Goal: Task Accomplishment & Management: Complete application form

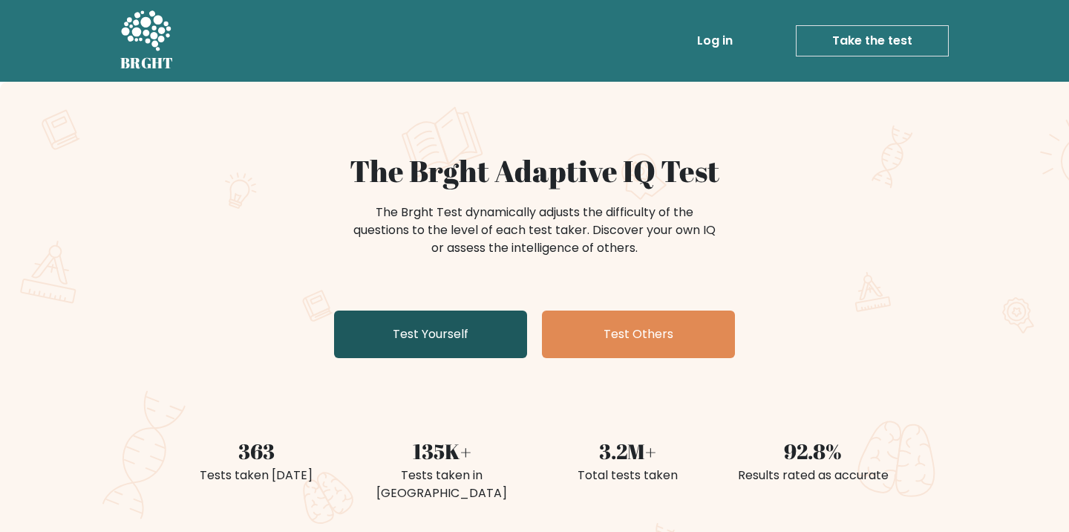
click at [439, 333] on link "Test Yourself" at bounding box center [430, 334] width 193 height 48
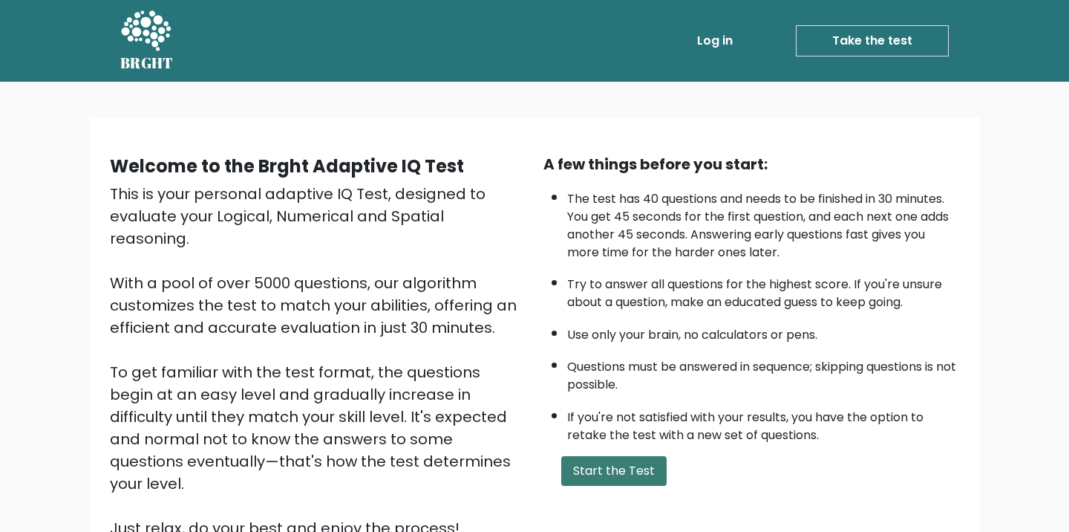
click at [575, 486] on button "Start the Test" at bounding box center [613, 471] width 105 height 30
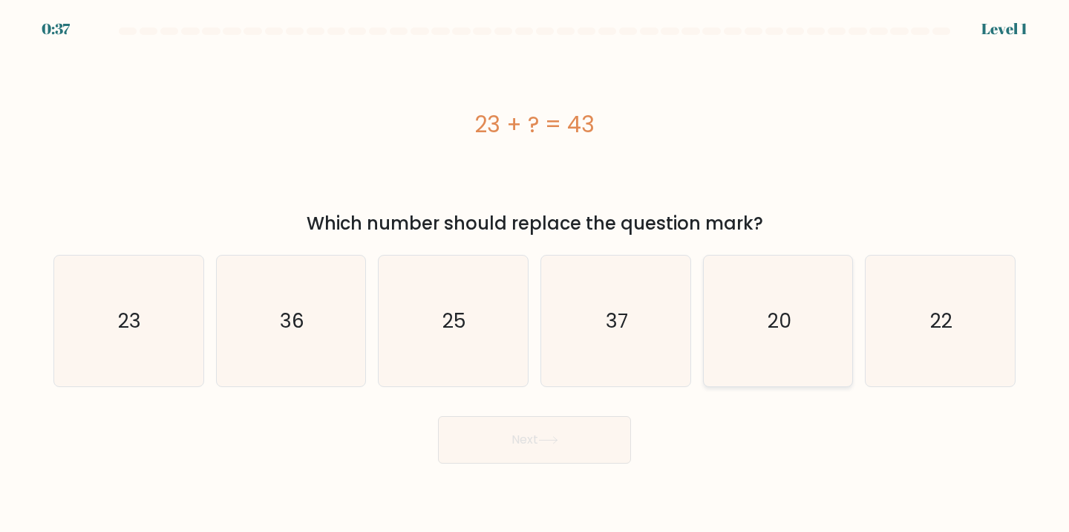
click at [802, 342] on icon "20" at bounding box center [778, 320] width 131 height 131
click at [535, 273] on input "e. 20" at bounding box center [535, 269] width 1 height 7
radio input "true"
click at [572, 439] on button "Next" at bounding box center [534, 440] width 193 height 48
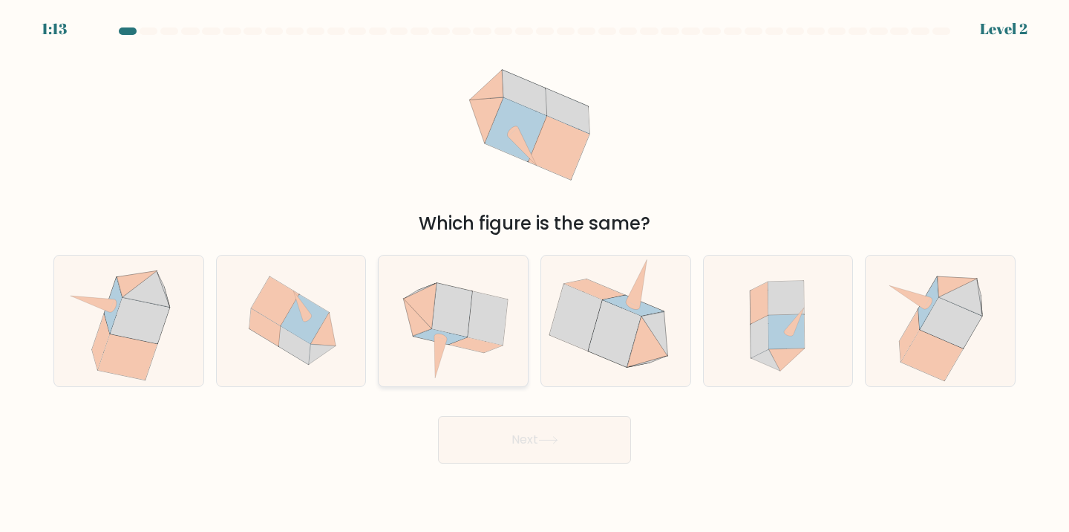
click at [503, 298] on icon at bounding box center [454, 320] width 134 height 131
click at [535, 273] on input "c." at bounding box center [535, 269] width 1 height 7
radio input "true"
click at [521, 442] on button "Next" at bounding box center [534, 440] width 193 height 48
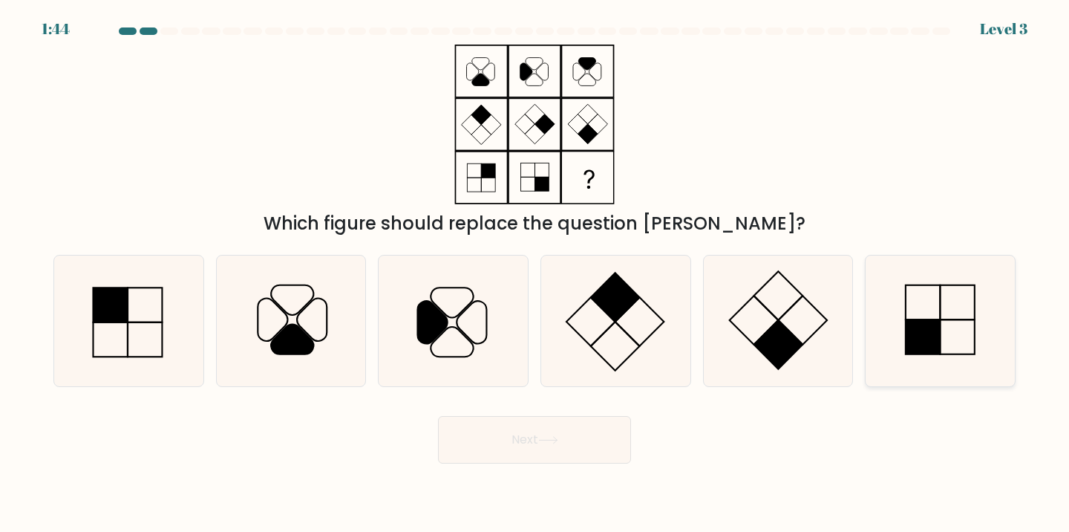
click at [927, 342] on rect at bounding box center [923, 336] width 35 height 35
click at [535, 273] on input "f." at bounding box center [535, 269] width 1 height 7
radio input "true"
click at [529, 432] on button "Next" at bounding box center [534, 440] width 193 height 48
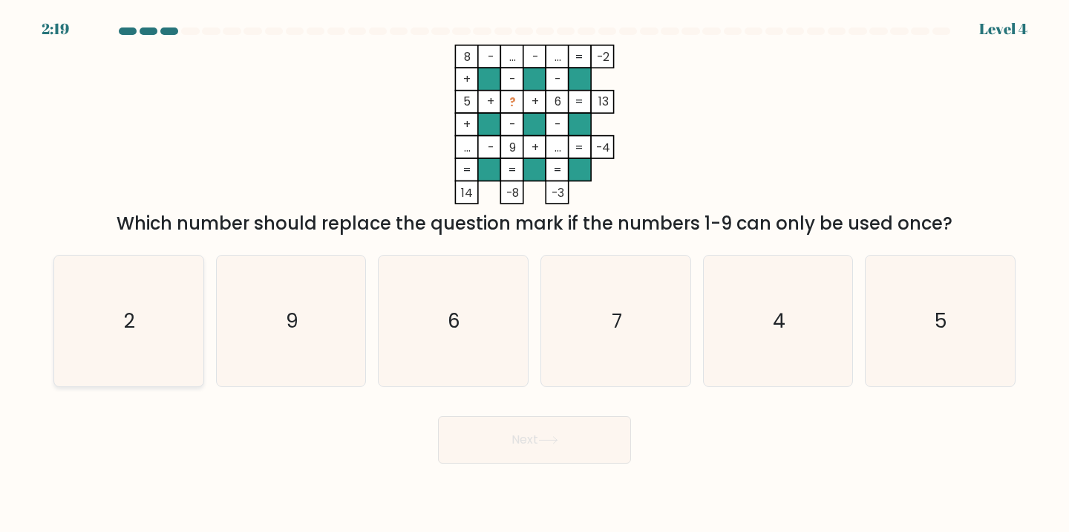
click at [173, 324] on icon "2" at bounding box center [128, 320] width 131 height 131
click at [535, 273] on input "a. 2" at bounding box center [535, 269] width 1 height 7
radio input "true"
click at [586, 434] on button "Next" at bounding box center [534, 440] width 193 height 48
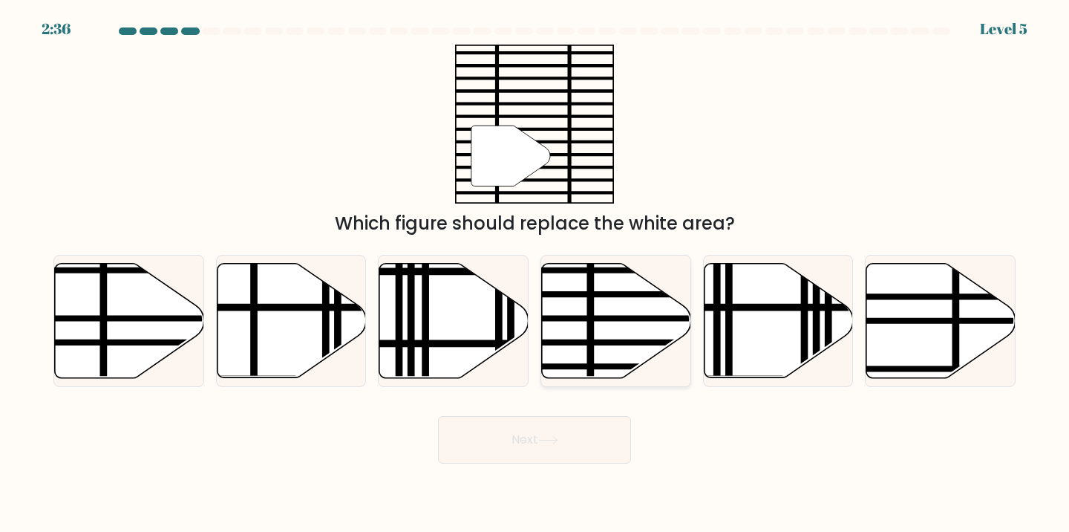
click at [590, 313] on line at bounding box center [590, 260] width 0 height 301
click at [535, 273] on input "d." at bounding box center [535, 269] width 1 height 7
radio input "true"
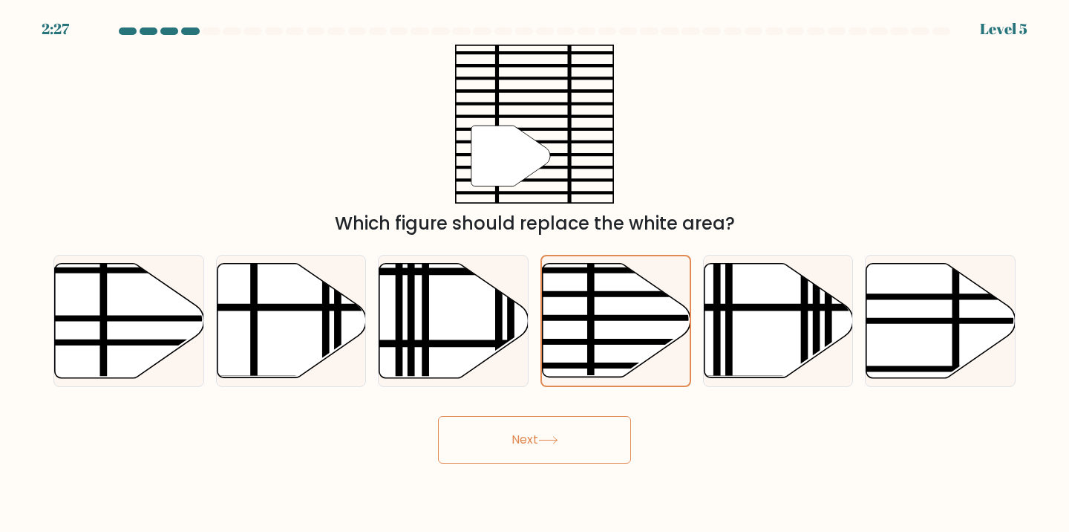
click at [557, 434] on button "Next" at bounding box center [534, 440] width 193 height 48
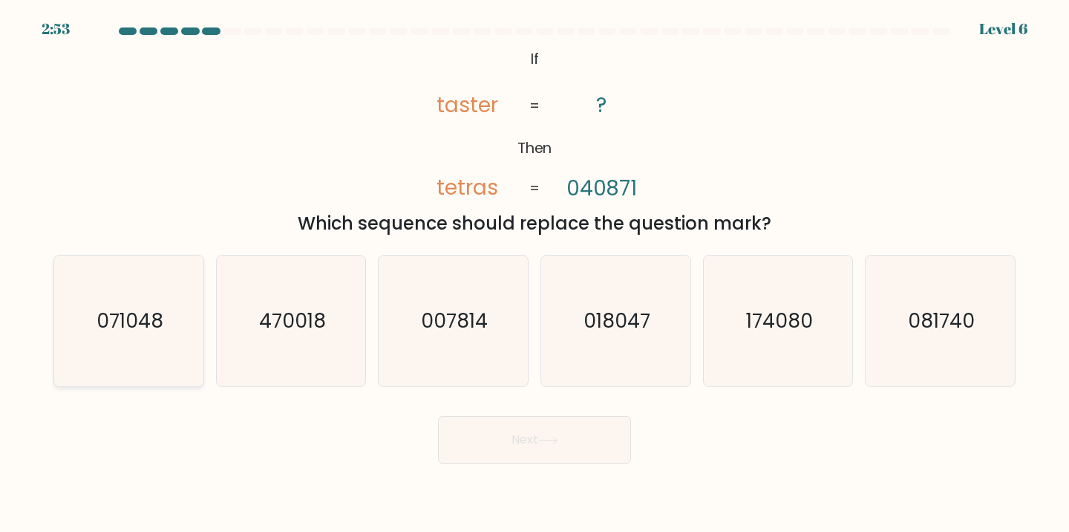
click at [143, 324] on text "071048" at bounding box center [130, 320] width 67 height 27
click at [535, 273] on input "a. 071048" at bounding box center [535, 269] width 1 height 7
radio input "true"
click at [543, 431] on button "Next" at bounding box center [534, 440] width 193 height 48
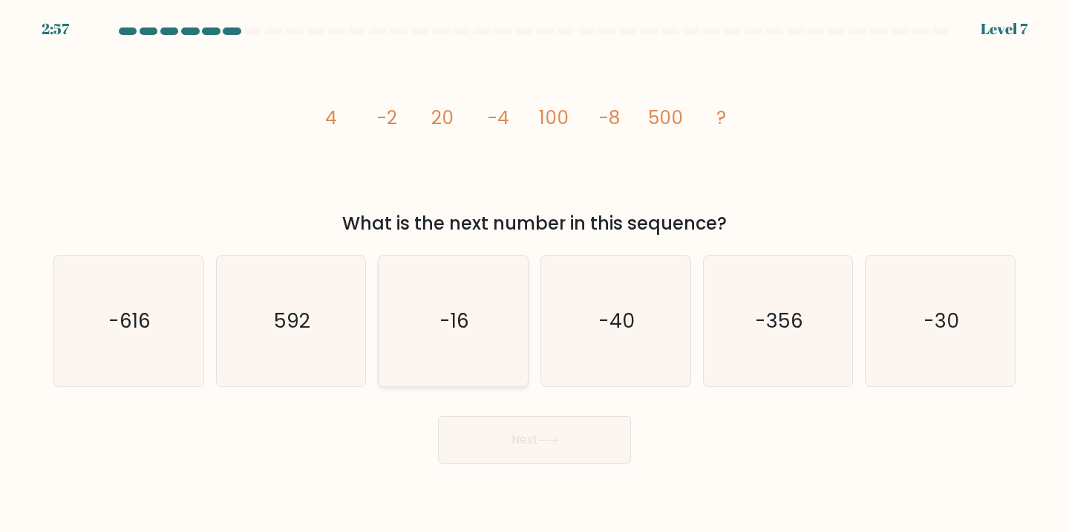
click at [388, 316] on icon "-16" at bounding box center [453, 320] width 131 height 131
click at [535, 273] on input "c. -16" at bounding box center [535, 269] width 1 height 7
radio input "true"
click at [503, 448] on button "Next" at bounding box center [534, 440] width 193 height 48
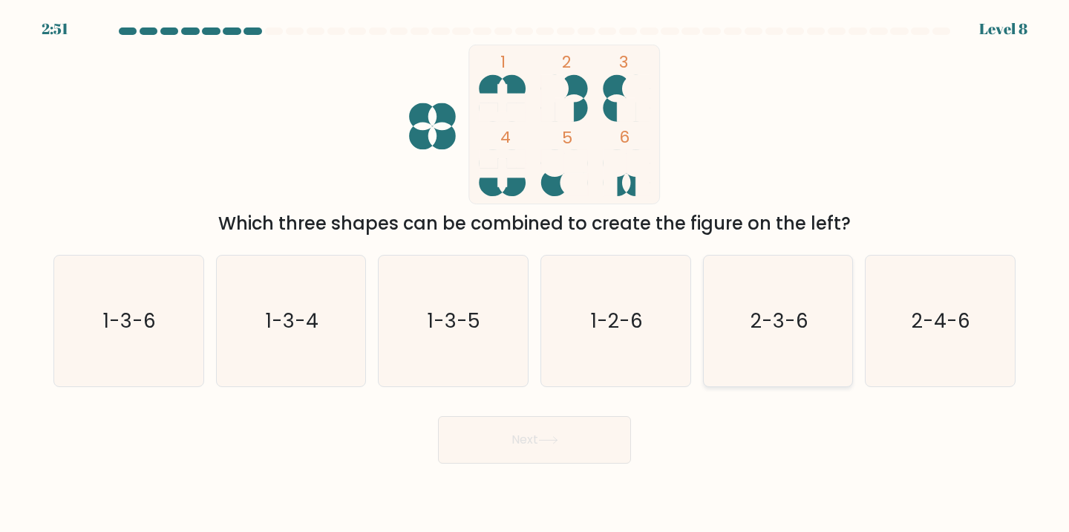
click at [758, 356] on icon "2-3-6" at bounding box center [778, 320] width 131 height 131
click at [535, 273] on input "e. 2-3-6" at bounding box center [535, 269] width 1 height 7
radio input "true"
click at [517, 439] on button "Next" at bounding box center [534, 440] width 193 height 48
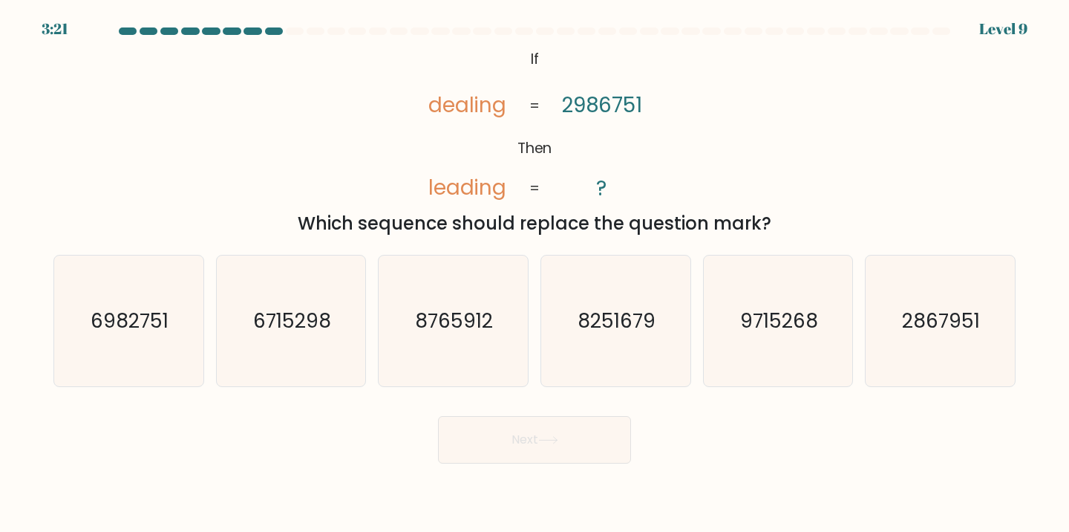
drag, startPoint x: 517, startPoint y: 439, endPoint x: 467, endPoint y: 160, distance: 283.5
click at [467, 160] on icon "@import url('https://fonts.googleapis.com/css?family=Abril+Fatface:400,100,100i…" at bounding box center [534, 125] width 259 height 160
click at [165, 324] on text "6982751" at bounding box center [130, 320] width 78 height 27
click at [535, 273] on input "a. 6982751" at bounding box center [535, 269] width 1 height 7
radio input "true"
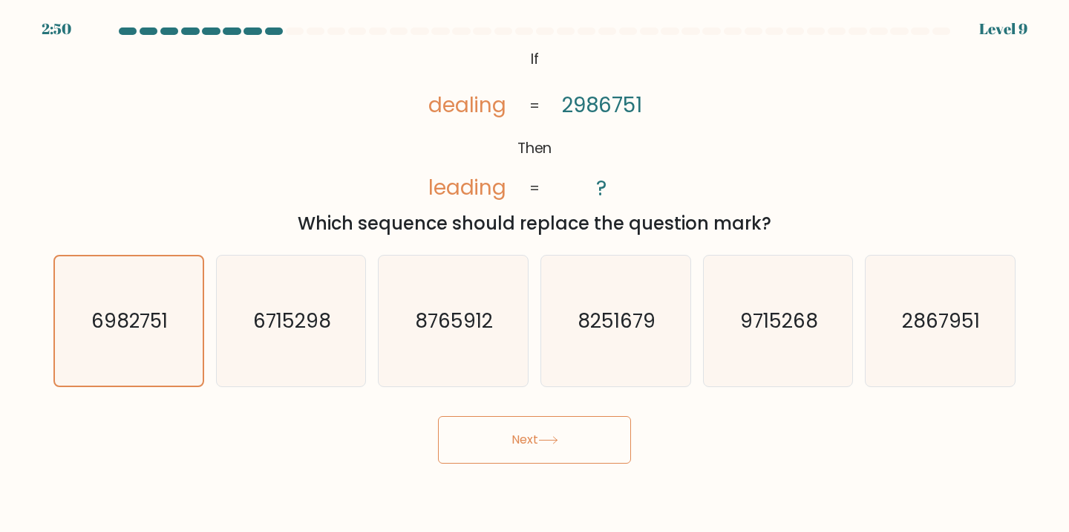
click at [556, 437] on icon at bounding box center [548, 440] width 20 height 8
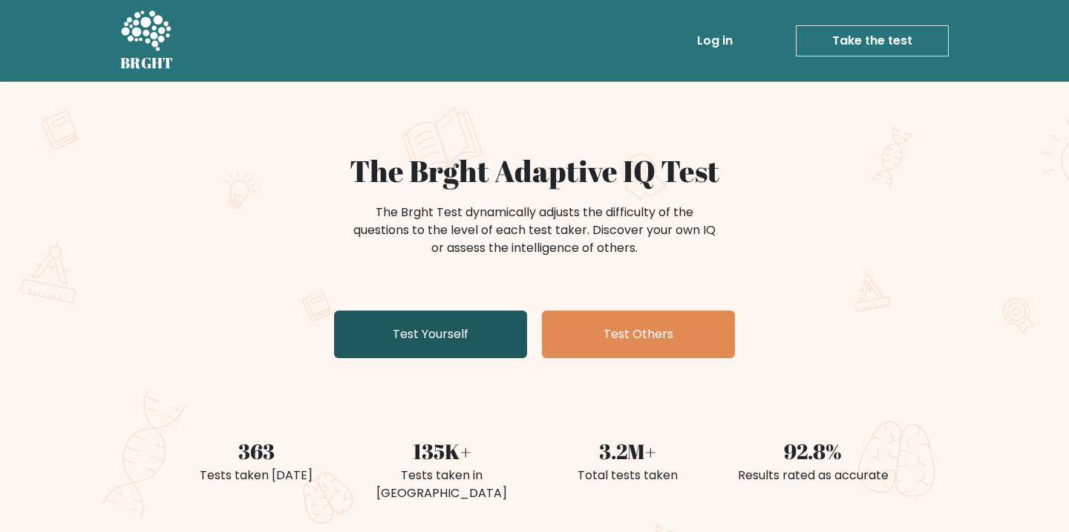
click at [470, 339] on link "Test Yourself" at bounding box center [430, 334] width 193 height 48
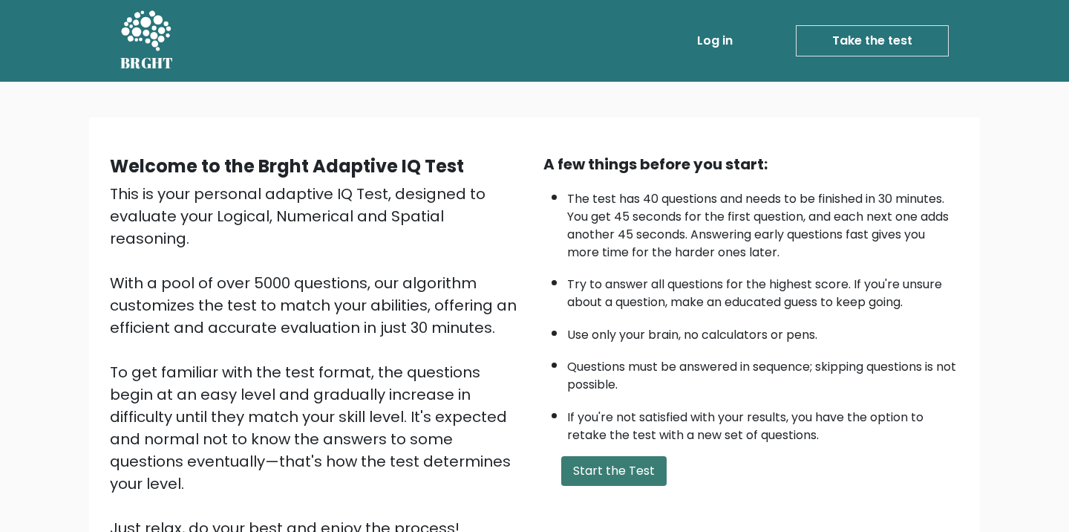
click at [592, 486] on button "Start the Test" at bounding box center [613, 471] width 105 height 30
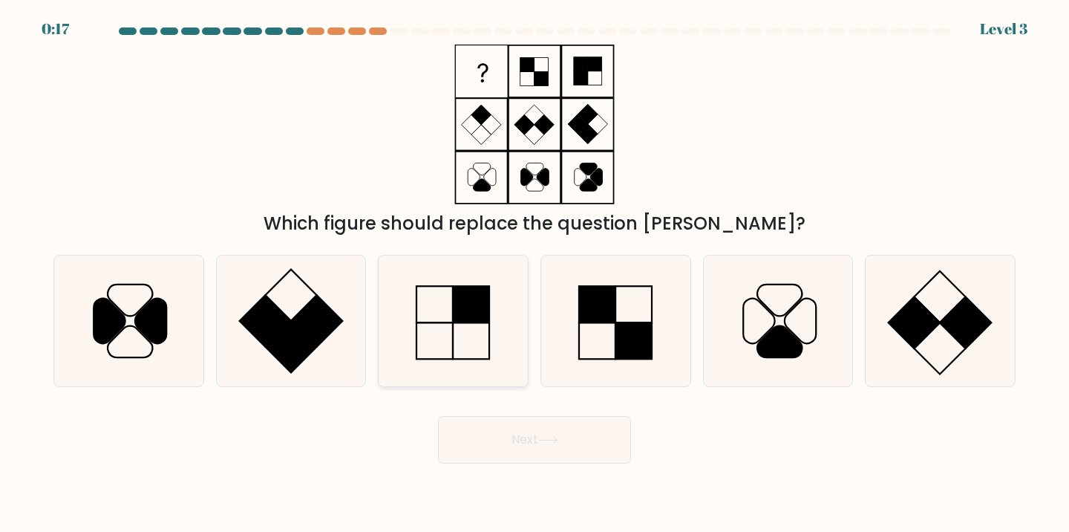
click at [509, 320] on icon at bounding box center [453, 320] width 131 height 131
click at [535, 273] on input "c." at bounding box center [535, 269] width 1 height 7
radio input "true"
click at [601, 353] on icon at bounding box center [615, 320] width 131 height 131
click at [535, 273] on input "d." at bounding box center [535, 269] width 1 height 7
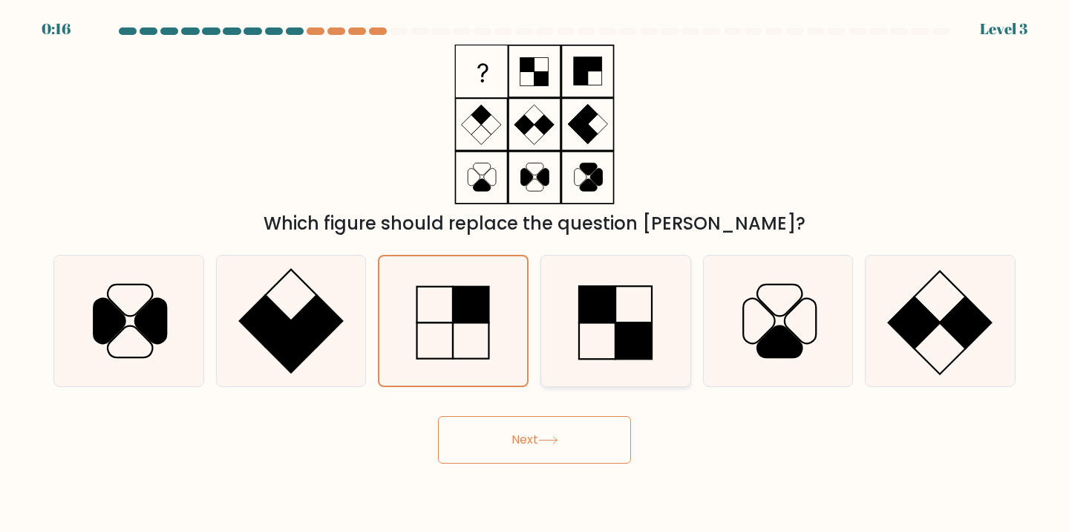
radio input "true"
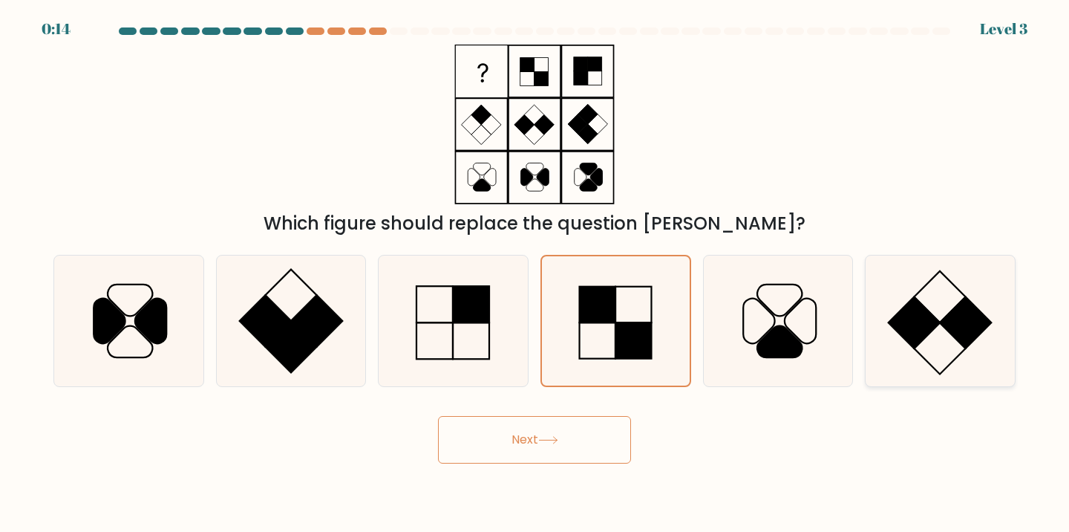
click at [918, 330] on rect at bounding box center [914, 322] width 51 height 51
click at [535, 273] on input "f." at bounding box center [535, 269] width 1 height 7
radio input "true"
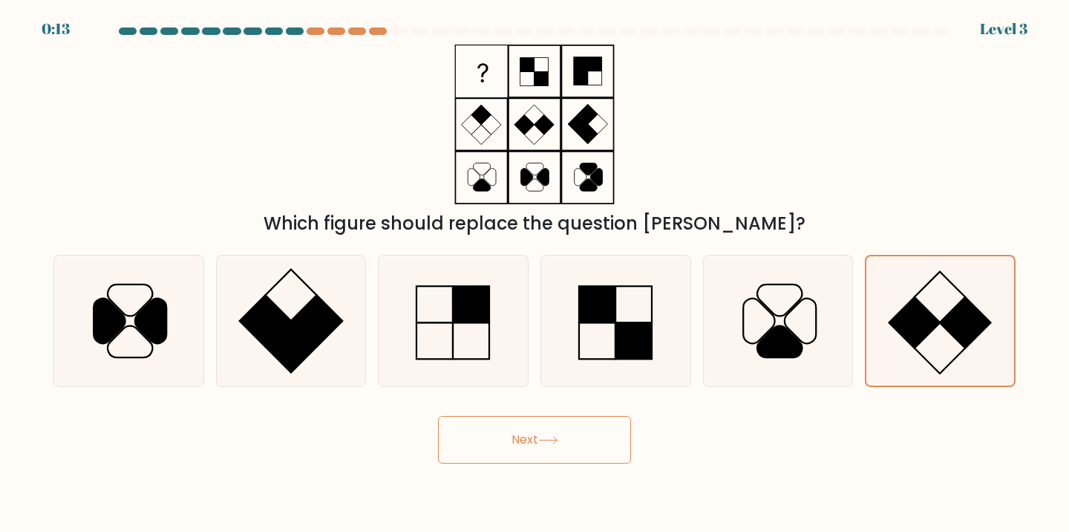
click at [572, 443] on button "Next" at bounding box center [534, 440] width 193 height 48
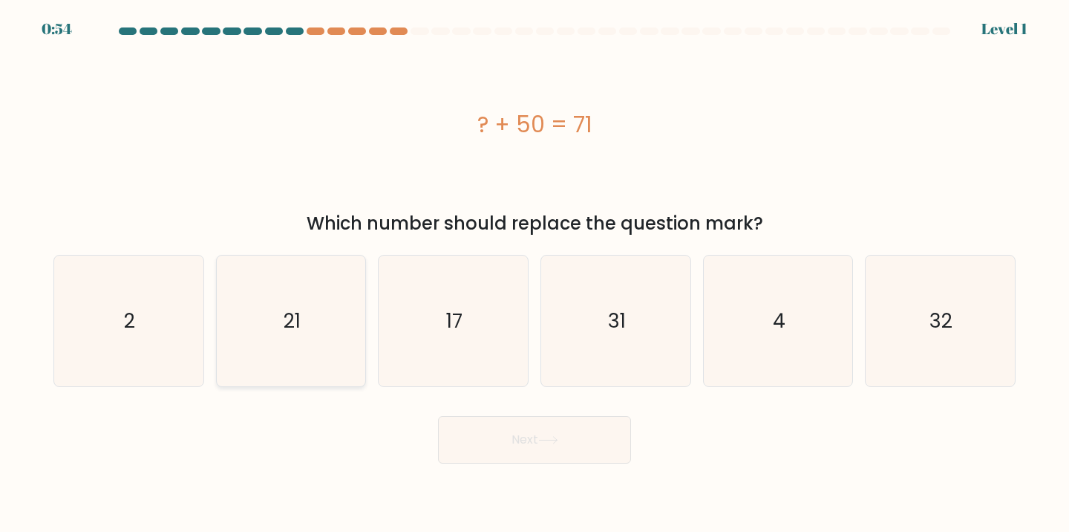
click at [285, 325] on text "21" at bounding box center [292, 320] width 17 height 27
click at [535, 273] on input "b. 21" at bounding box center [535, 269] width 1 height 7
radio input "true"
click at [546, 443] on icon at bounding box center [548, 440] width 20 height 8
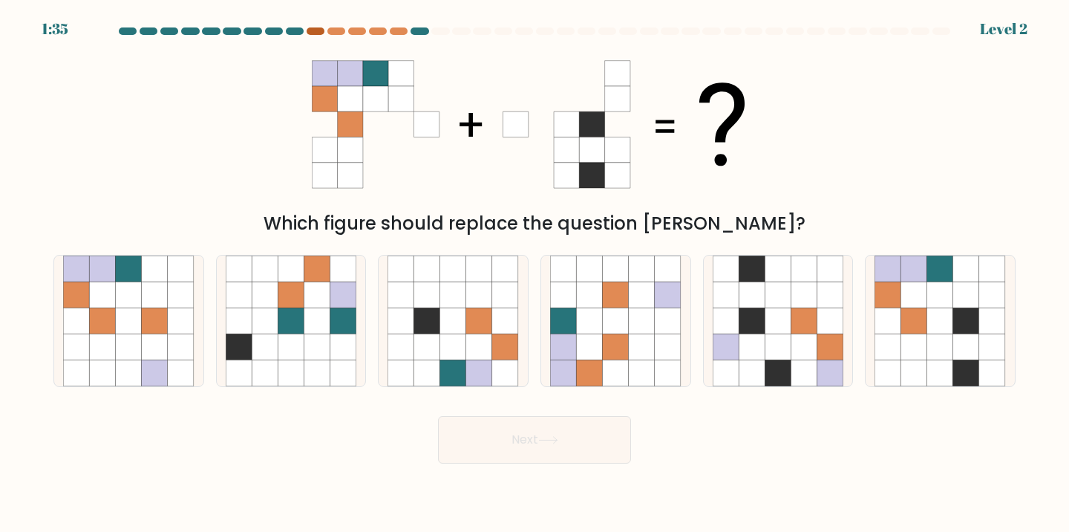
click at [317, 33] on div at bounding box center [316, 30] width 18 height 7
click at [316, 33] on div at bounding box center [316, 30] width 18 height 7
click at [140, 313] on icon at bounding box center [129, 320] width 26 height 26
click at [535, 273] on input "a." at bounding box center [535, 269] width 1 height 7
radio input "true"
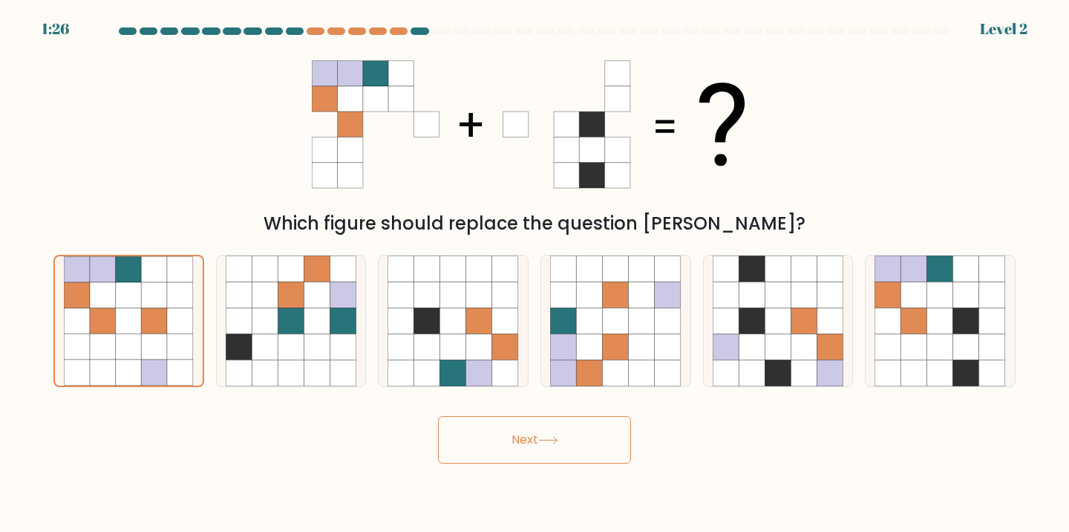
click at [503, 438] on button "Next" at bounding box center [534, 440] width 193 height 48
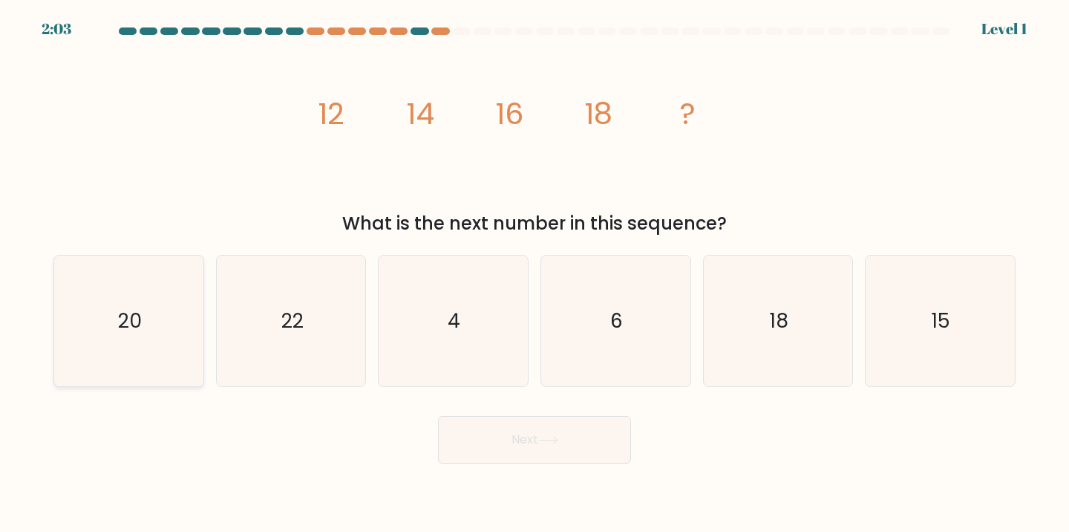
click at [89, 328] on icon "20" at bounding box center [128, 320] width 131 height 131
click at [535, 273] on input "a. 20" at bounding box center [535, 269] width 1 height 7
radio input "true"
click at [509, 451] on button "Next" at bounding box center [534, 440] width 193 height 48
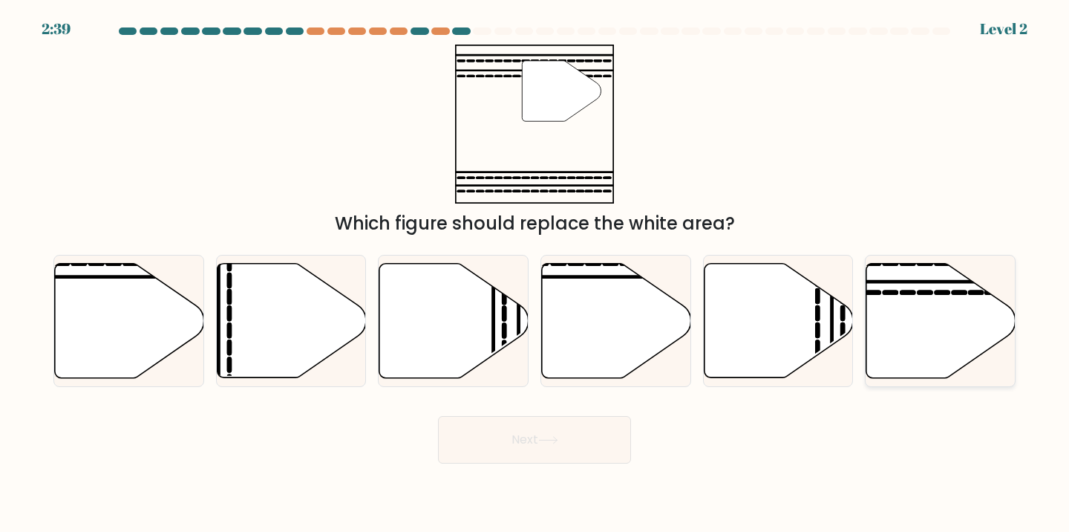
click at [906, 324] on icon at bounding box center [940, 320] width 149 height 114
click at [535, 273] on input "f." at bounding box center [535, 269] width 1 height 7
radio input "true"
click at [517, 437] on button "Next" at bounding box center [534, 440] width 193 height 48
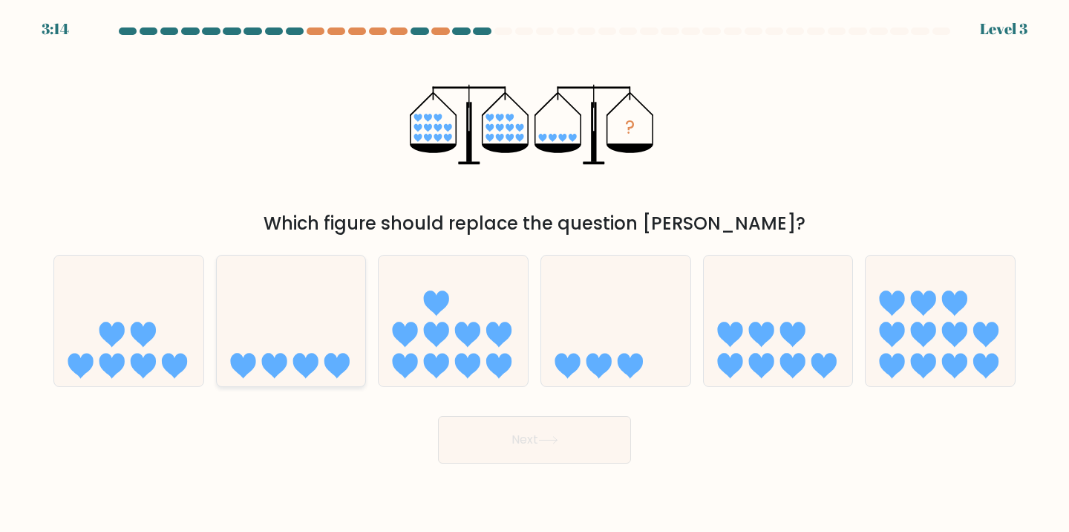
click at [345, 340] on icon at bounding box center [291, 320] width 149 height 123
click at [535, 273] on input "b." at bounding box center [535, 269] width 1 height 7
radio input "true"
click at [554, 436] on icon at bounding box center [548, 440] width 20 height 8
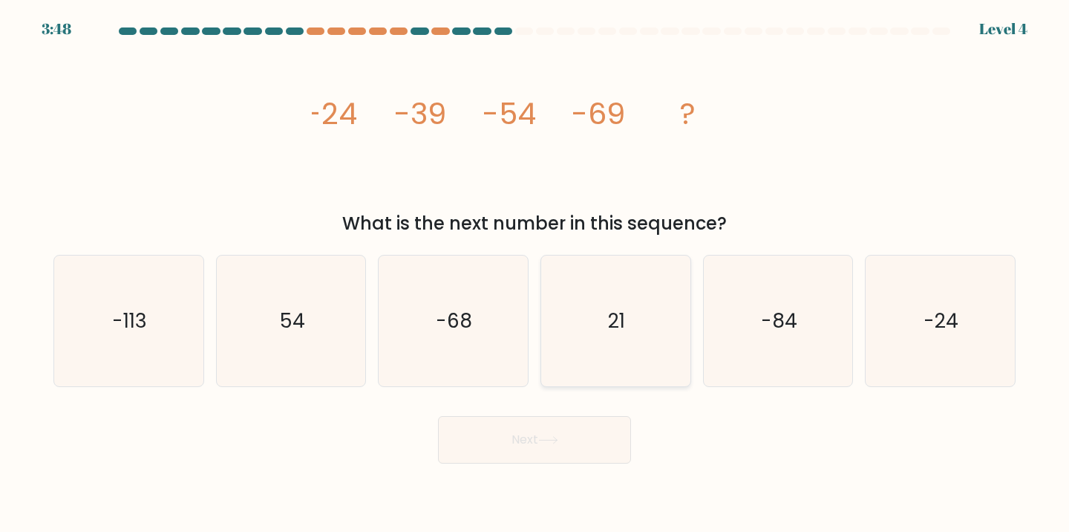
click at [611, 357] on icon "21" at bounding box center [615, 320] width 131 height 131
click at [535, 273] on input "d. 21" at bounding box center [535, 269] width 1 height 7
radio input "true"
click at [571, 438] on button "Next" at bounding box center [534, 440] width 193 height 48
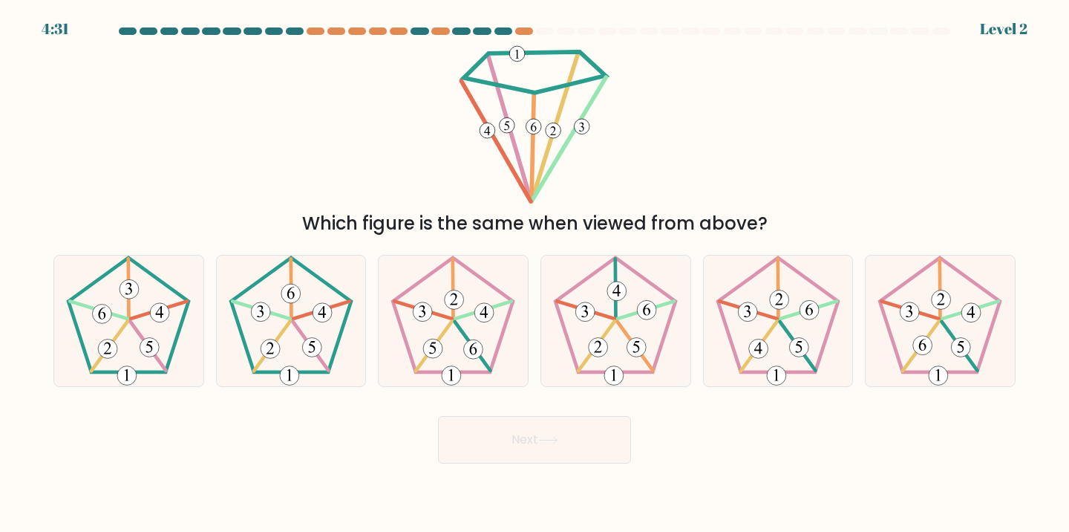
click at [694, 326] on div "d." at bounding box center [616, 321] width 163 height 133
click at [656, 342] on icon at bounding box center [615, 320] width 131 height 131
click at [535, 273] on input "d." at bounding box center [535, 269] width 1 height 7
radio input "true"
click at [589, 431] on button "Next" at bounding box center [534, 440] width 193 height 48
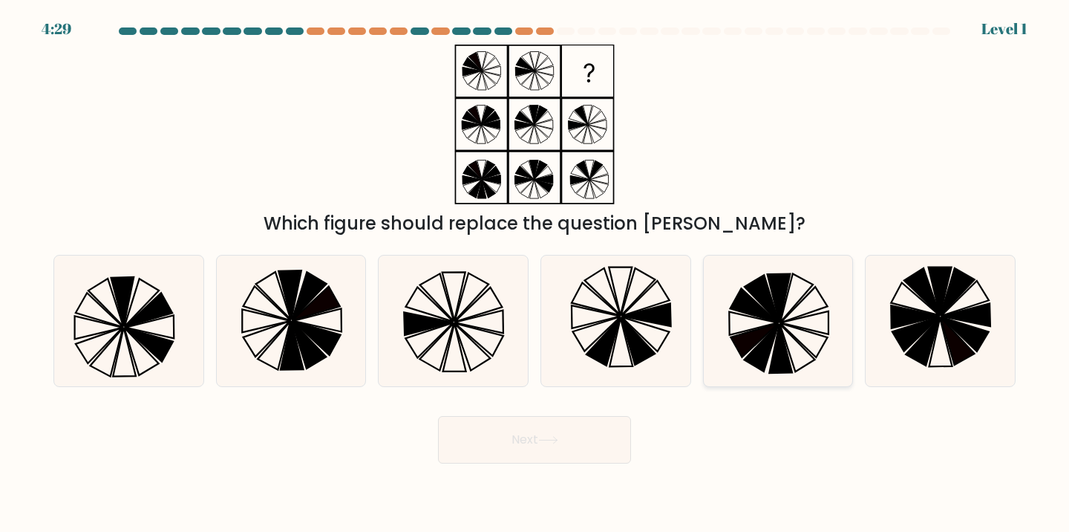
click at [776, 310] on icon at bounding box center [779, 297] width 23 height 49
click at [535, 273] on input "e." at bounding box center [535, 269] width 1 height 7
radio input "true"
click at [610, 424] on button "Next" at bounding box center [534, 440] width 193 height 48
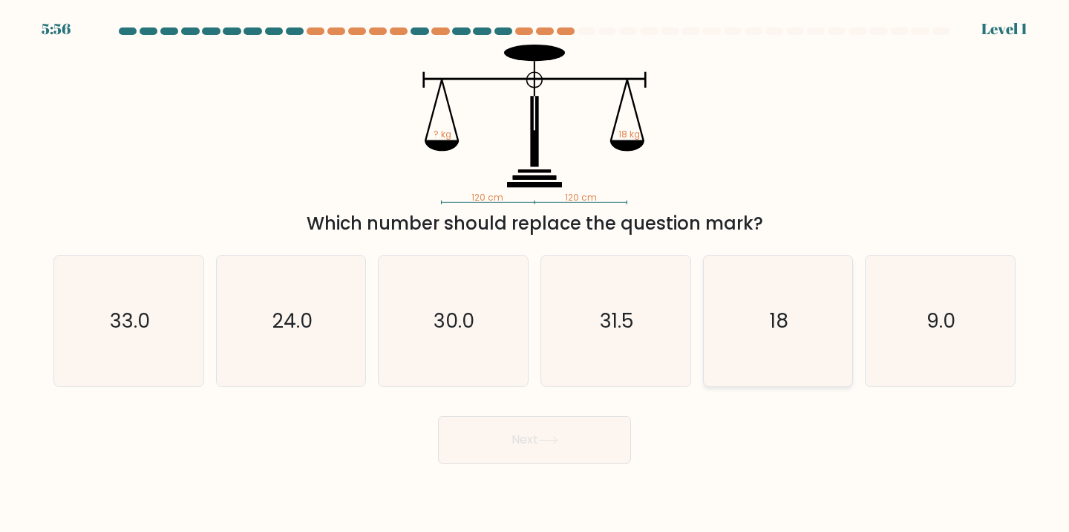
click at [805, 313] on icon "18" at bounding box center [778, 320] width 131 height 131
click at [535, 273] on input "e. 18" at bounding box center [535, 269] width 1 height 7
radio input "true"
click at [545, 433] on button "Next" at bounding box center [534, 440] width 193 height 48
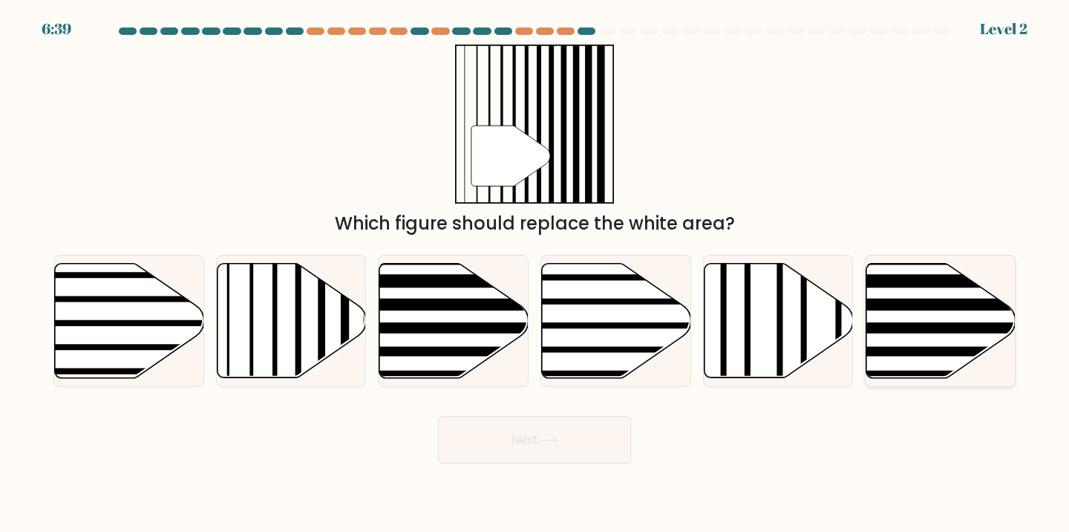
click at [951, 327] on line at bounding box center [889, 327] width 301 height 0
click at [535, 273] on input "f." at bounding box center [535, 269] width 1 height 7
radio input "true"
click at [547, 428] on button "Next" at bounding box center [534, 440] width 193 height 48
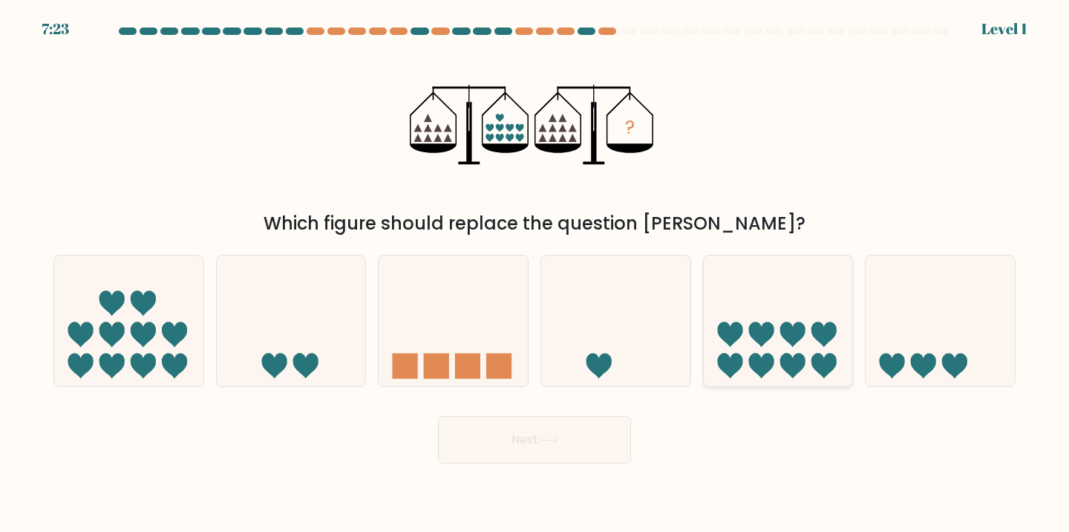
click at [803, 333] on icon at bounding box center [792, 333] width 25 height 25
click at [535, 273] on input "e." at bounding box center [535, 269] width 1 height 7
radio input "true"
click at [609, 422] on button "Next" at bounding box center [534, 440] width 193 height 48
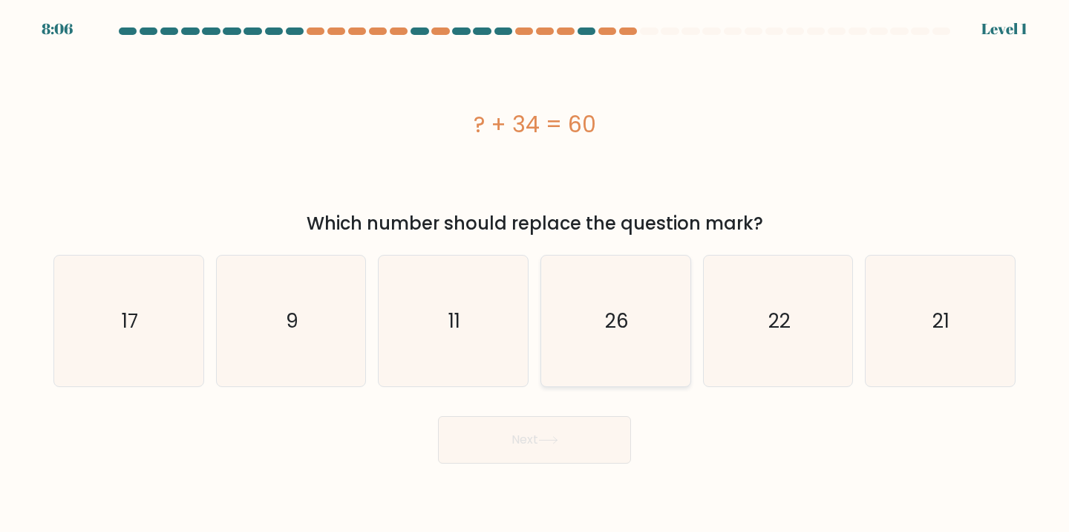
click at [630, 318] on icon "26" at bounding box center [615, 320] width 131 height 131
click at [535, 273] on input "d. 26" at bounding box center [535, 269] width 1 height 7
radio input "true"
click at [583, 432] on button "Next" at bounding box center [534, 440] width 193 height 48
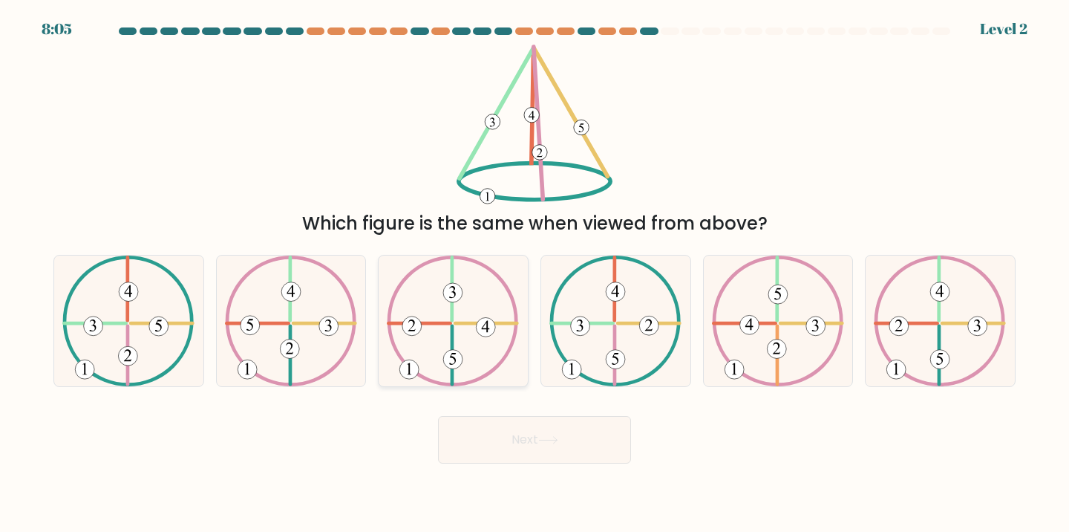
click at [474, 303] on icon at bounding box center [453, 320] width 132 height 131
click at [535, 273] on input "c." at bounding box center [535, 269] width 1 height 7
radio input "true"
click at [476, 446] on button "Next" at bounding box center [534, 440] width 193 height 48
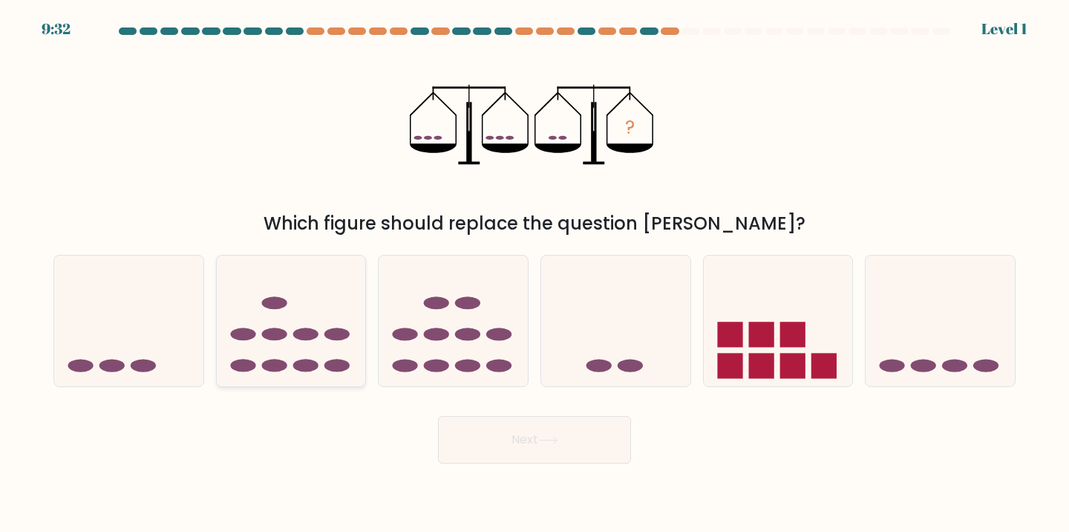
click at [296, 342] on icon at bounding box center [291, 320] width 149 height 123
click at [535, 273] on input "b." at bounding box center [535, 269] width 1 height 7
radio input "true"
click at [460, 448] on button "Next" at bounding box center [534, 440] width 193 height 48
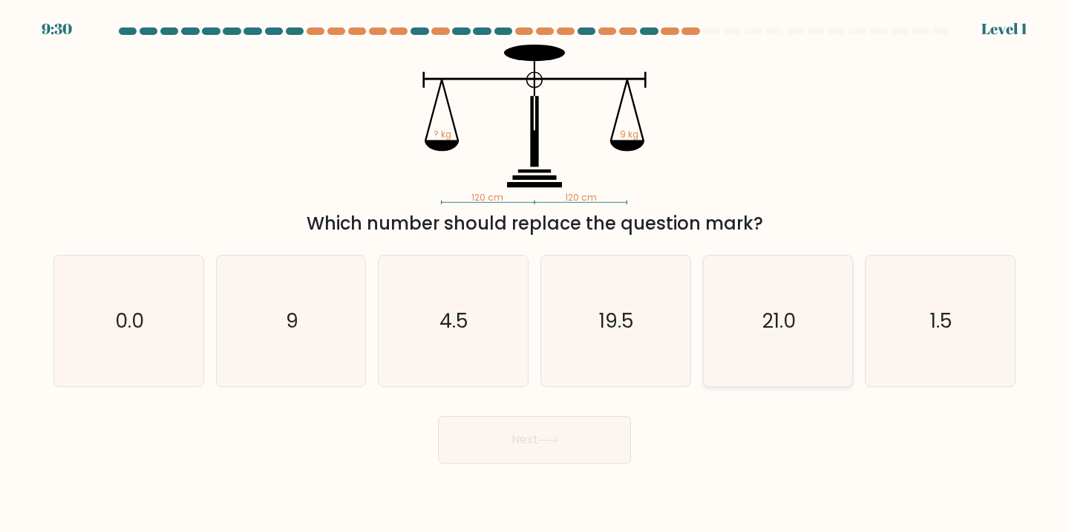
click at [793, 342] on icon "21.0" at bounding box center [778, 320] width 131 height 131
click at [535, 273] on input "e. 21.0" at bounding box center [535, 269] width 1 height 7
radio input "true"
click at [566, 437] on button "Next" at bounding box center [534, 440] width 193 height 48
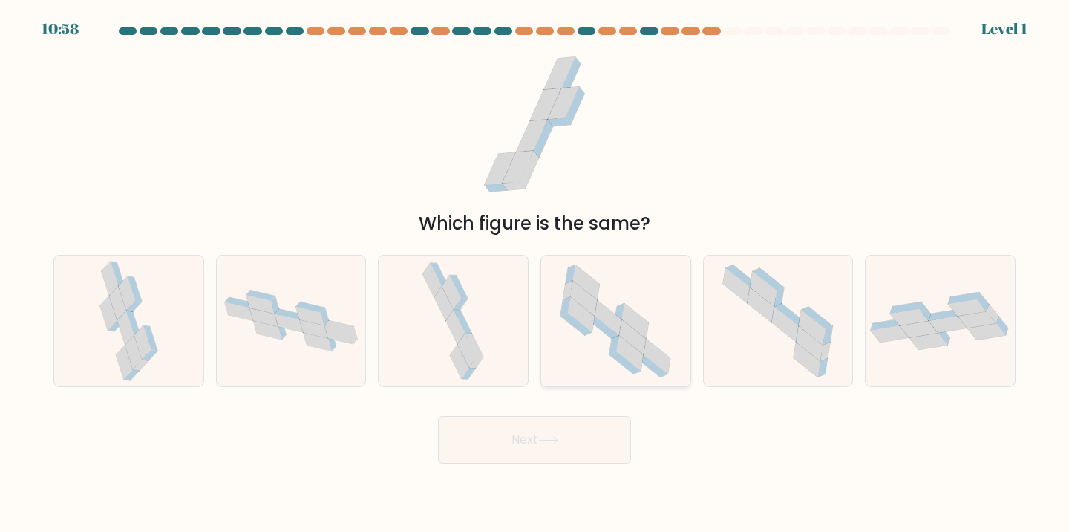
click at [585, 324] on icon at bounding box center [581, 314] width 27 height 35
click at [535, 273] on input "d." at bounding box center [535, 269] width 1 height 7
radio input "true"
click at [541, 435] on button "Next" at bounding box center [534, 440] width 193 height 48
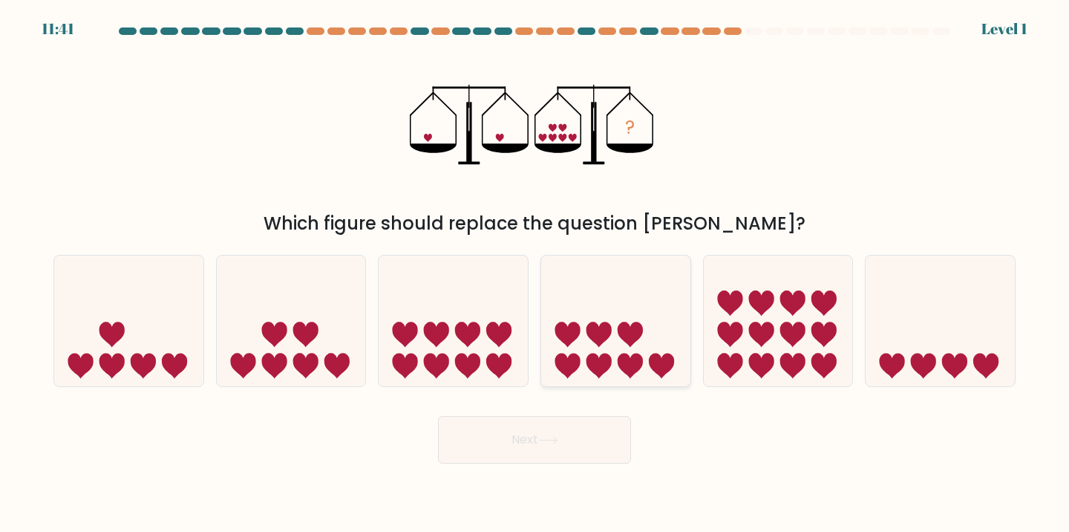
click at [604, 350] on icon at bounding box center [615, 320] width 149 height 123
click at [535, 273] on input "d." at bounding box center [535, 269] width 1 height 7
radio input "true"
click at [591, 442] on button "Next" at bounding box center [534, 440] width 193 height 48
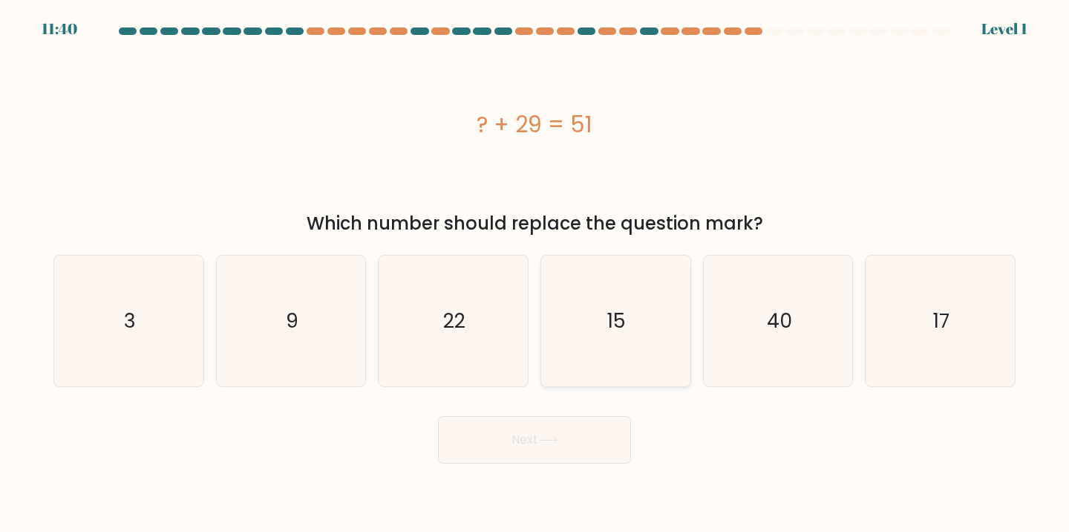
click at [618, 324] on text "15" at bounding box center [617, 320] width 19 height 27
click at [535, 273] on input "d. 15" at bounding box center [535, 269] width 1 height 7
radio input "true"
click at [556, 436] on button "Next" at bounding box center [534, 440] width 193 height 48
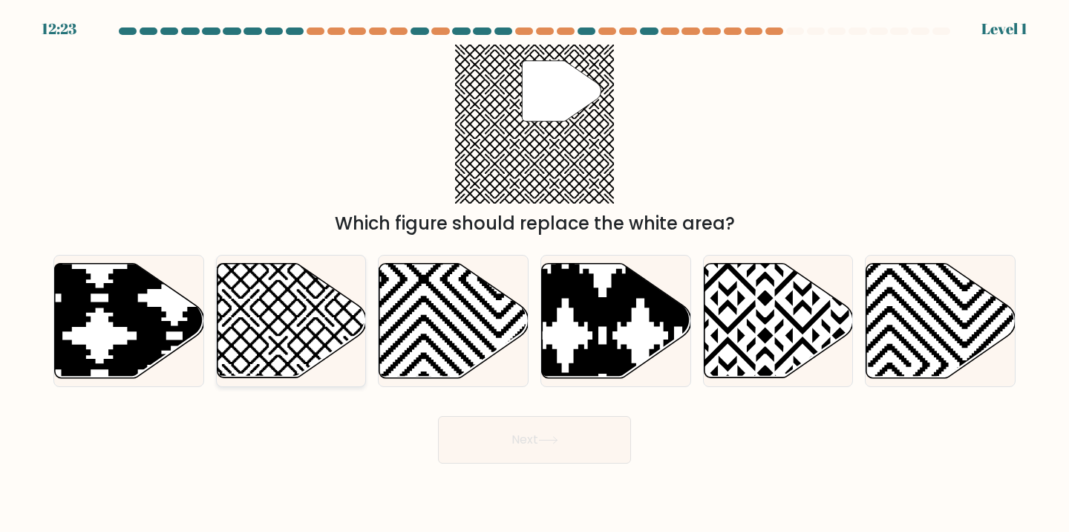
click at [277, 301] on icon at bounding box center [241, 382] width 301 height 301
click at [535, 273] on input "b." at bounding box center [535, 269] width 1 height 7
radio input "true"
click at [534, 442] on button "Next" at bounding box center [534, 440] width 193 height 48
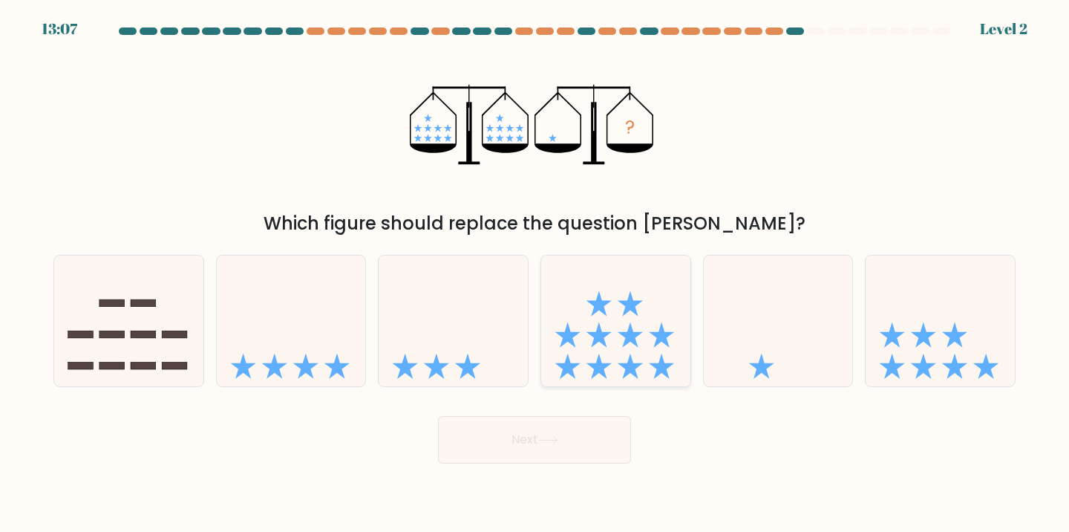
click at [589, 315] on icon at bounding box center [615, 320] width 149 height 123
click at [535, 273] on input "d." at bounding box center [535, 269] width 1 height 7
radio input "true"
click at [563, 435] on button "Next" at bounding box center [534, 440] width 193 height 48
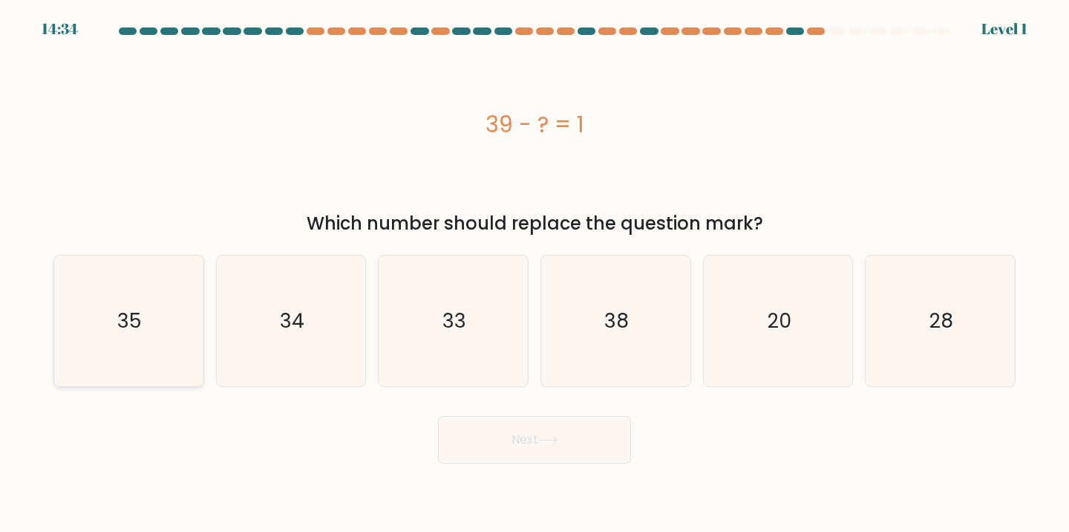
click at [175, 330] on icon "35" at bounding box center [128, 320] width 131 height 131
click at [535, 273] on input "a. 35" at bounding box center [535, 269] width 1 height 7
radio input "true"
click at [518, 435] on button "Next" at bounding box center [534, 440] width 193 height 48
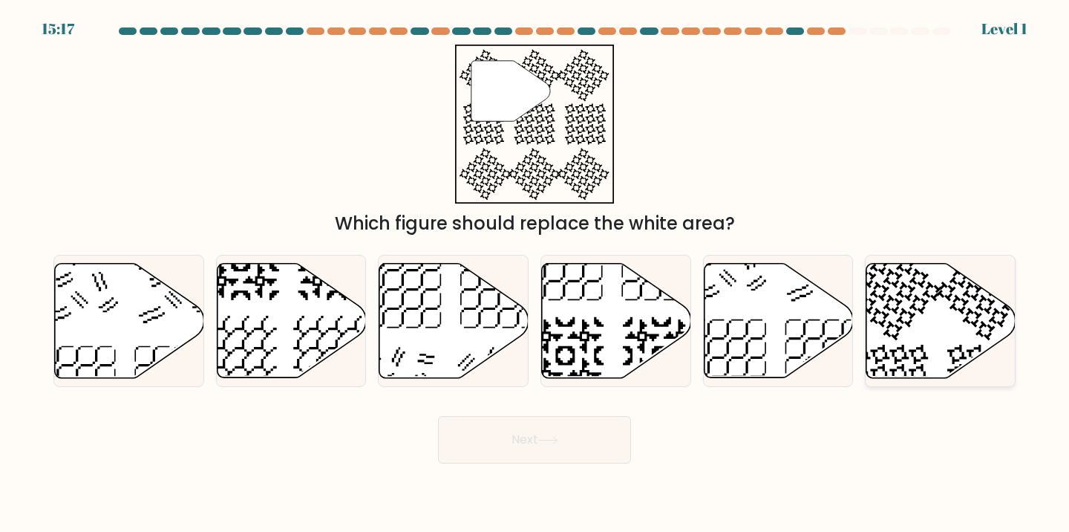
click at [905, 308] on icon at bounding box center [940, 320] width 149 height 114
click at [535, 273] on input "f." at bounding box center [535, 269] width 1 height 7
radio input "true"
click at [513, 425] on button "Next" at bounding box center [534, 440] width 193 height 48
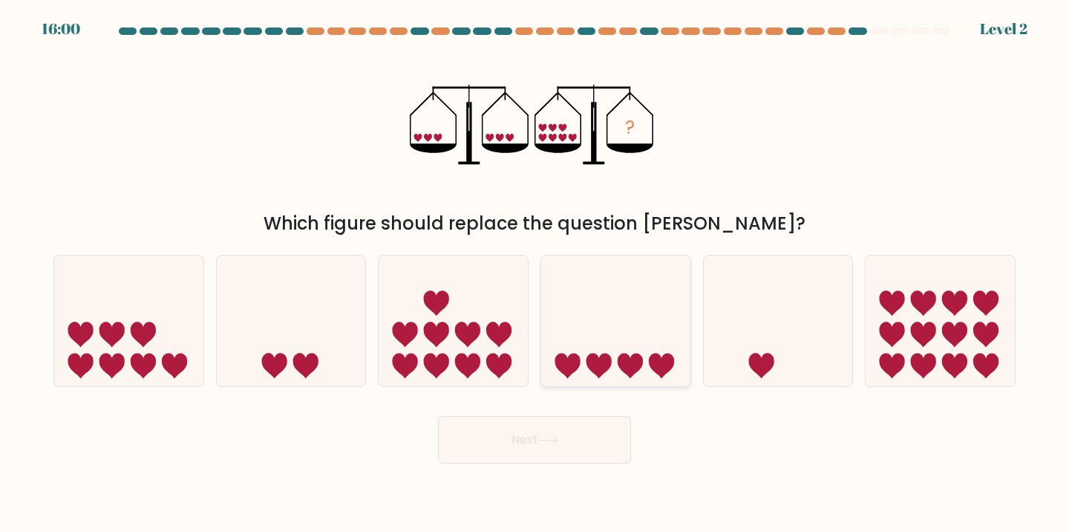
click at [609, 313] on icon at bounding box center [615, 320] width 149 height 123
click at [535, 273] on input "d." at bounding box center [535, 269] width 1 height 7
radio input "true"
click at [546, 423] on button "Next" at bounding box center [534, 440] width 193 height 48
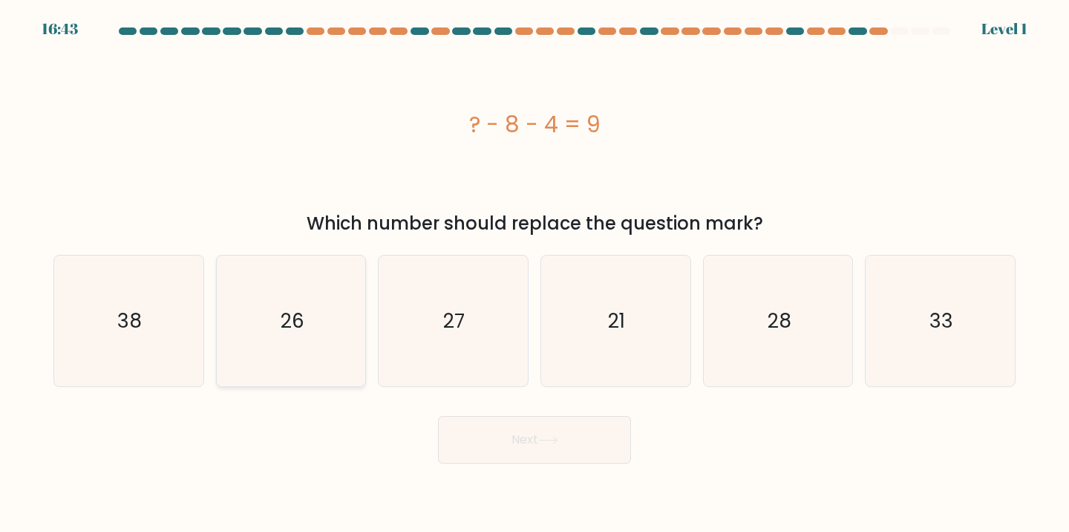
click at [339, 313] on icon "26" at bounding box center [291, 320] width 131 height 131
click at [535, 273] on input "b. 26" at bounding box center [535, 269] width 1 height 7
radio input "true"
click at [487, 445] on button "Next" at bounding box center [534, 440] width 193 height 48
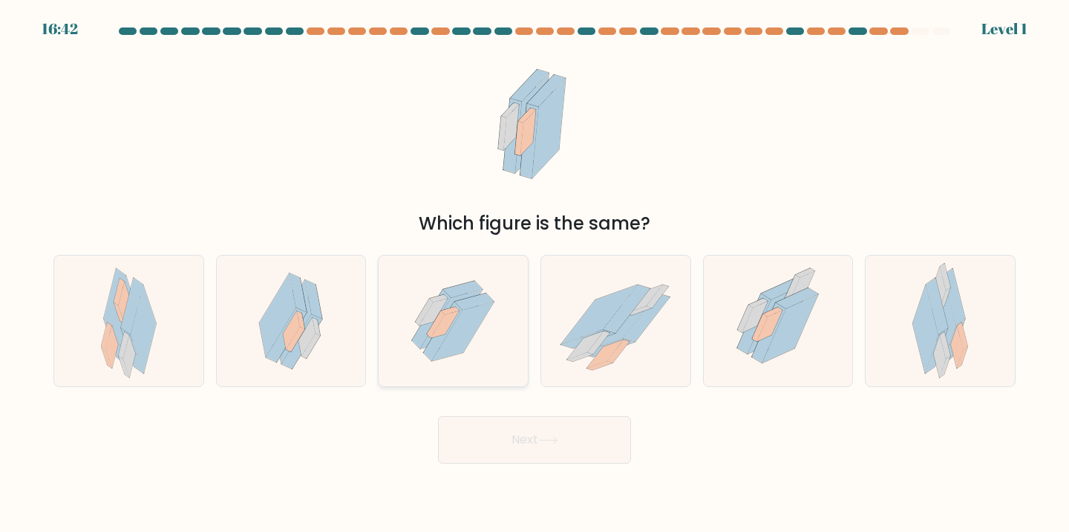
click at [429, 313] on icon at bounding box center [433, 311] width 28 height 27
click at [535, 273] on input "c." at bounding box center [535, 269] width 1 height 7
radio input "true"
click at [509, 438] on button "Next" at bounding box center [534, 440] width 193 height 48
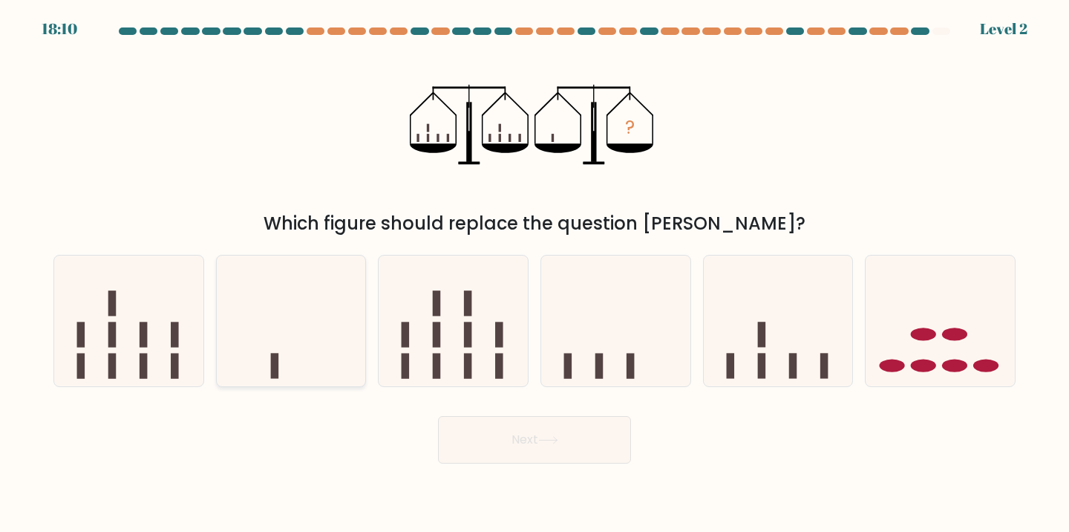
click at [232, 282] on icon at bounding box center [291, 320] width 149 height 123
click at [535, 273] on input "b." at bounding box center [535, 269] width 1 height 7
radio input "true"
click at [460, 347] on icon at bounding box center [453, 320] width 149 height 123
click at [535, 273] on input "c." at bounding box center [535, 269] width 1 height 7
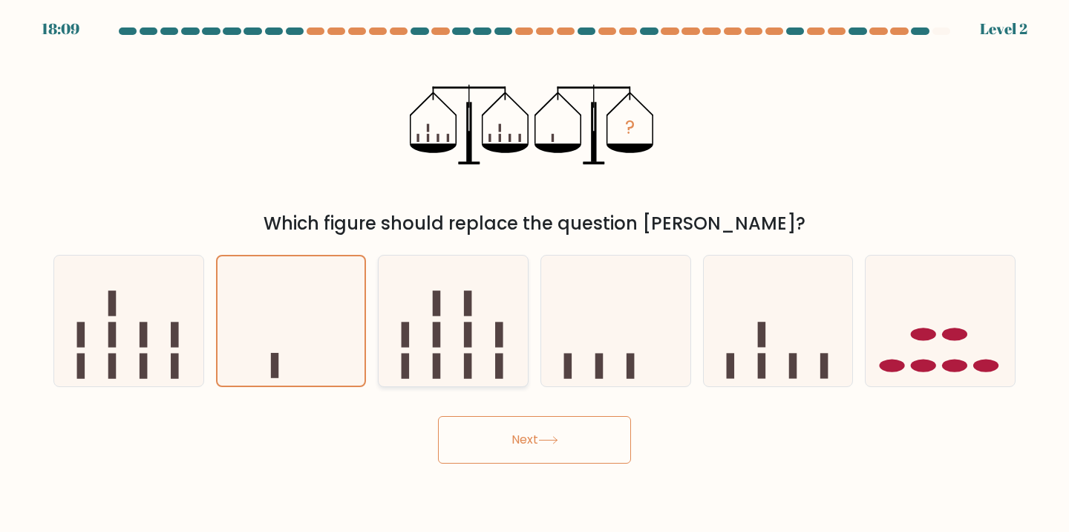
radio input "true"
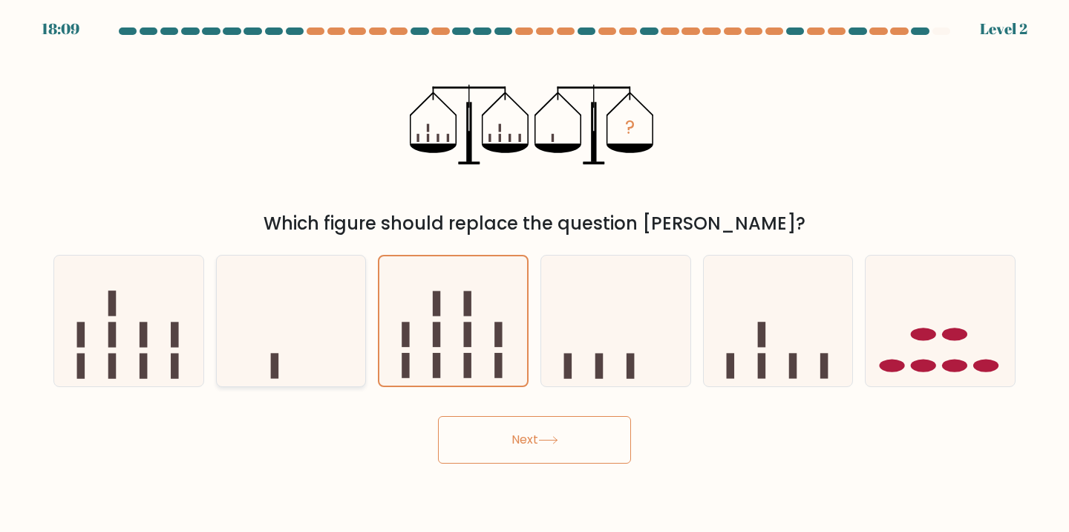
click at [253, 330] on icon at bounding box center [291, 320] width 149 height 123
click at [535, 273] on input "b." at bounding box center [535, 269] width 1 height 7
radio input "true"
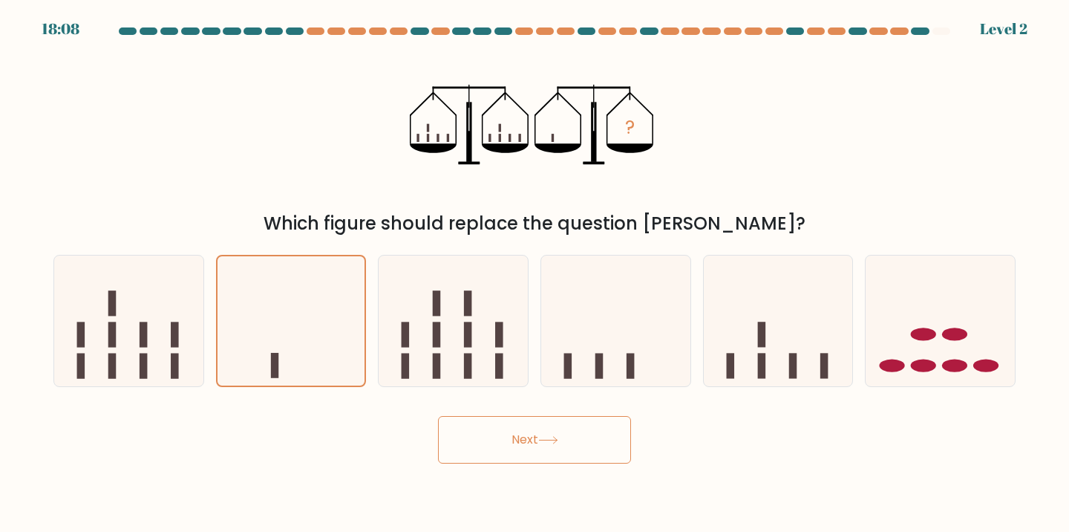
click at [518, 446] on button "Next" at bounding box center [534, 440] width 193 height 48
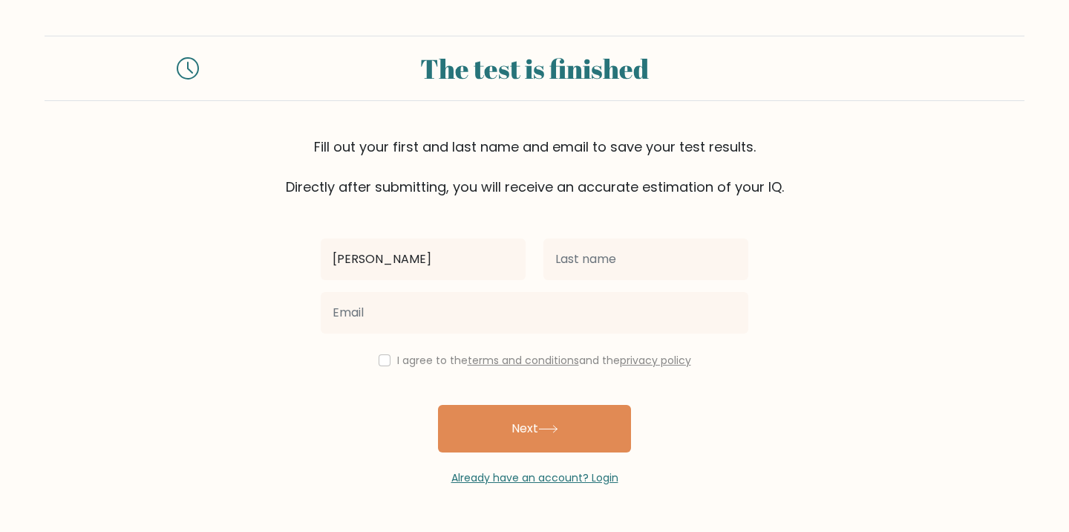
type input "[PERSON_NAME]"
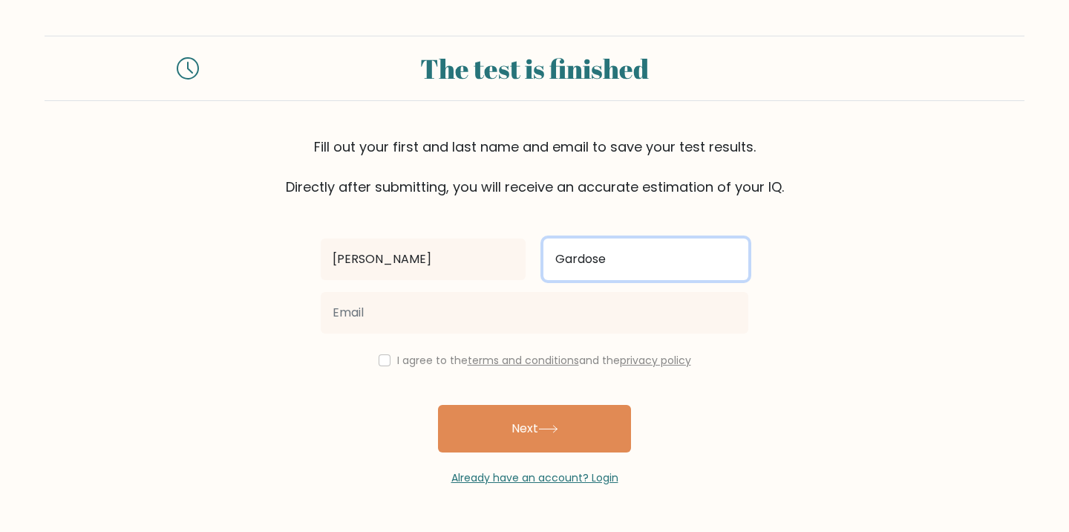
type input "Gardose"
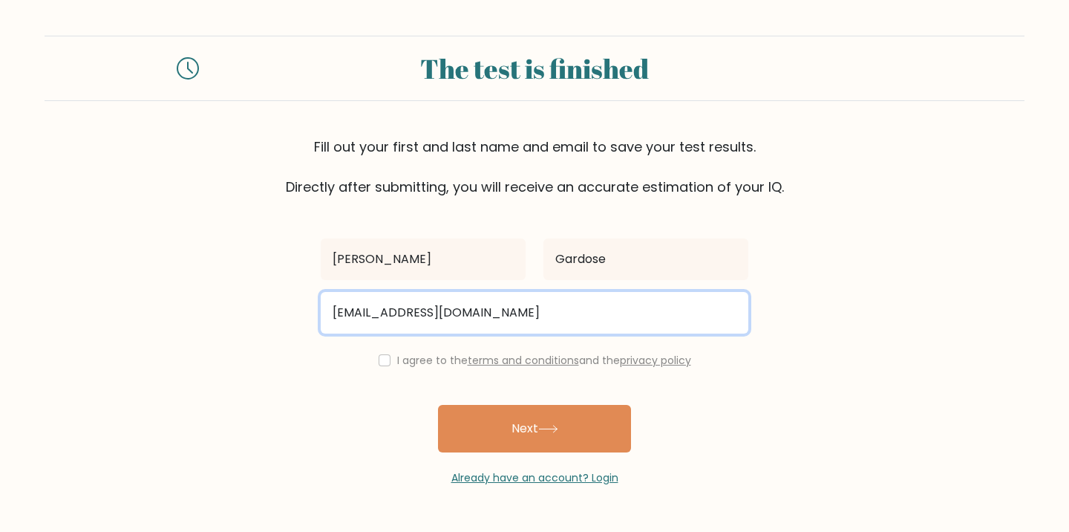
type input "[EMAIL_ADDRESS][DOMAIN_NAME]"
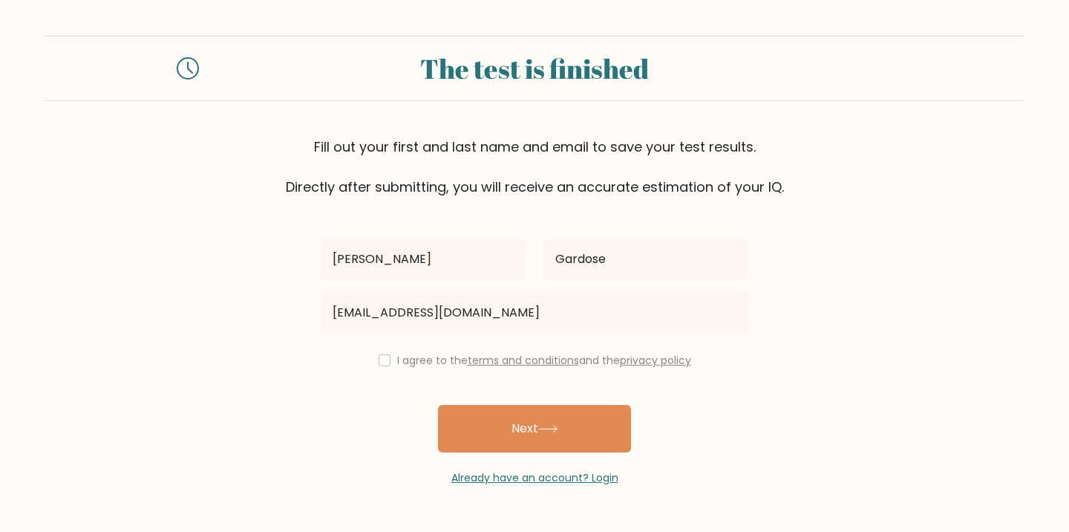
click at [378, 368] on div "I agree to the terms and conditions and the privacy policy" at bounding box center [534, 360] width 445 height 18
click at [379, 364] on input "checkbox" at bounding box center [385, 360] width 12 height 12
checkbox input "true"
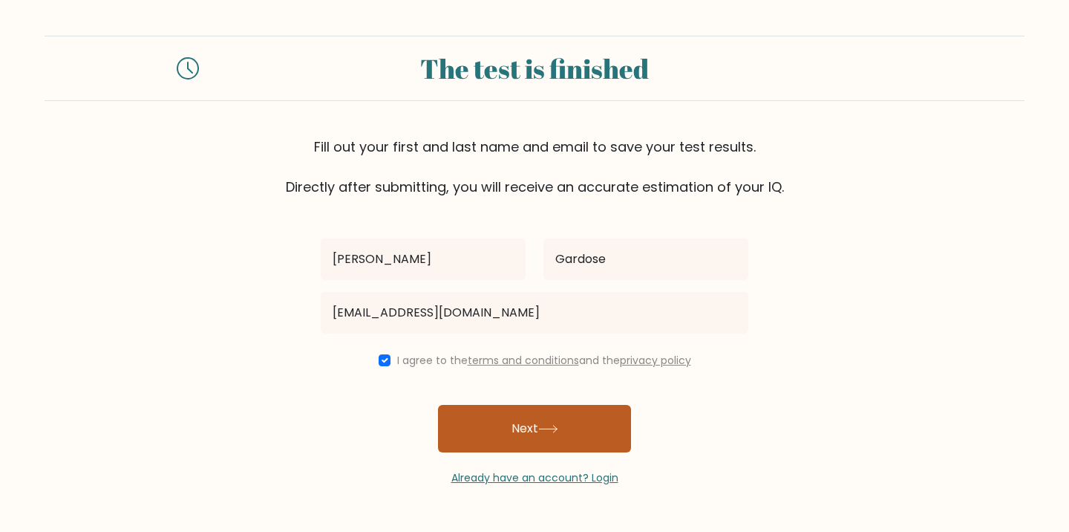
click at [456, 420] on button "Next" at bounding box center [534, 429] width 193 height 48
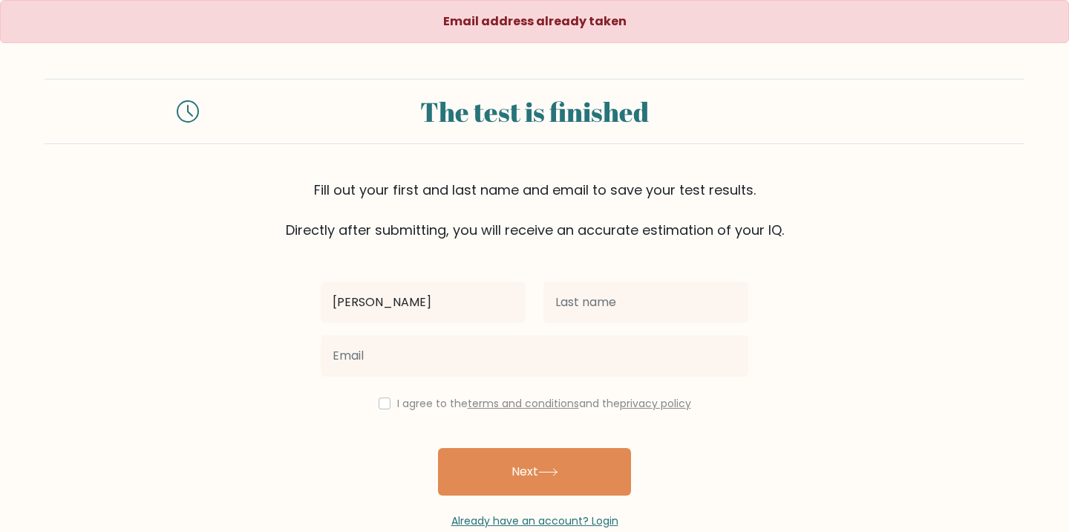
type input "[PERSON_NAME]"
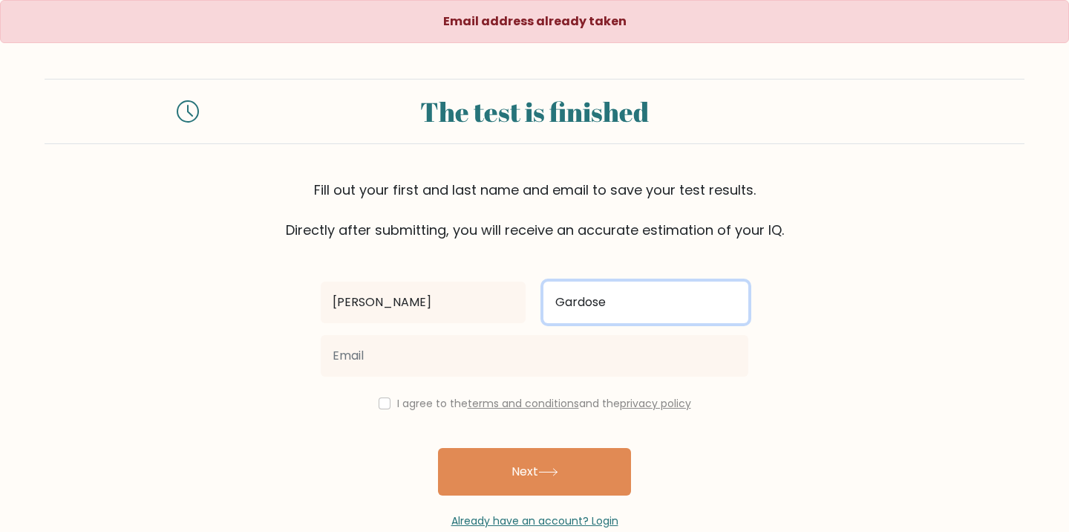
type input "Gardose"
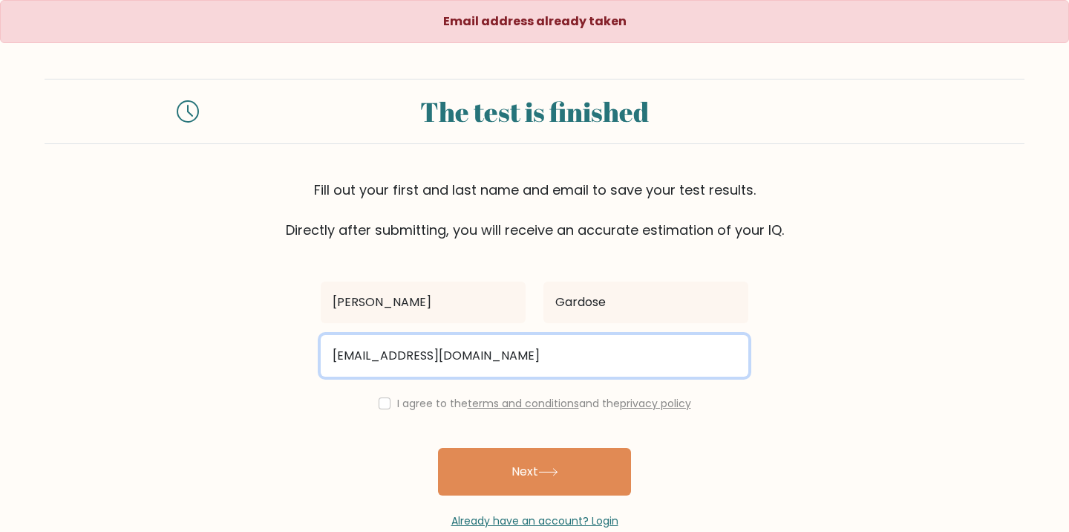
type input "mvgardose@gmail.com"
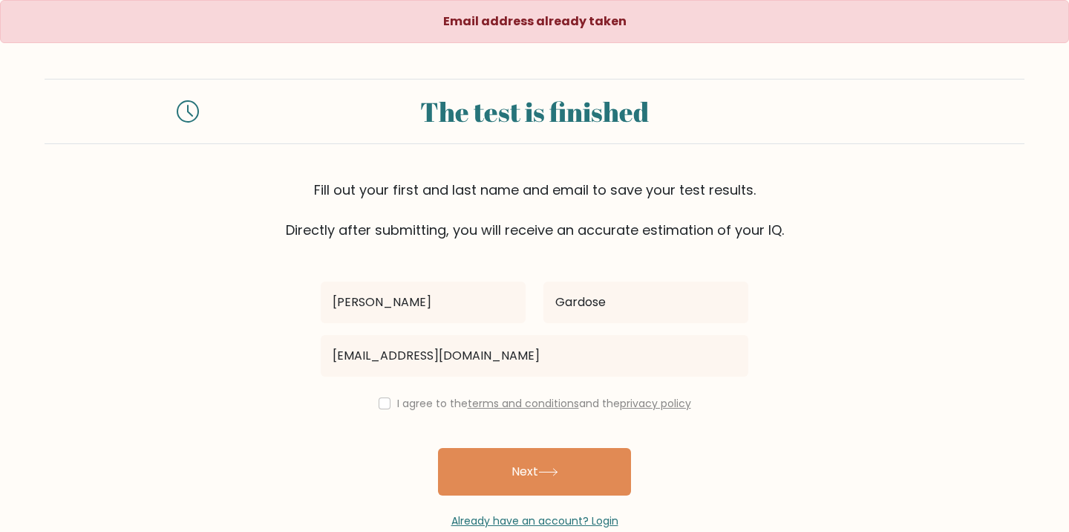
click at [379, 408] on input "checkbox" at bounding box center [385, 403] width 12 height 12
checkbox input "true"
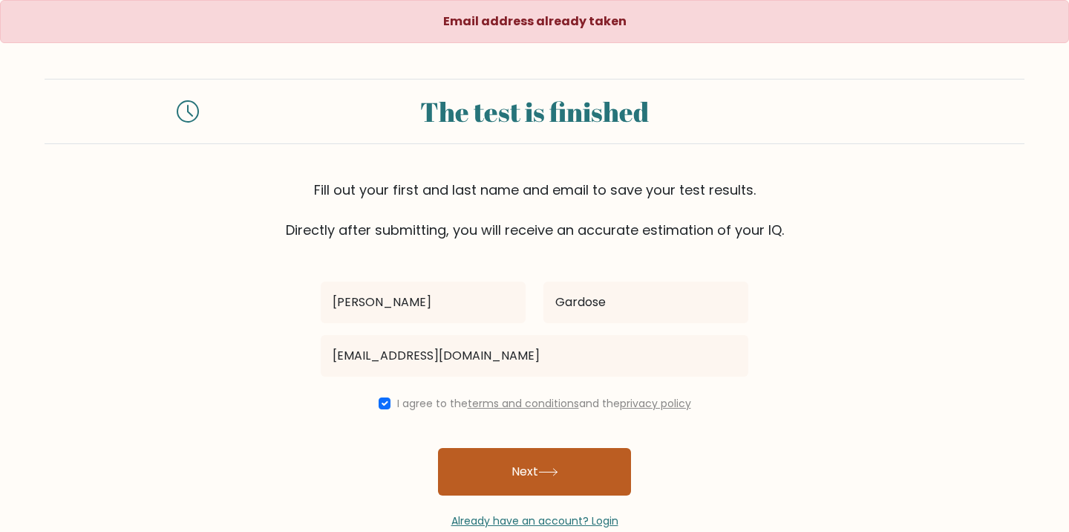
click at [491, 461] on button "Next" at bounding box center [534, 472] width 193 height 48
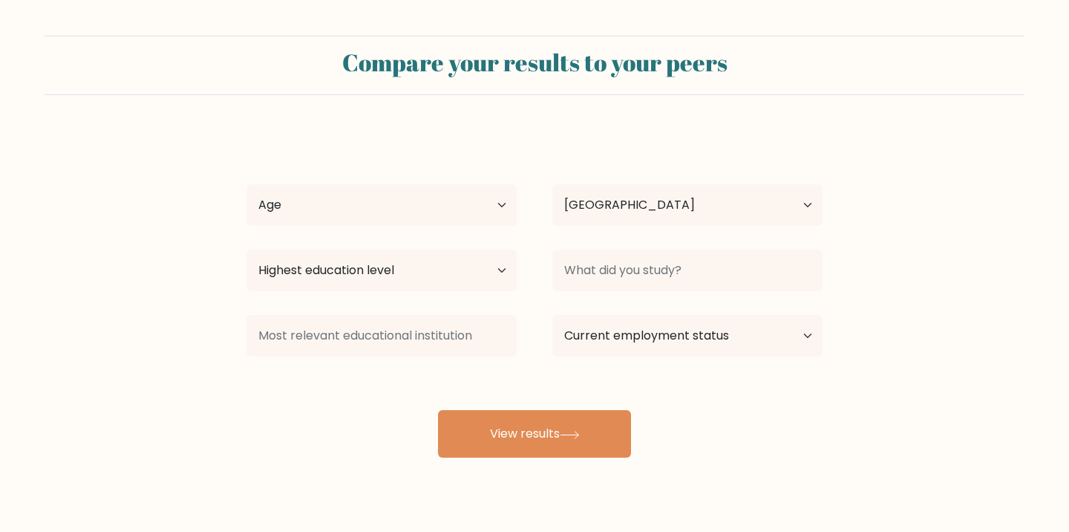
select select "US"
select select "25_34"
select select "PH"
select select "bachelors_degree"
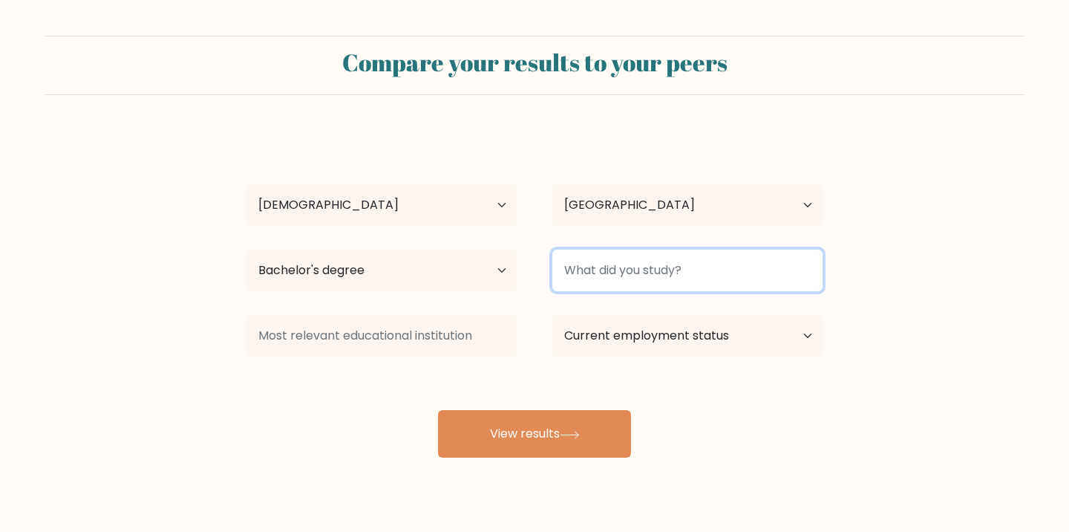
click at [586, 278] on input at bounding box center [687, 270] width 270 height 42
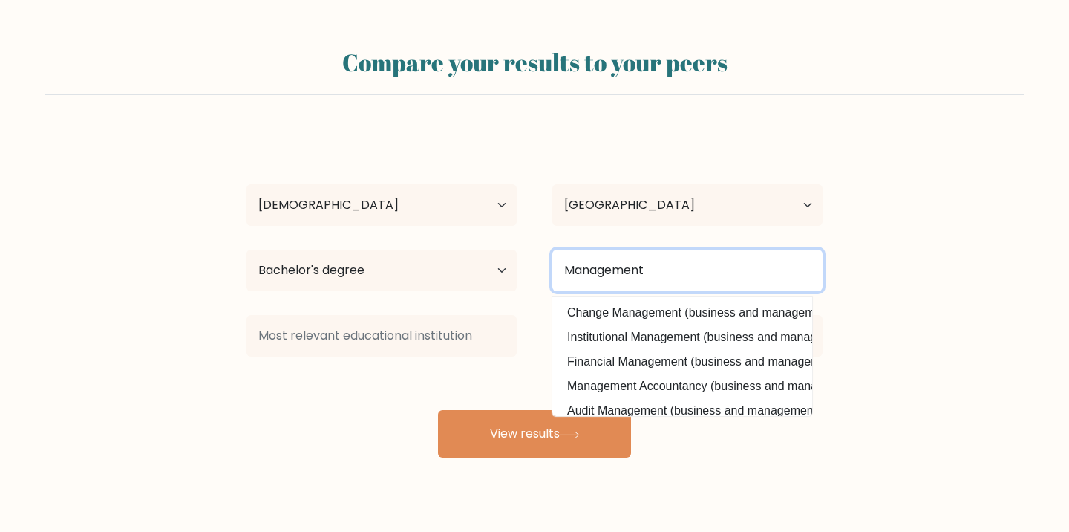
type input "Management"
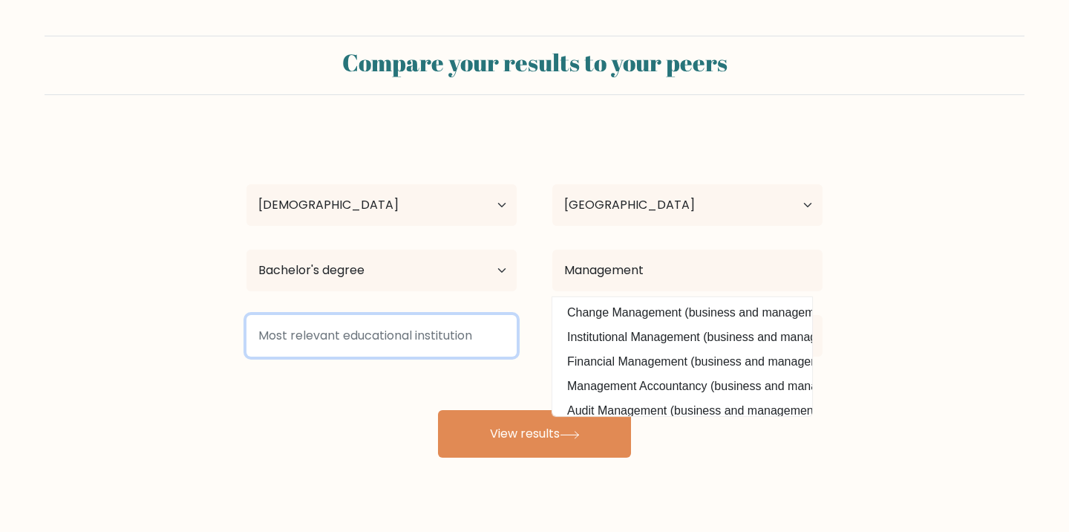
click at [448, 318] on input at bounding box center [381, 336] width 270 height 42
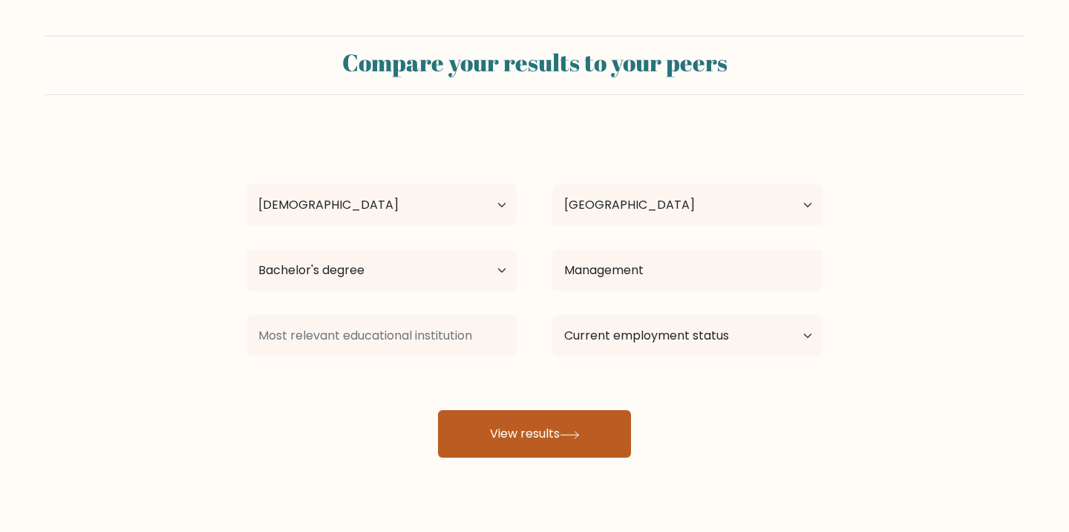
click at [497, 442] on button "View results" at bounding box center [534, 434] width 193 height 48
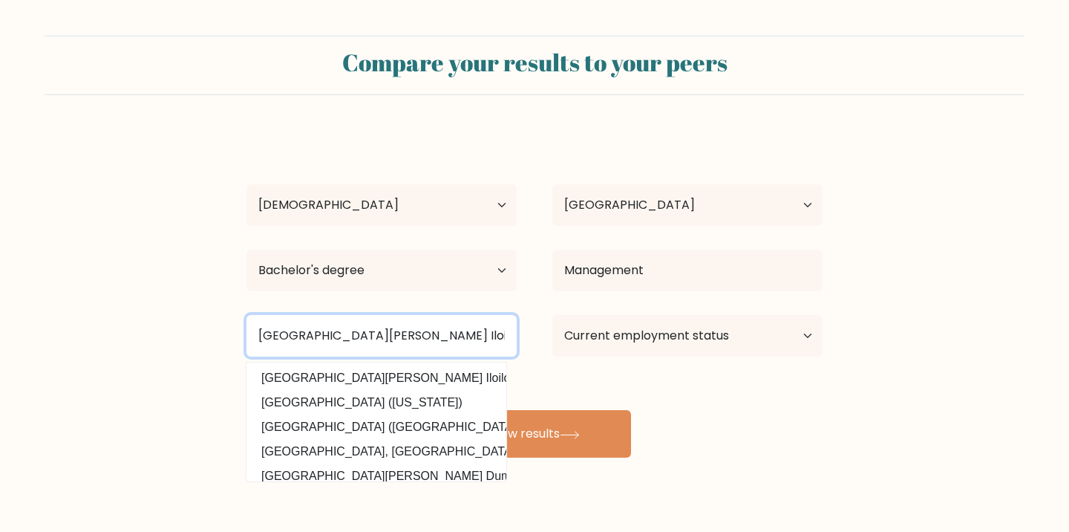
type input "[GEOGRAPHIC_DATA][PERSON_NAME] Iloilo"
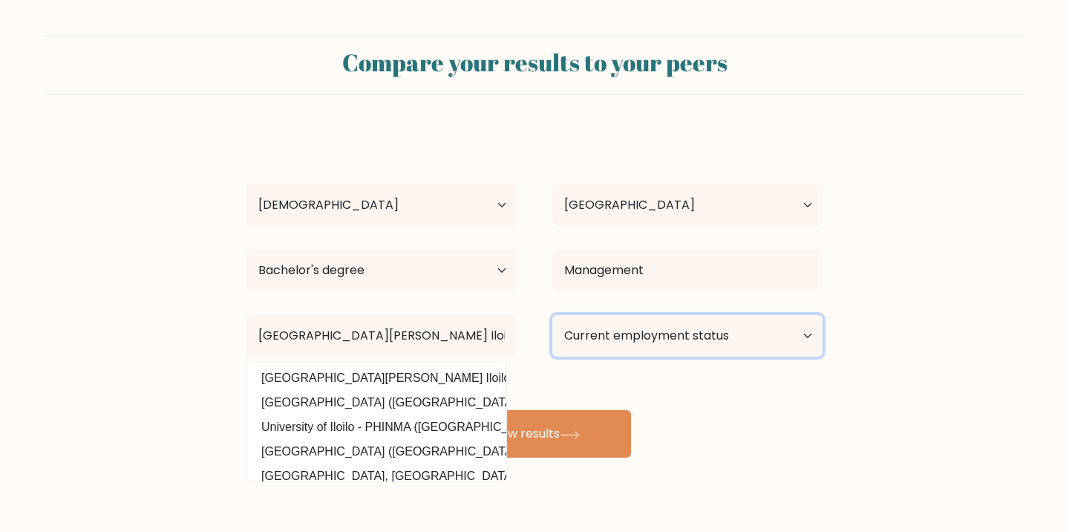
select select "other"
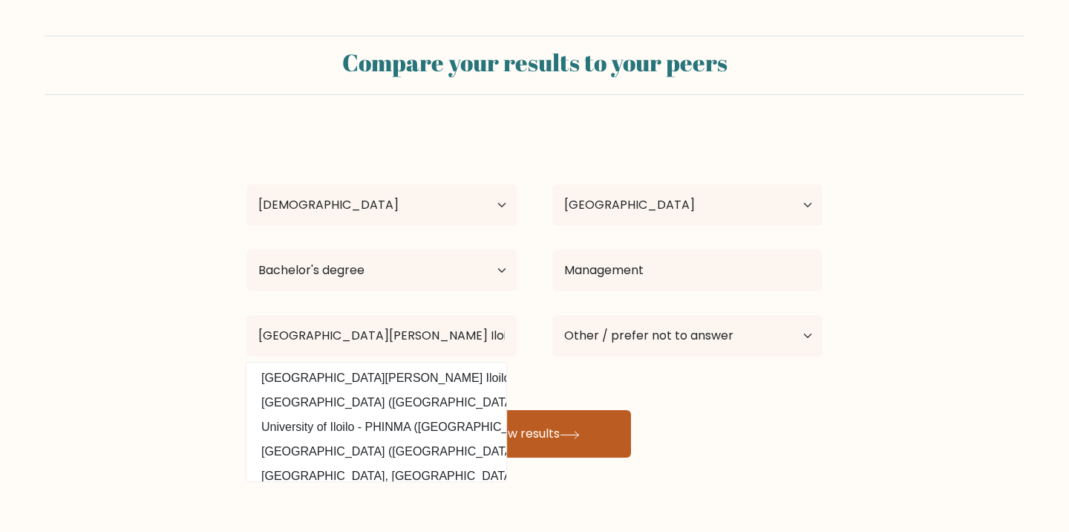
click at [560, 418] on button "View results" at bounding box center [534, 434] width 193 height 48
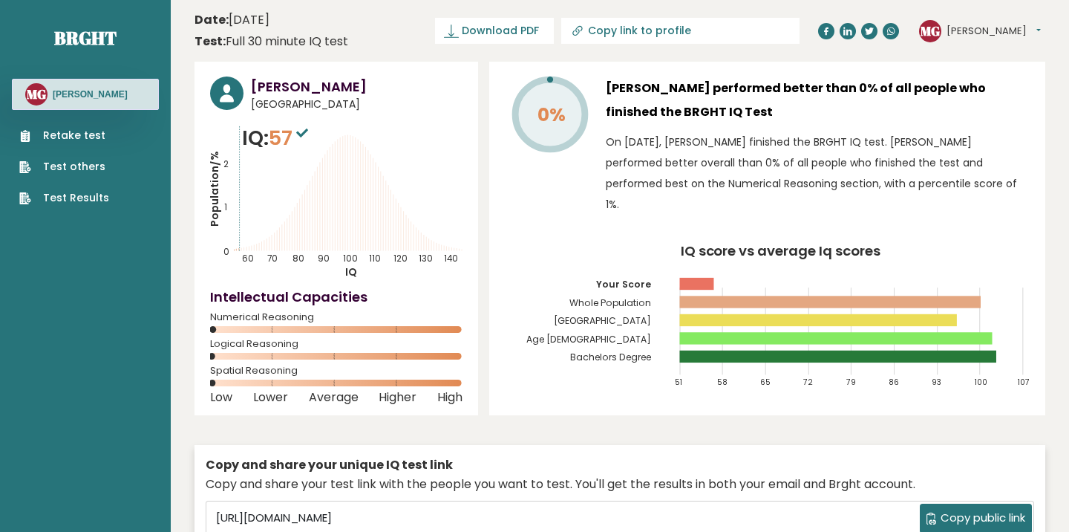
click at [993, 30] on button "Michelle" at bounding box center [994, 31] width 94 height 15
click at [984, 112] on link "Logout" at bounding box center [985, 115] width 76 height 21
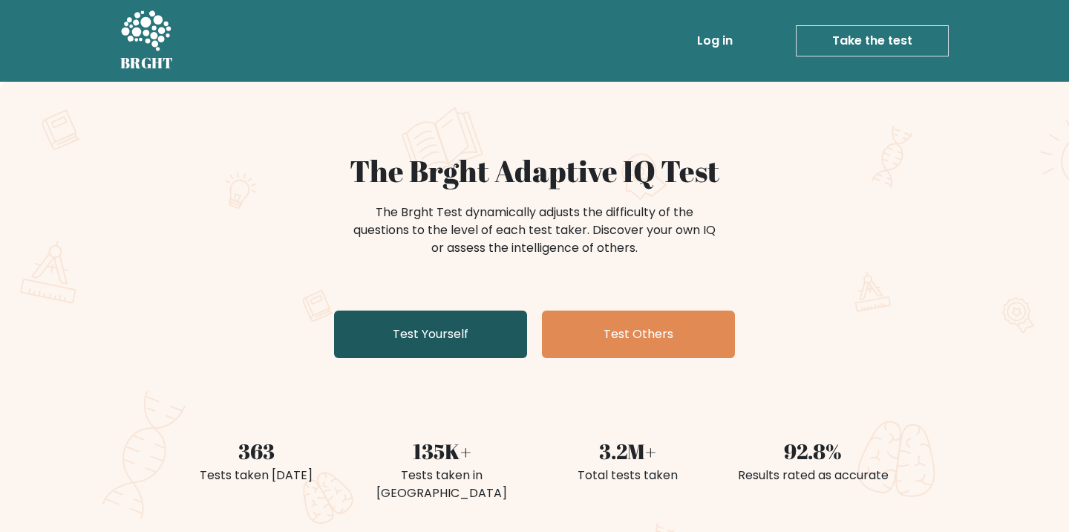
click at [437, 313] on link "Test Yourself" at bounding box center [430, 334] width 193 height 48
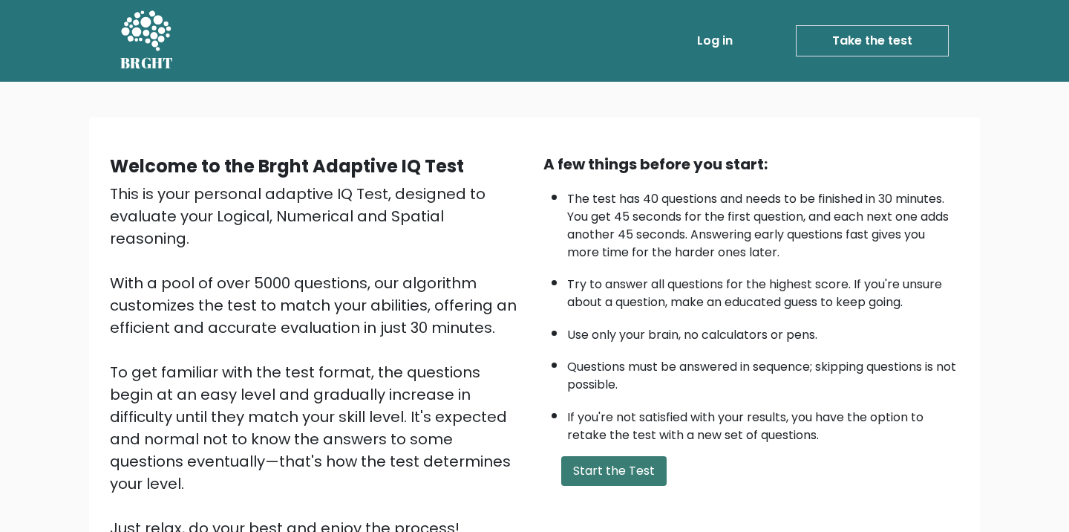
click at [592, 486] on button "Start the Test" at bounding box center [613, 471] width 105 height 30
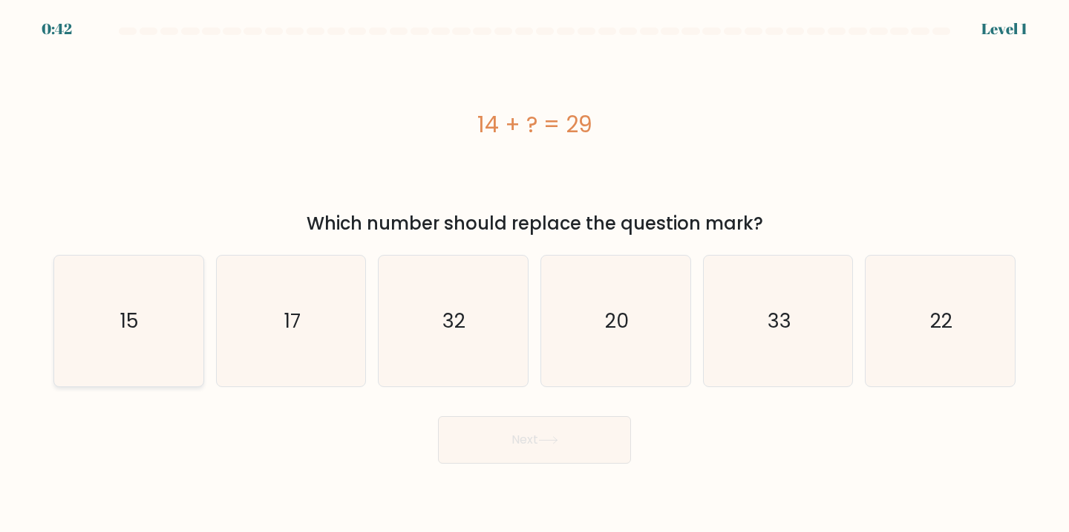
click at [128, 313] on text "15" at bounding box center [130, 320] width 19 height 27
click at [535, 273] on input "a. 15" at bounding box center [535, 269] width 1 height 7
radio input "true"
click at [518, 445] on button "Next" at bounding box center [534, 440] width 193 height 48
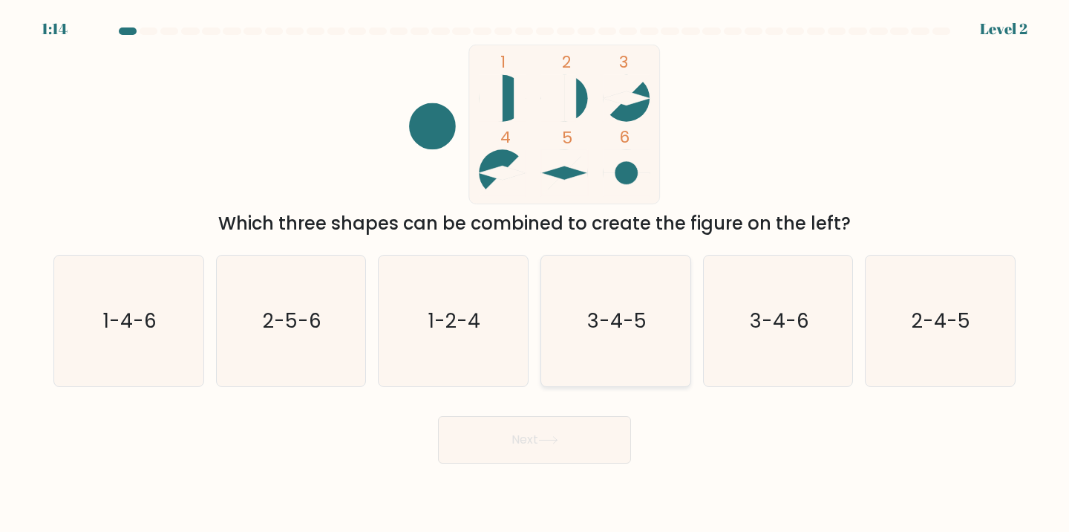
click at [659, 325] on icon "3-4-5" at bounding box center [615, 320] width 131 height 131
click at [535, 273] on input "d. 3-4-5" at bounding box center [535, 269] width 1 height 7
radio input "true"
click at [539, 439] on button "Next" at bounding box center [534, 440] width 193 height 48
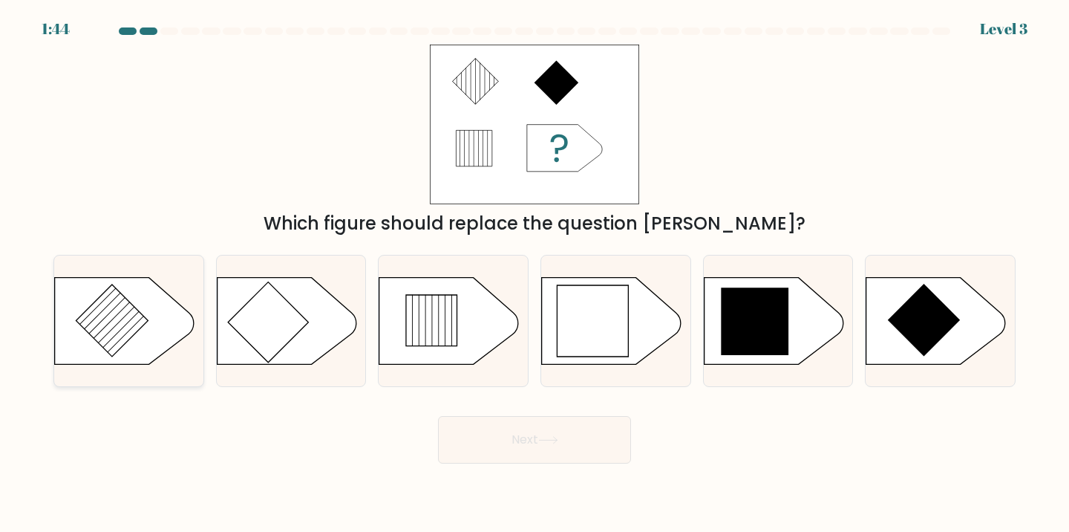
click at [101, 307] on icon at bounding box center [112, 320] width 72 height 72
click at [535, 273] on input "a." at bounding box center [535, 269] width 1 height 7
radio input "true"
click at [773, 327] on icon at bounding box center [755, 321] width 68 height 68
click at [535, 273] on input "e." at bounding box center [535, 269] width 1 height 7
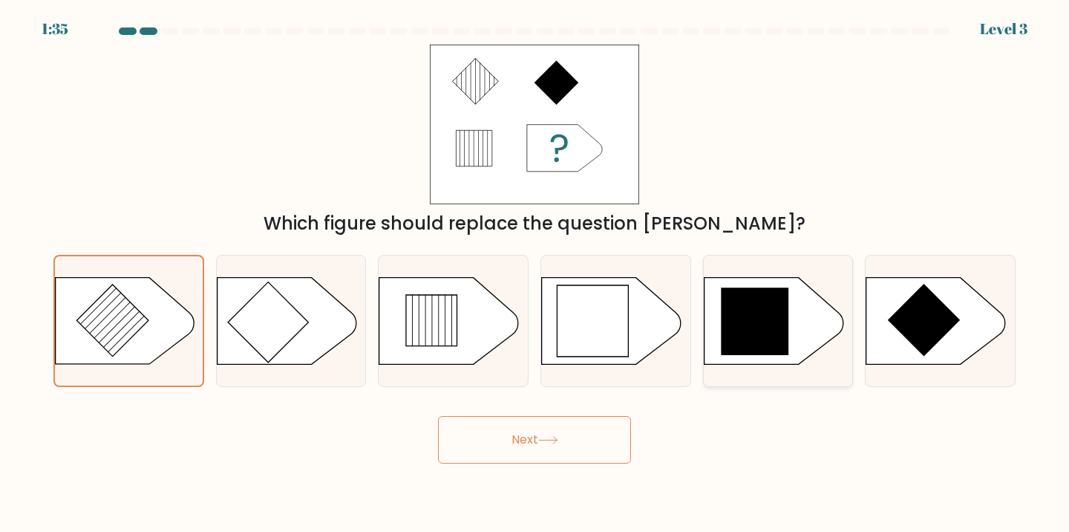
radio input "true"
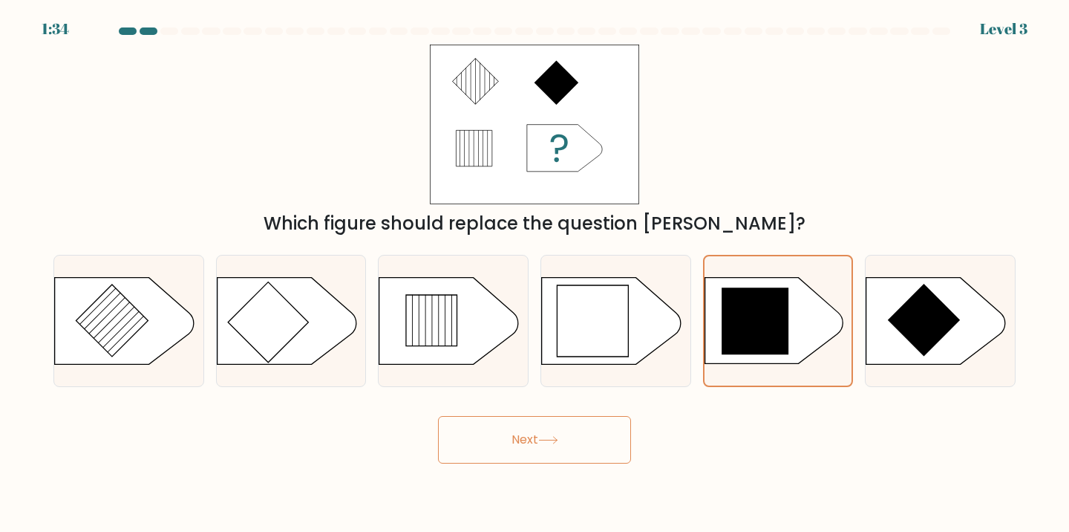
click at [538, 425] on button "Next" at bounding box center [534, 440] width 193 height 48
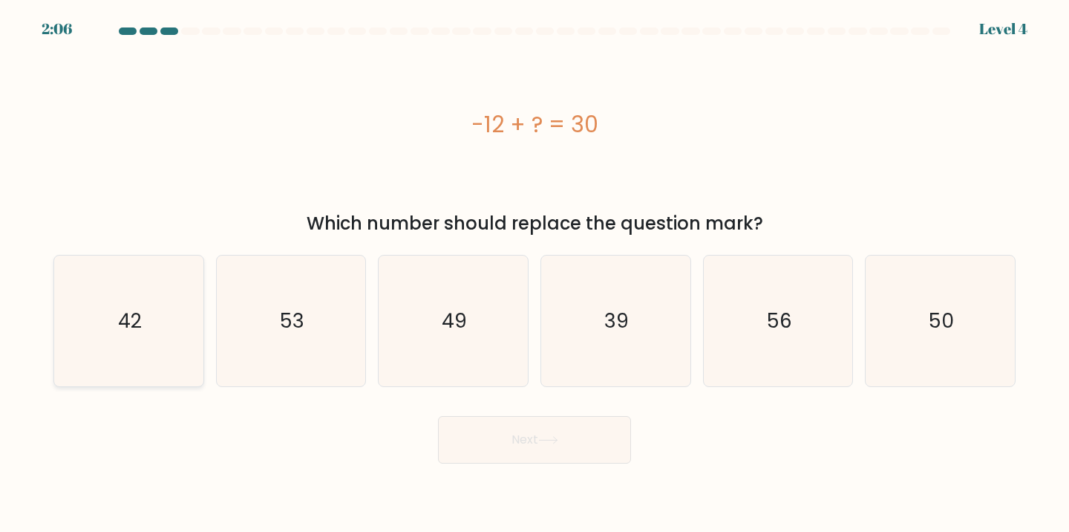
click at [84, 301] on icon "42" at bounding box center [128, 320] width 131 height 131
click at [535, 273] on input "a. 42" at bounding box center [535, 269] width 1 height 7
radio input "true"
click at [523, 430] on button "Next" at bounding box center [534, 440] width 193 height 48
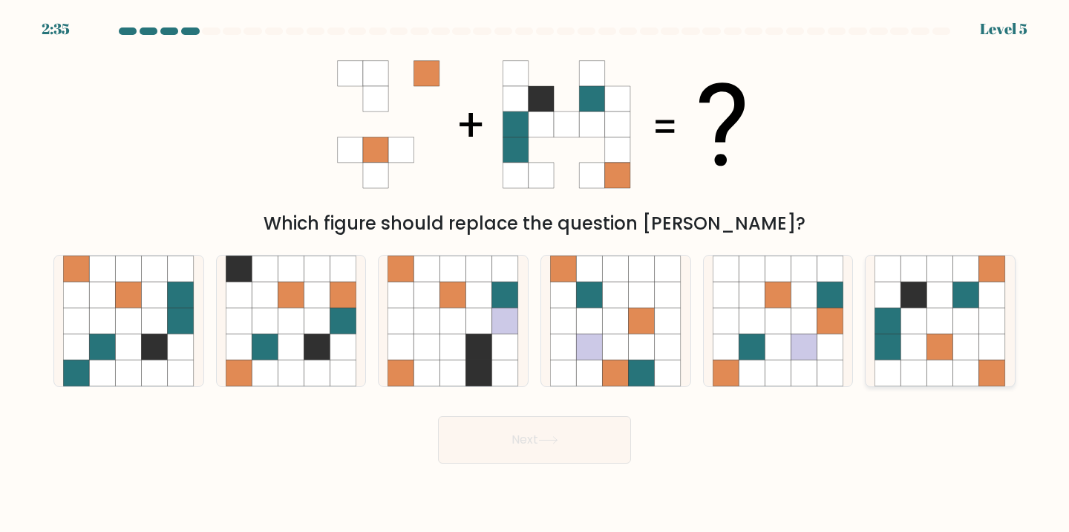
click at [970, 341] on icon at bounding box center [966, 347] width 26 height 26
click at [535, 273] on input "f." at bounding box center [535, 269] width 1 height 7
radio input "true"
click at [546, 441] on icon at bounding box center [548, 440] width 20 height 8
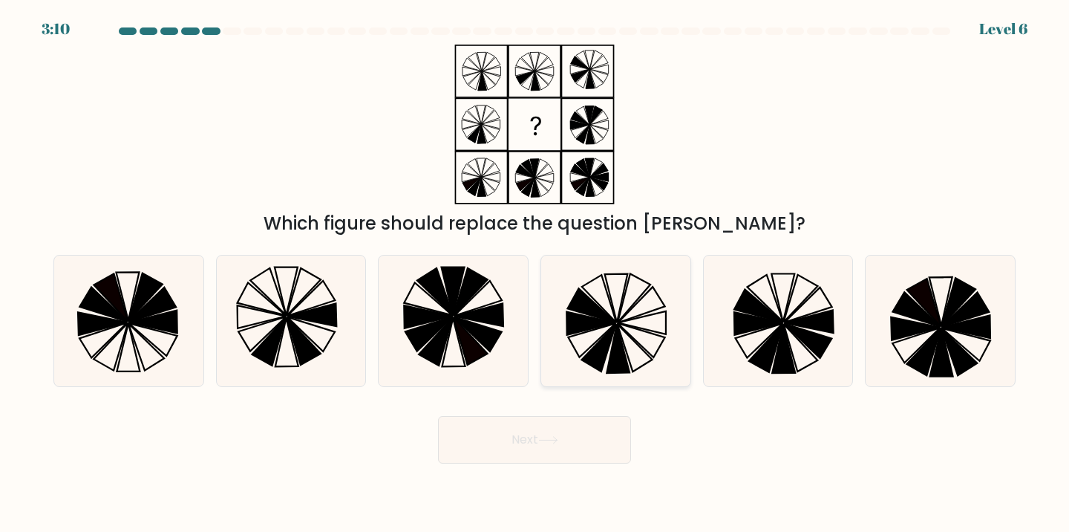
click at [595, 316] on icon at bounding box center [592, 305] width 48 height 34
click at [535, 273] on input "d." at bounding box center [535, 269] width 1 height 7
radio input "true"
click at [514, 440] on button "Next" at bounding box center [534, 440] width 193 height 48
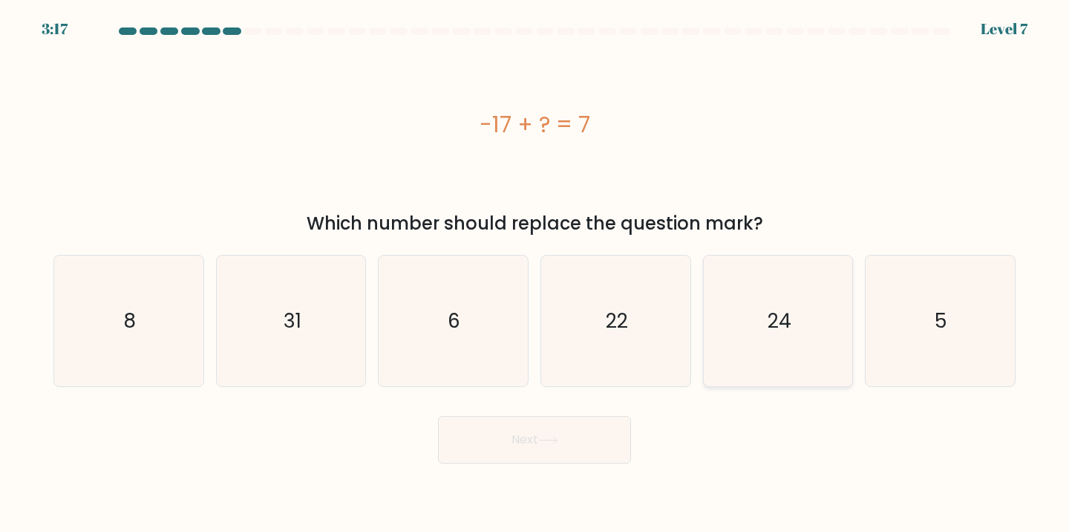
click at [782, 354] on icon "24" at bounding box center [778, 320] width 131 height 131
click at [535, 273] on input "e. 24" at bounding box center [535, 269] width 1 height 7
radio input "true"
click at [597, 434] on button "Next" at bounding box center [534, 440] width 193 height 48
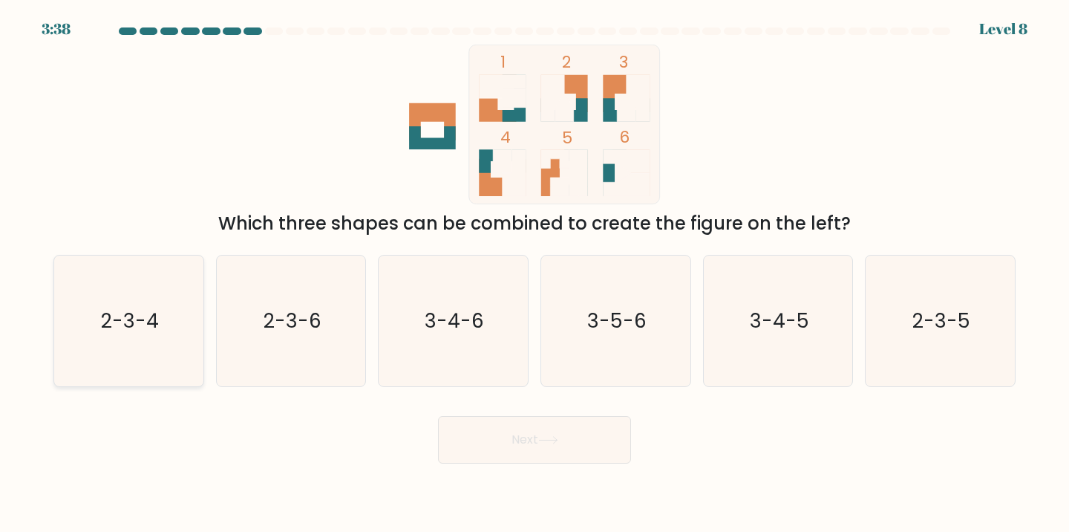
click at [73, 276] on icon "2-3-4" at bounding box center [128, 320] width 131 height 131
click at [535, 273] on input "a. 2-3-4" at bounding box center [535, 269] width 1 height 7
radio input "true"
click at [511, 434] on button "Next" at bounding box center [534, 440] width 193 height 48
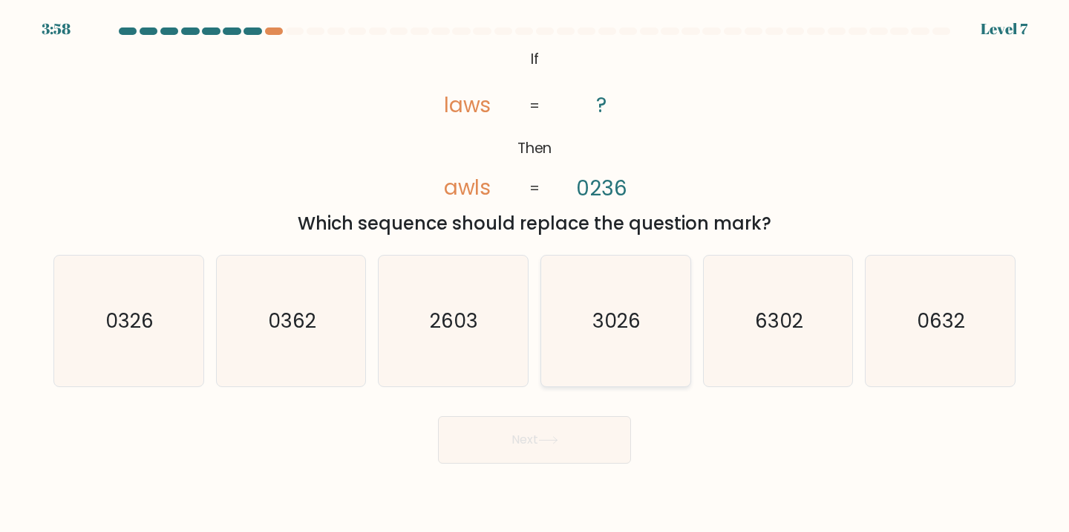
click at [632, 311] on text "3026" at bounding box center [617, 320] width 48 height 27
click at [535, 273] on input "d. 3026" at bounding box center [535, 269] width 1 height 7
radio input "true"
click at [571, 441] on button "Next" at bounding box center [534, 440] width 193 height 48
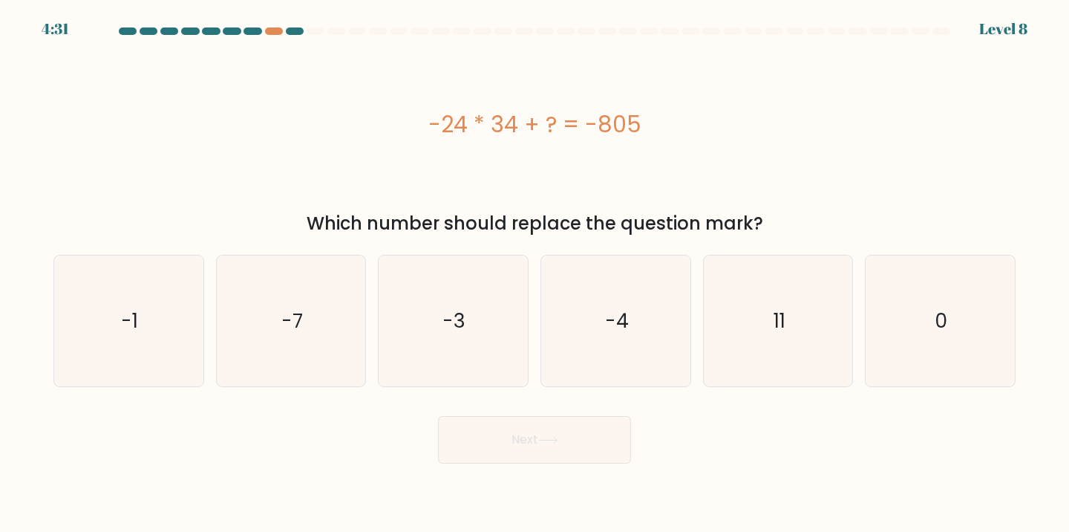
drag, startPoint x: 652, startPoint y: 123, endPoint x: 295, endPoint y: 124, distance: 356.3
click at [295, 123] on div "-24 * 34 + ? = -805" at bounding box center [534, 124] width 962 height 33
click at [800, 307] on icon "11" at bounding box center [778, 320] width 131 height 131
click at [535, 273] on input "e. 11" at bounding box center [535, 269] width 1 height 7
radio input "true"
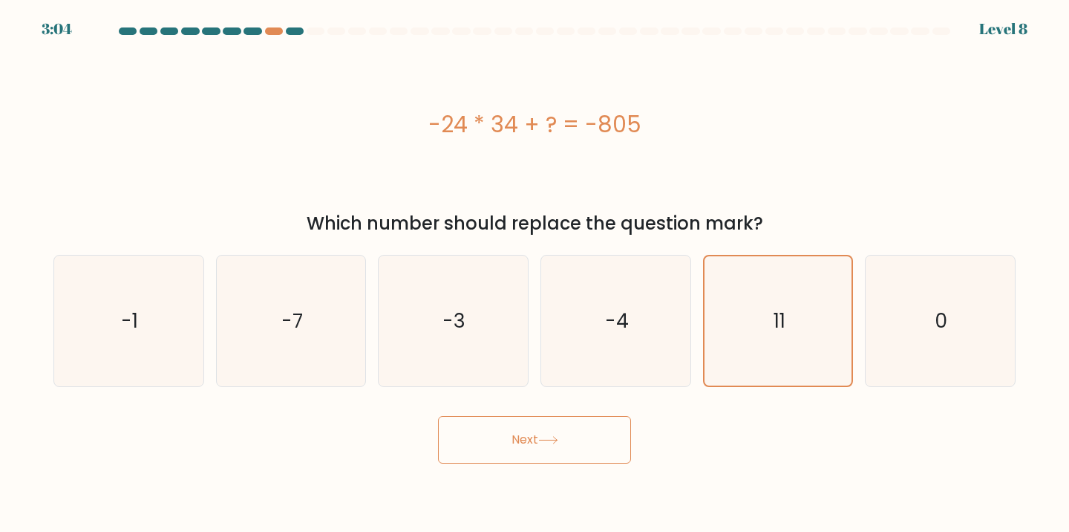
click at [493, 420] on button "Next" at bounding box center [534, 440] width 193 height 48
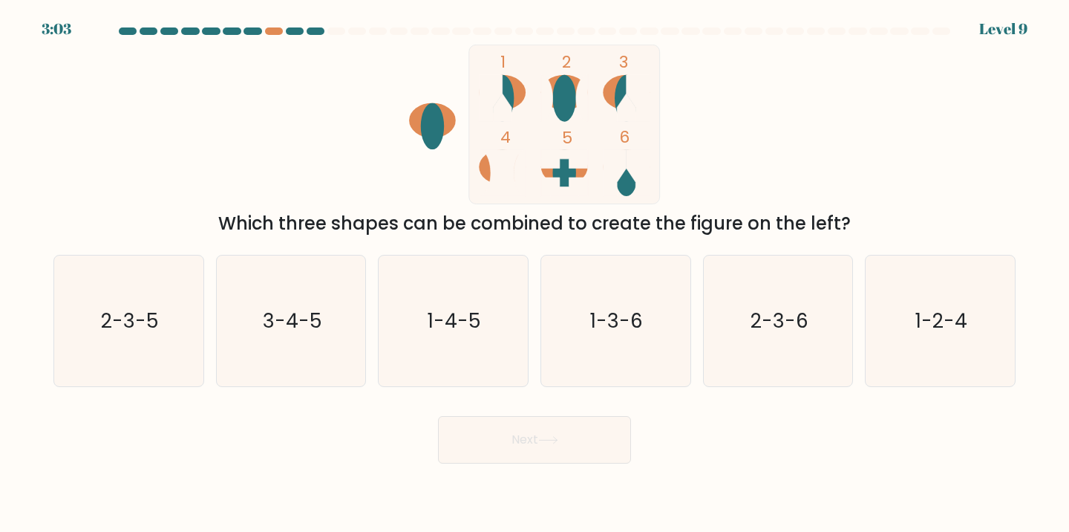
click at [492, 431] on button "Next" at bounding box center [534, 440] width 193 height 48
click at [957, 318] on text "1-2-4" at bounding box center [941, 320] width 52 height 27
click at [535, 273] on input "f. 1-2-4" at bounding box center [535, 269] width 1 height 7
radio input "true"
drag, startPoint x: 578, startPoint y: 447, endPoint x: 635, endPoint y: 512, distance: 86.8
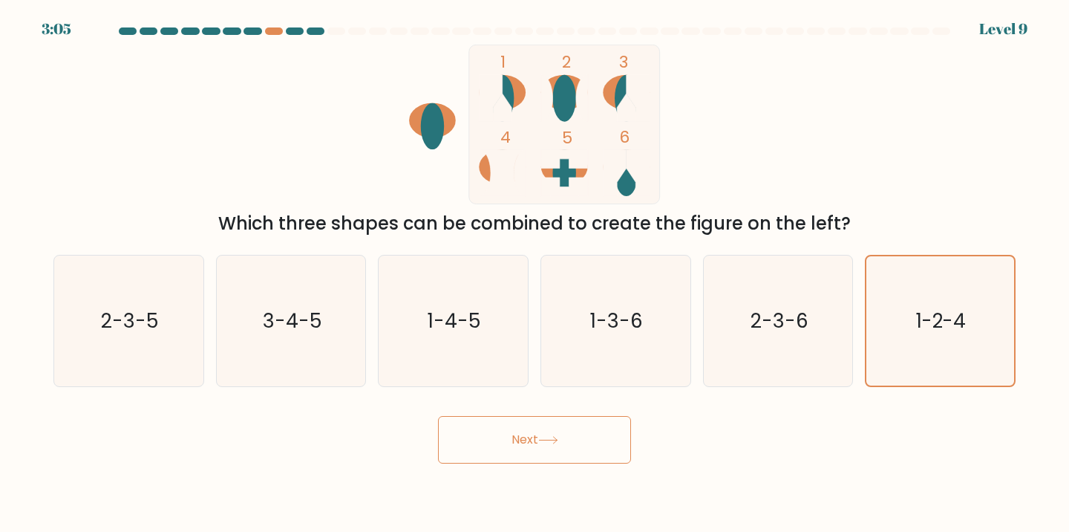
click at [637, 513] on body "3:05 Level 9" at bounding box center [534, 266] width 1069 height 532
click at [578, 439] on button "Next" at bounding box center [534, 440] width 193 height 48
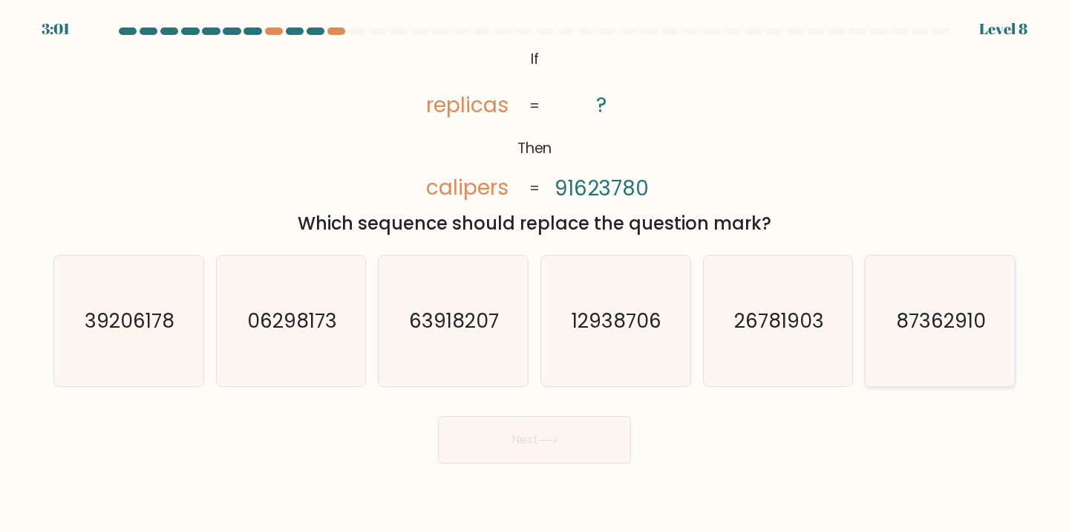
click at [954, 354] on icon "87362910" at bounding box center [940, 320] width 131 height 131
click at [535, 273] on input "f. 87362910" at bounding box center [535, 269] width 1 height 7
radio input "true"
click at [567, 442] on button "Next" at bounding box center [534, 440] width 193 height 48
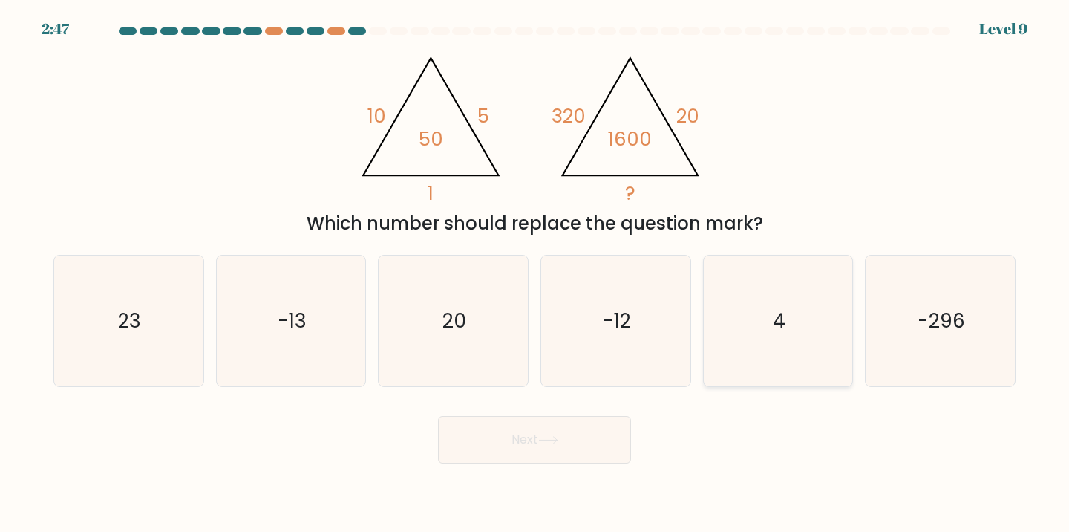
click at [771, 357] on icon "4" at bounding box center [778, 320] width 131 height 131
click at [535, 273] on input "e. 4" at bounding box center [535, 269] width 1 height 7
radio input "true"
click at [526, 458] on button "Next" at bounding box center [534, 440] width 193 height 48
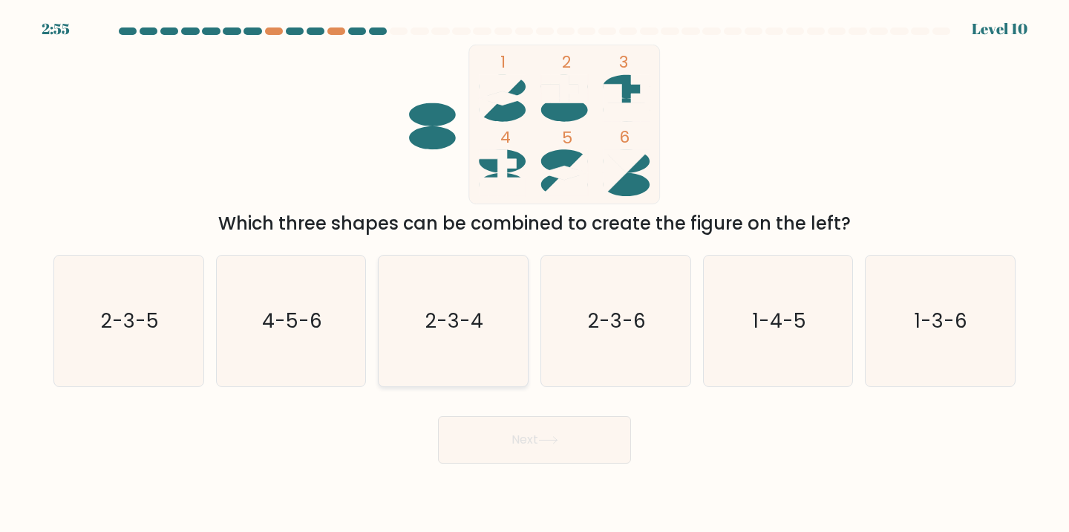
click at [447, 312] on text "2-3-4" at bounding box center [454, 320] width 58 height 27
click at [535, 273] on input "c. 2-3-4" at bounding box center [535, 269] width 1 height 7
radio input "true"
click at [509, 432] on button "Next" at bounding box center [534, 440] width 193 height 48
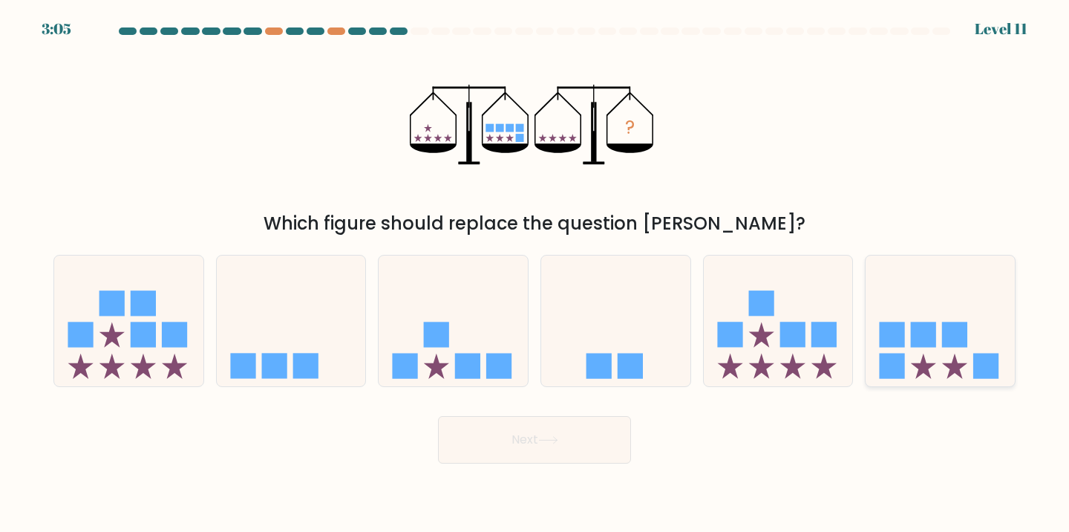
click at [928, 343] on rect at bounding box center [923, 333] width 25 height 25
click at [535, 273] on input "f." at bounding box center [535, 269] width 1 height 7
radio input "true"
click at [508, 445] on button "Next" at bounding box center [534, 440] width 193 height 48
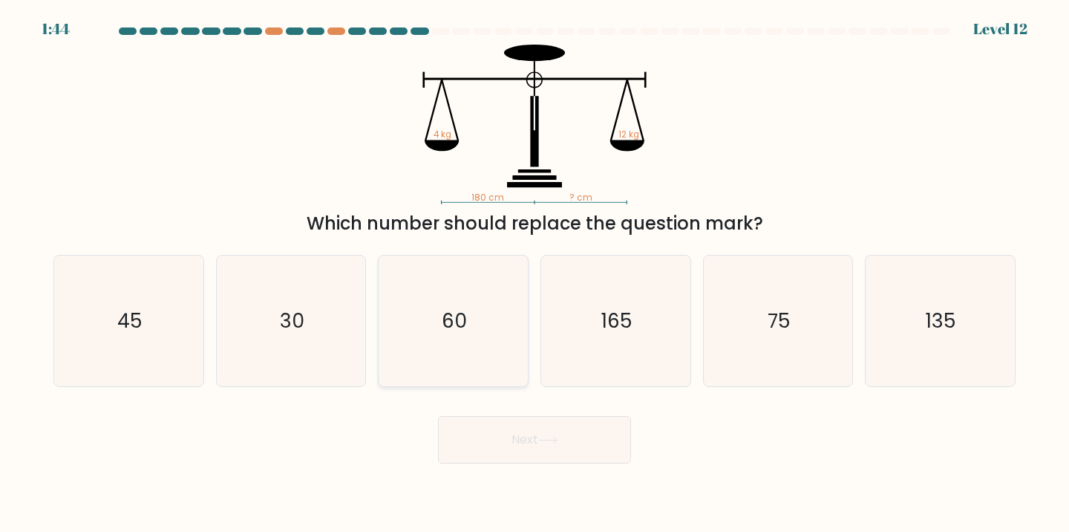
click at [491, 319] on icon "60" at bounding box center [453, 320] width 131 height 131
click at [535, 273] on input "c. 60" at bounding box center [535, 269] width 1 height 7
radio input "true"
click at [561, 451] on button "Next" at bounding box center [534, 440] width 193 height 48
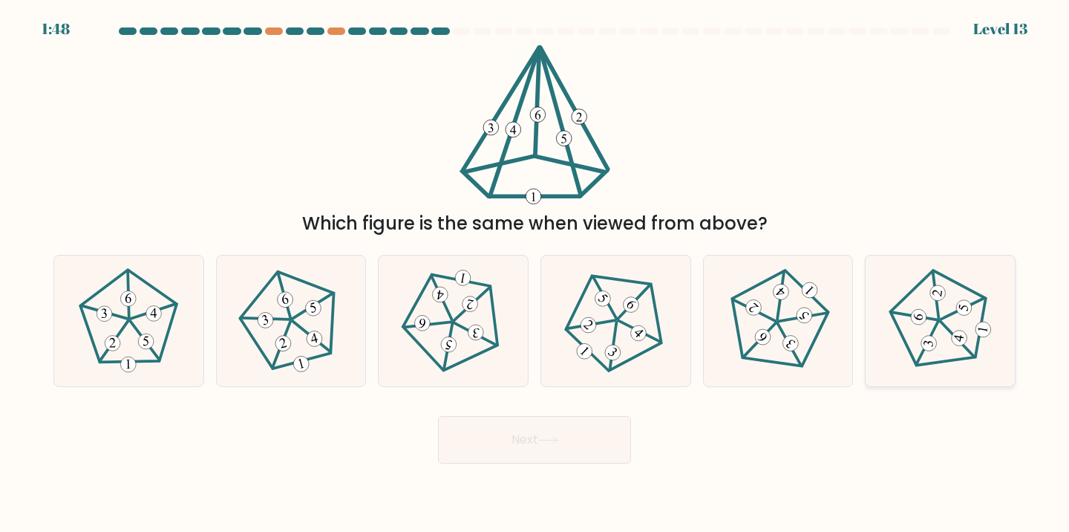
click at [949, 332] on 241 at bounding box center [957, 339] width 45 height 36
click at [535, 273] on input "f." at bounding box center [535, 269] width 1 height 7
radio input "true"
click at [584, 463] on button "Next" at bounding box center [534, 440] width 193 height 48
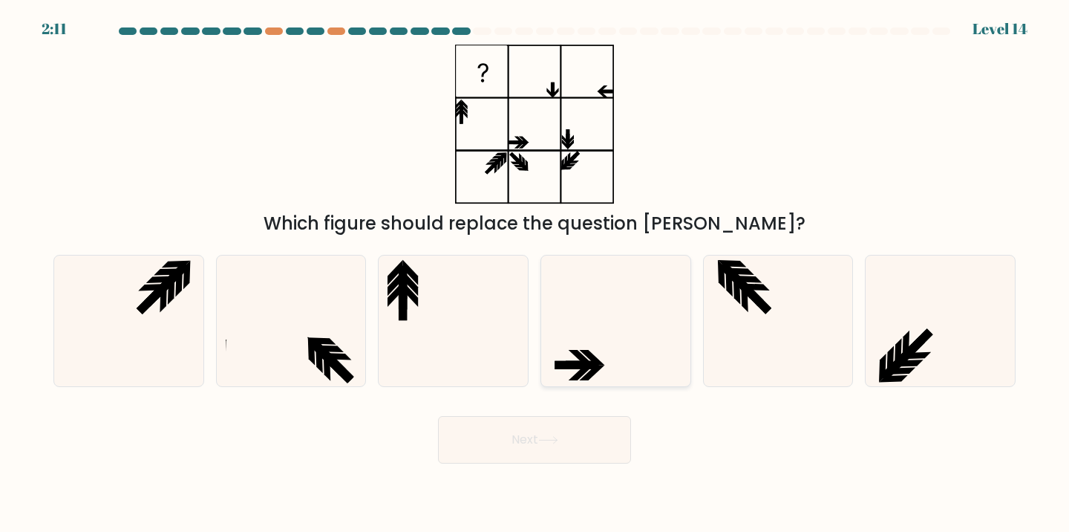
click at [596, 358] on icon at bounding box center [592, 358] width 25 height 16
click at [535, 273] on input "d." at bounding box center [535, 269] width 1 height 7
radio input "true"
click at [559, 452] on button "Next" at bounding box center [534, 440] width 193 height 48
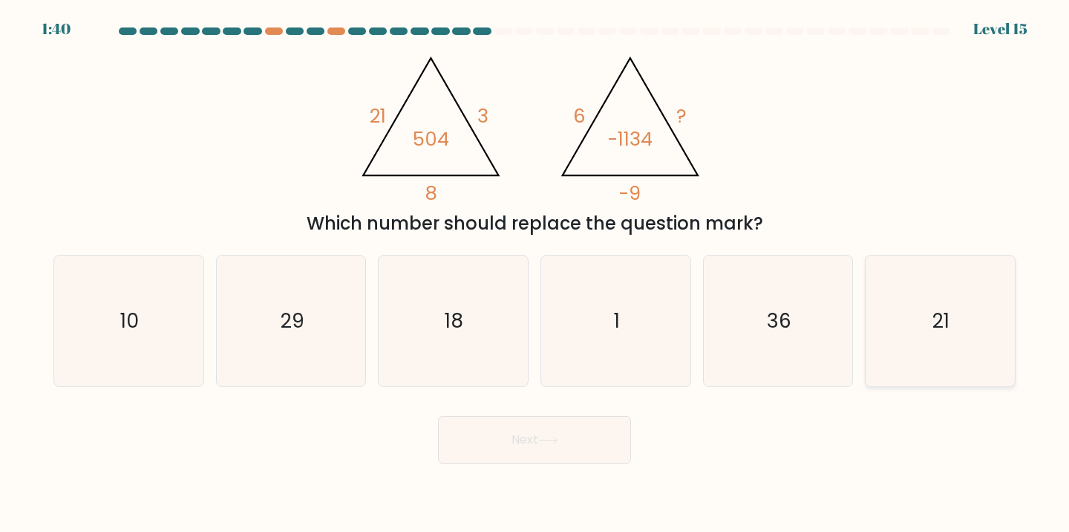
click at [969, 355] on icon "21" at bounding box center [940, 320] width 131 height 131
click at [535, 273] on input "f. 21" at bounding box center [535, 269] width 1 height 7
radio input "true"
click at [474, 447] on button "Next" at bounding box center [534, 440] width 193 height 48
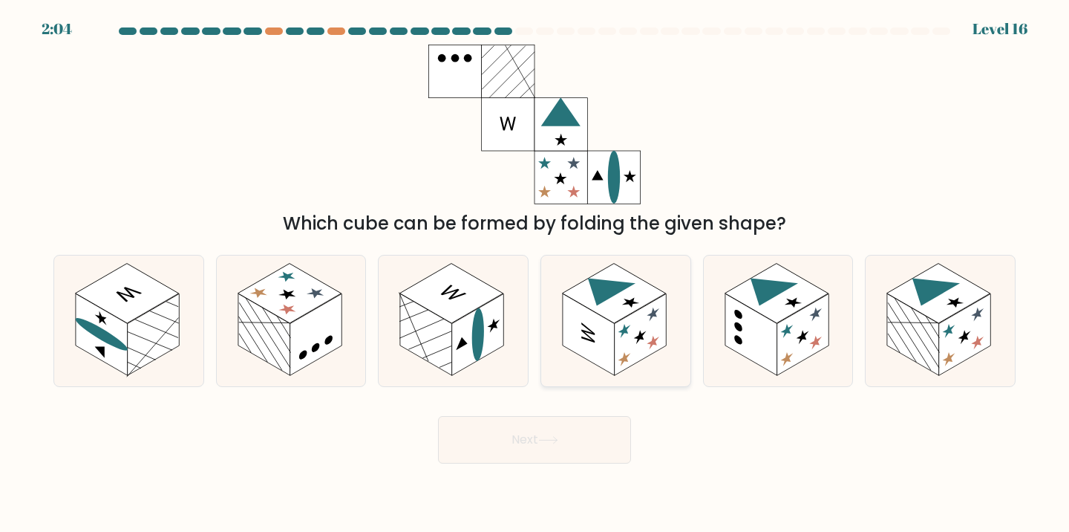
click at [630, 339] on rect at bounding box center [641, 334] width 52 height 82
click at [535, 273] on input "d." at bounding box center [535, 269] width 1 height 7
radio input "true"
click at [578, 441] on button "Next" at bounding box center [534, 440] width 193 height 48
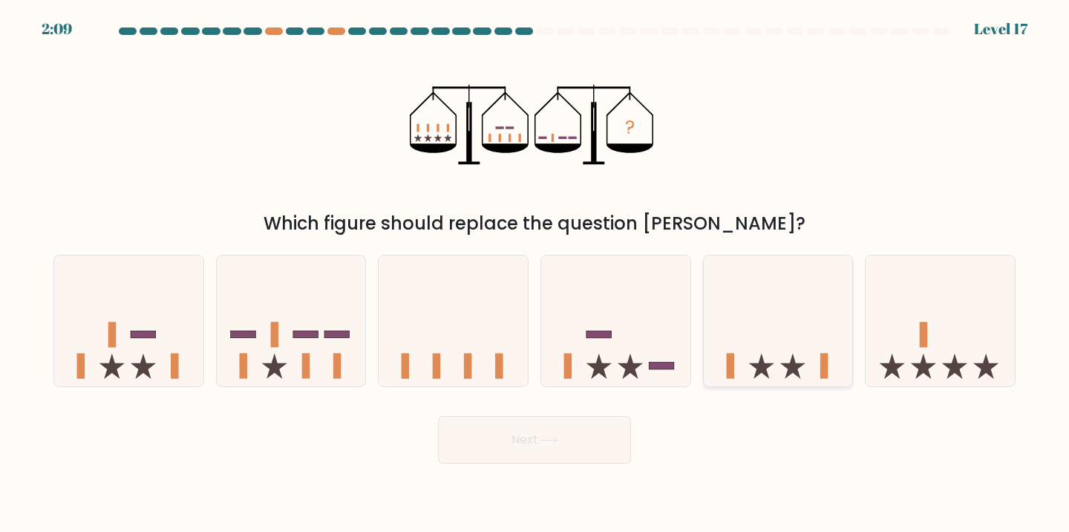
click at [781, 342] on icon at bounding box center [778, 320] width 149 height 123
click at [535, 273] on input "e." at bounding box center [535, 269] width 1 height 7
radio input "true"
click at [526, 443] on button "Next" at bounding box center [534, 440] width 193 height 48
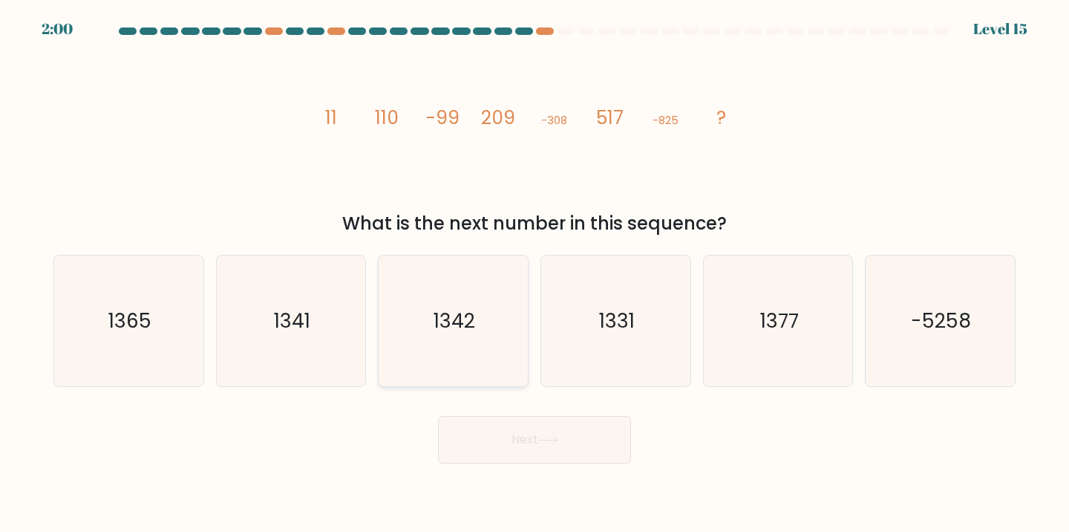
click at [475, 336] on icon "1342" at bounding box center [453, 320] width 131 height 131
click at [535, 273] on input "c. 1342" at bounding box center [535, 269] width 1 height 7
radio input "true"
click at [499, 441] on button "Next" at bounding box center [534, 440] width 193 height 48
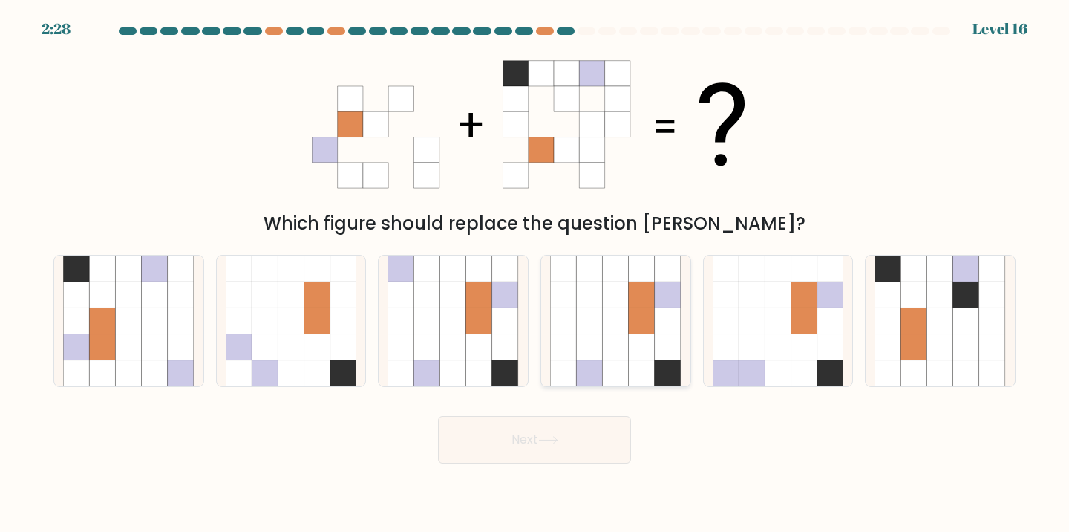
click at [653, 348] on icon at bounding box center [642, 347] width 26 height 26
click at [535, 273] on input "d." at bounding box center [535, 269] width 1 height 7
radio input "true"
click at [558, 454] on button "Next" at bounding box center [534, 440] width 193 height 48
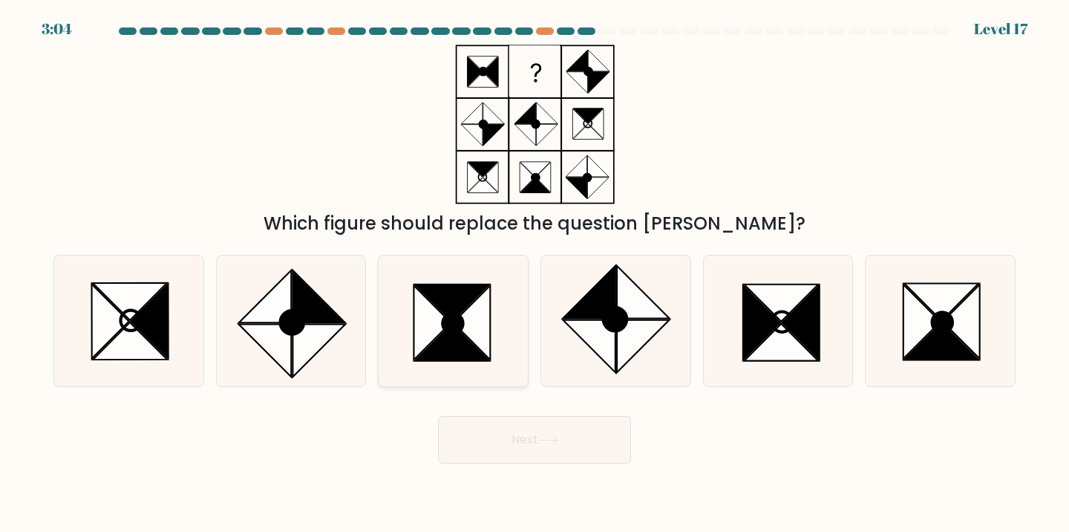
click at [460, 338] on icon at bounding box center [452, 342] width 74 height 37
click at [535, 273] on input "c." at bounding box center [535, 269] width 1 height 7
radio input "true"
click at [554, 439] on icon at bounding box center [548, 440] width 20 height 8
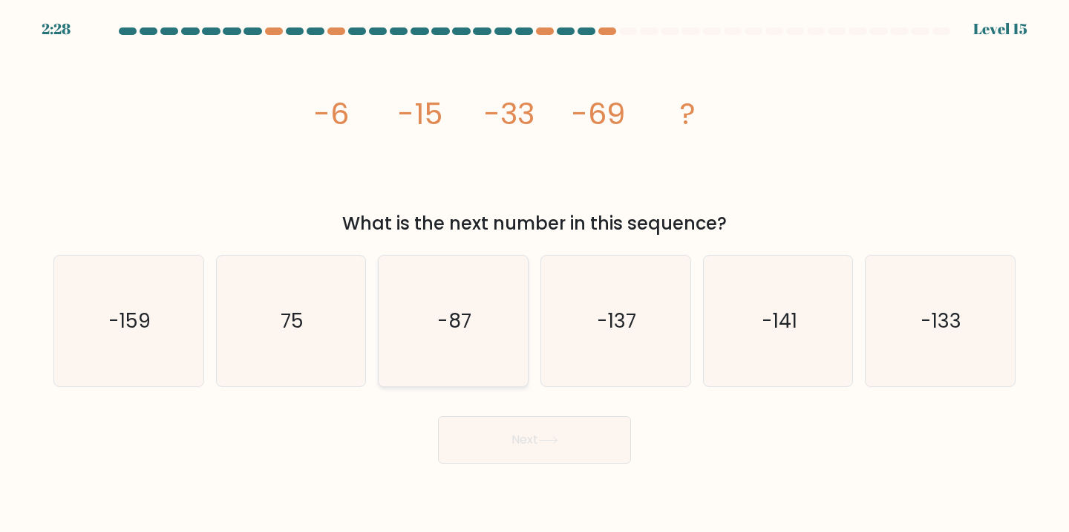
click at [468, 307] on text "-87" at bounding box center [454, 320] width 34 height 27
click at [535, 273] on input "c. -87" at bounding box center [535, 269] width 1 height 7
radio input "true"
click at [722, 333] on icon "-141" at bounding box center [778, 320] width 131 height 131
click at [535, 273] on input "e. -141" at bounding box center [535, 269] width 1 height 7
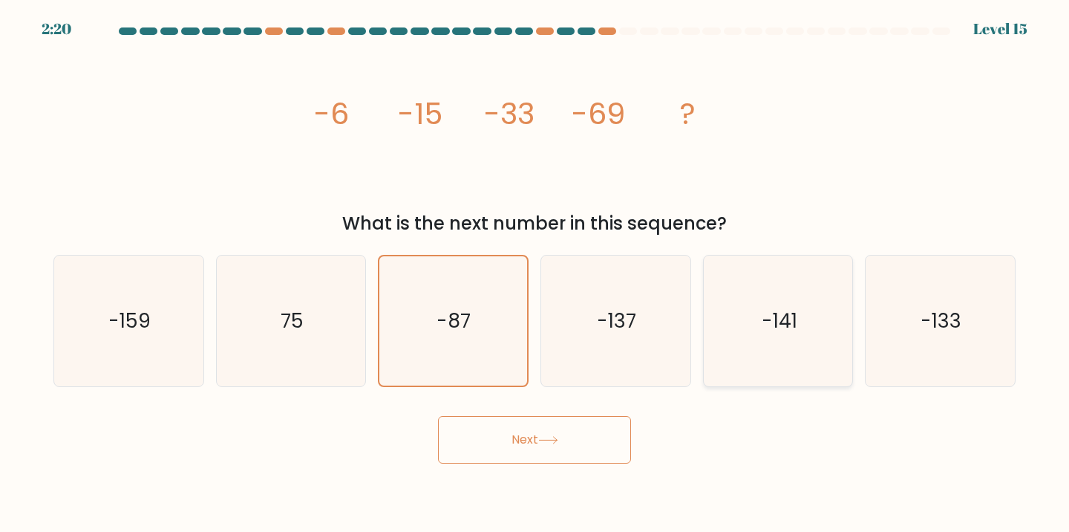
radio input "true"
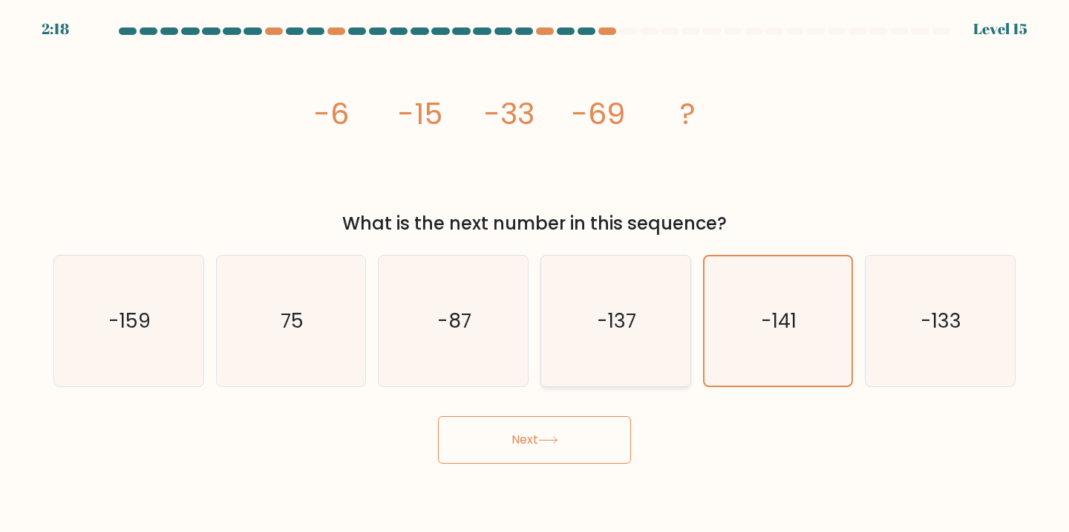
click at [619, 351] on icon "-137" at bounding box center [615, 320] width 131 height 131
click at [535, 273] on input "d. -137" at bounding box center [535, 269] width 1 height 7
radio input "true"
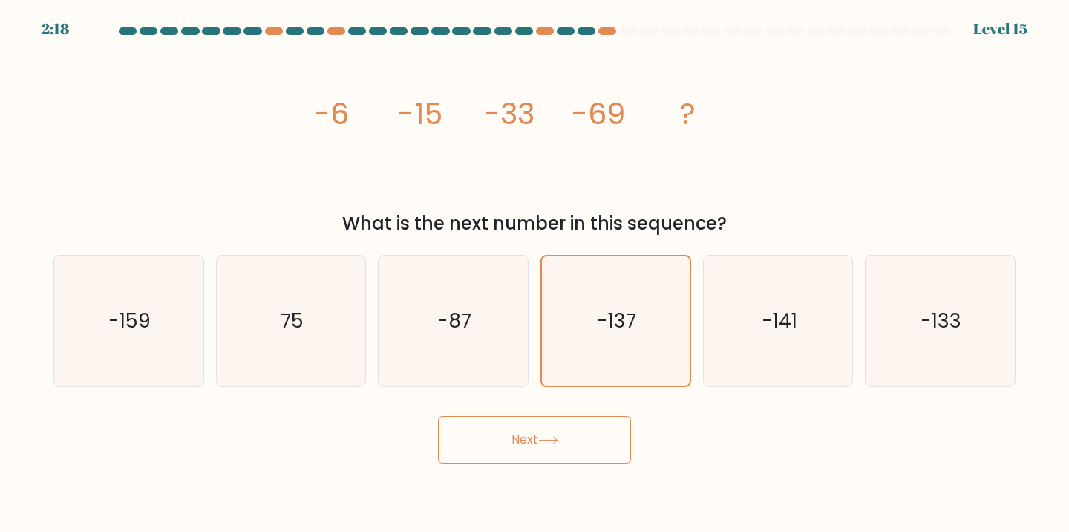
click at [541, 436] on button "Next" at bounding box center [534, 440] width 193 height 48
click at [596, 438] on button "Next" at bounding box center [534, 440] width 193 height 48
click at [751, 327] on icon "-141" at bounding box center [778, 320] width 131 height 131
click at [535, 273] on input "e. -141" at bounding box center [535, 269] width 1 height 7
radio input "true"
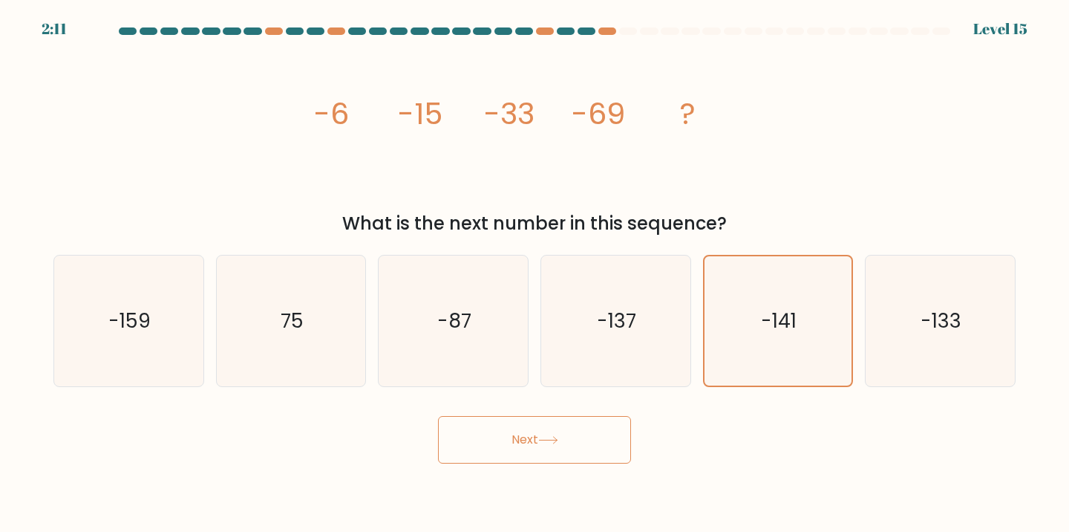
click at [573, 442] on button "Next" at bounding box center [534, 440] width 193 height 48
click at [534, 447] on button "Next" at bounding box center [534, 440] width 193 height 48
click at [577, 328] on icon "-137" at bounding box center [615, 320] width 131 height 131
click at [535, 273] on input "d. -137" at bounding box center [535, 269] width 1 height 7
radio input "true"
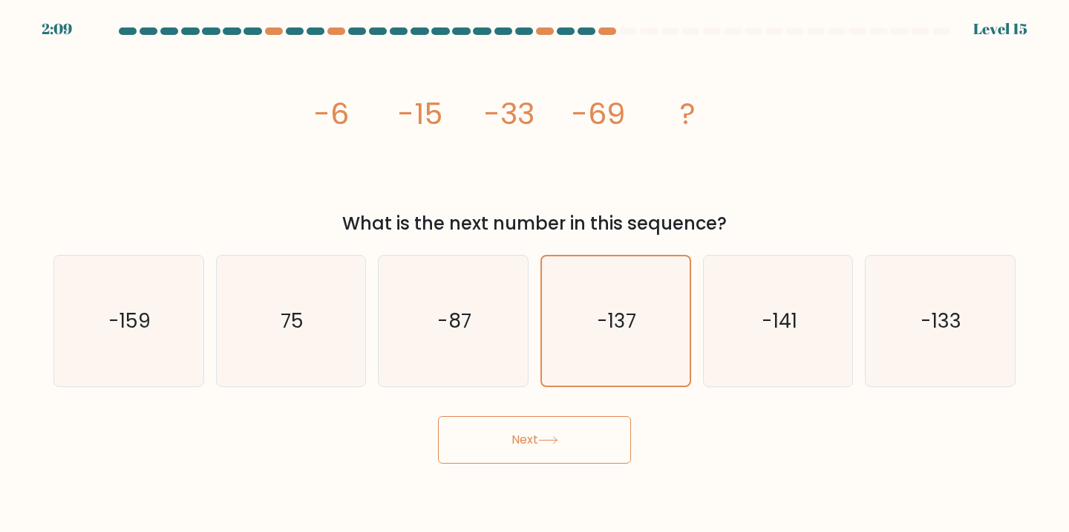
click at [532, 436] on button "Next" at bounding box center [534, 440] width 193 height 48
click at [928, 350] on icon "-133" at bounding box center [940, 320] width 131 height 131
click at [535, 273] on input "f. -133" at bounding box center [535, 269] width 1 height 7
radio input "true"
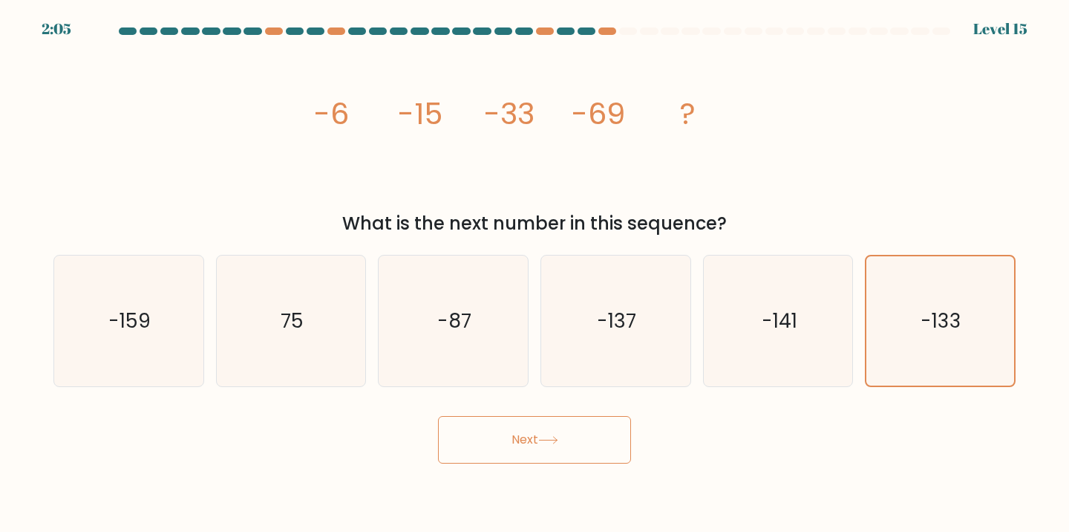
click at [531, 443] on button "Next" at bounding box center [534, 440] width 193 height 48
click at [504, 438] on button "Next" at bounding box center [534, 440] width 193 height 48
click at [451, 352] on icon "-87" at bounding box center [453, 320] width 131 height 131
click at [535, 273] on input "c. -87" at bounding box center [535, 269] width 1 height 7
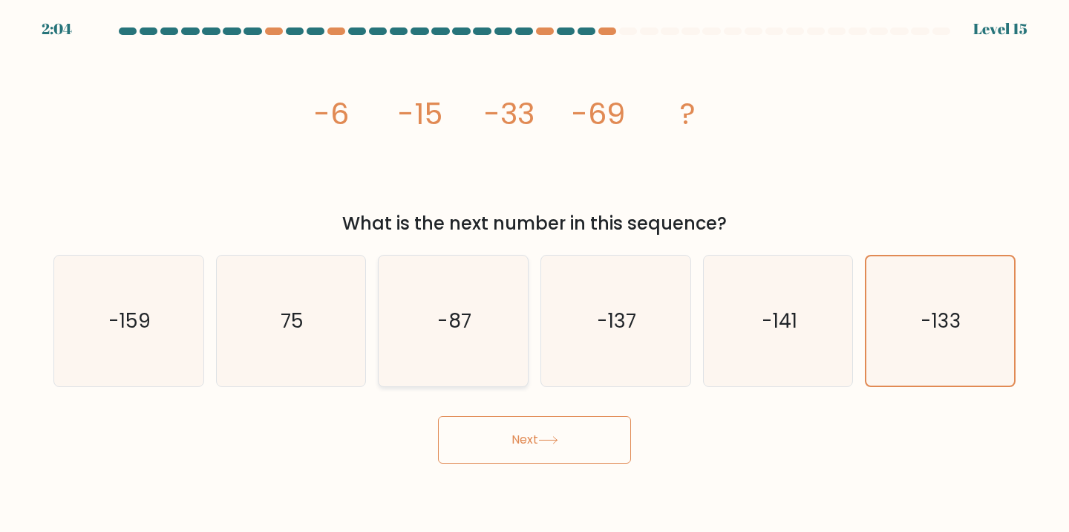
radio input "true"
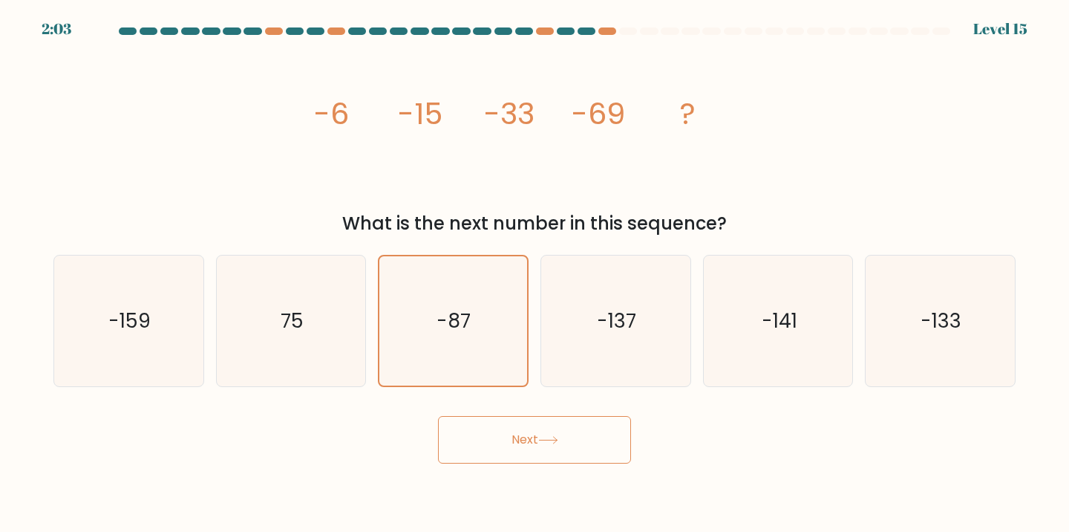
click at [509, 463] on button "Next" at bounding box center [534, 440] width 193 height 48
click at [509, 442] on button "Next" at bounding box center [534, 440] width 193 height 48
click at [974, 295] on icon "-133" at bounding box center [940, 320] width 131 height 131
click at [535, 273] on input "f. -133" at bounding box center [535, 269] width 1 height 7
radio input "true"
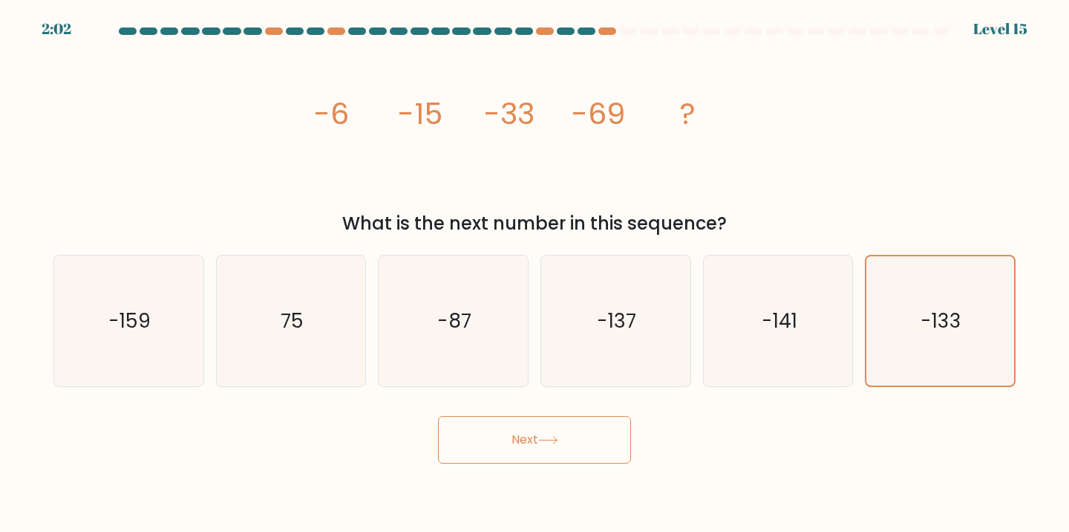
click at [518, 466] on body "2:02 Level 15" at bounding box center [534, 266] width 1069 height 532
click at [518, 436] on button "Next" at bounding box center [534, 440] width 193 height 48
click at [782, 360] on icon "-141" at bounding box center [778, 320] width 131 height 131
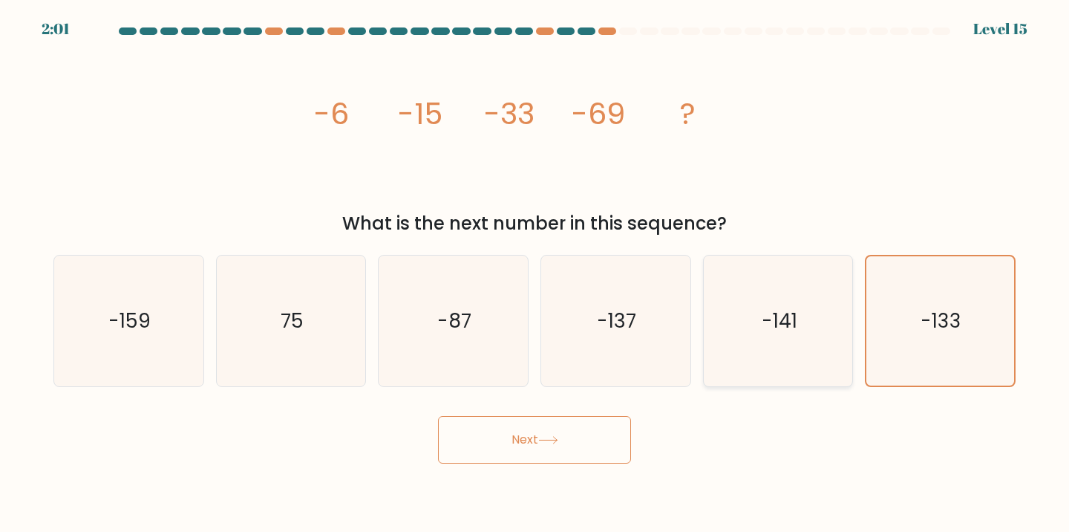
click at [535, 273] on input "e. -141" at bounding box center [535, 269] width 1 height 7
radio input "true"
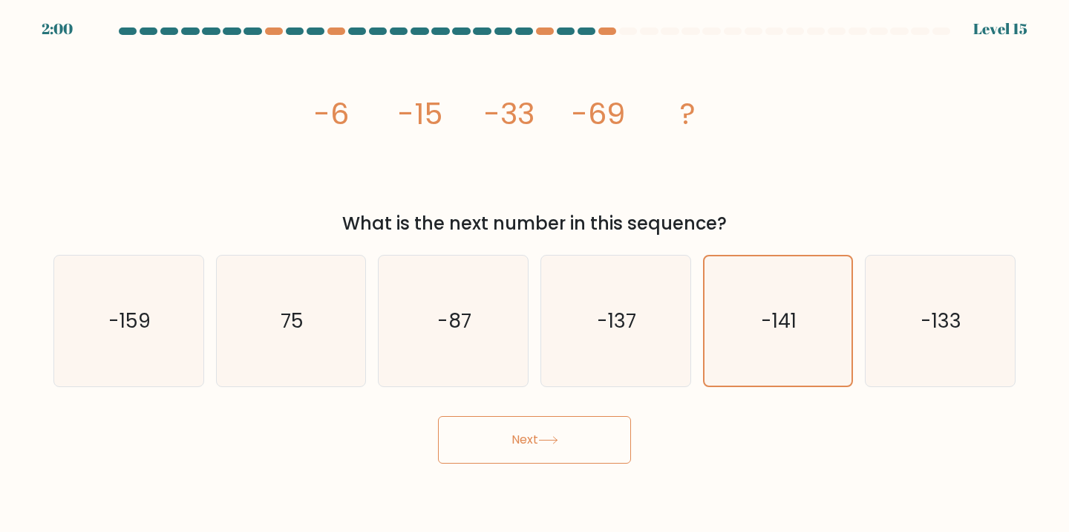
click at [542, 442] on icon at bounding box center [548, 440] width 20 height 8
click at [849, 71] on div "image/svg+xml -6 -15 -33 -69 ? What is the next number in this sequence?" at bounding box center [535, 141] width 980 height 192
click at [771, 333] on text "-141" at bounding box center [780, 320] width 36 height 27
click at [535, 273] on input "e. -141" at bounding box center [535, 269] width 1 height 7
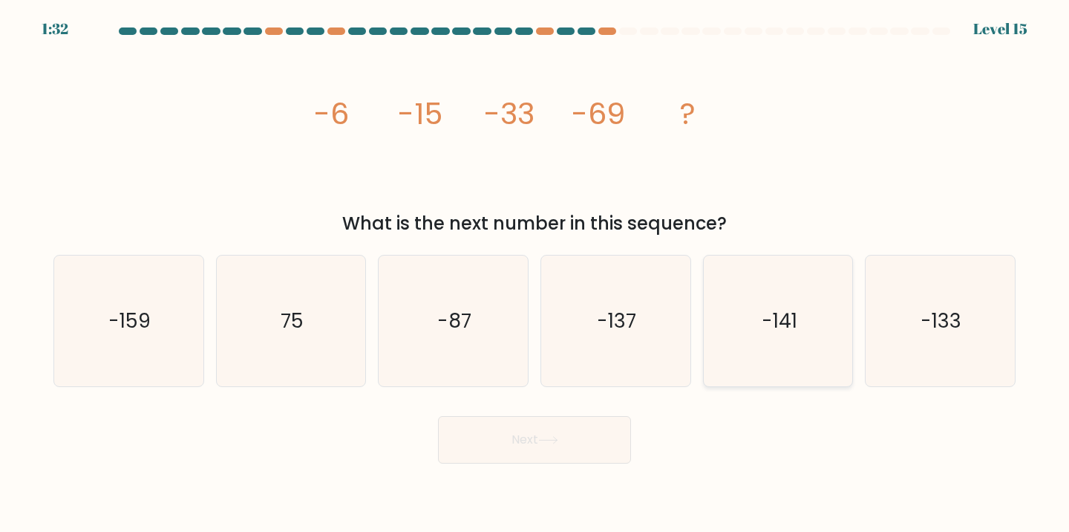
radio input "true"
click at [557, 440] on icon at bounding box center [548, 440] width 18 height 7
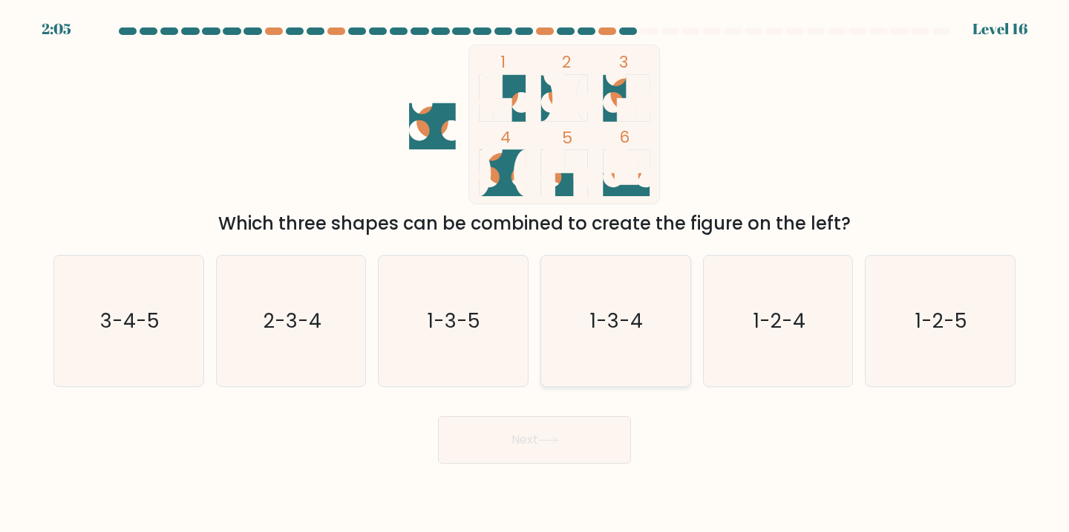
click at [617, 357] on icon "1-3-4" at bounding box center [615, 320] width 131 height 131
click at [535, 273] on input "d. 1-3-4" at bounding box center [535, 269] width 1 height 7
radio input "true"
click at [558, 441] on icon at bounding box center [548, 440] width 20 height 8
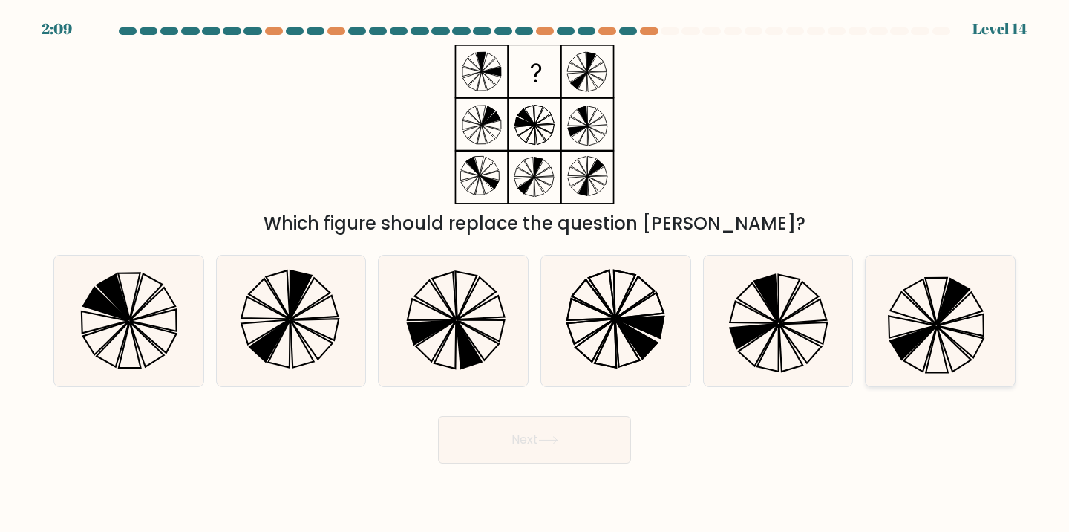
click at [900, 330] on icon at bounding box center [940, 320] width 131 height 131
click at [535, 273] on input "f." at bounding box center [535, 269] width 1 height 7
radio input "true"
click at [492, 437] on button "Next" at bounding box center [534, 440] width 193 height 48
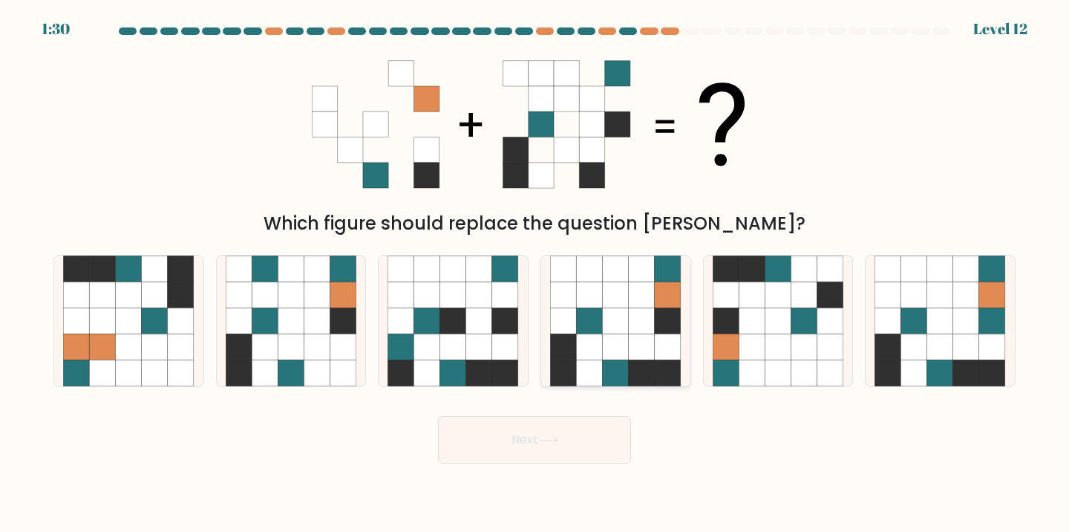
click at [653, 331] on icon at bounding box center [642, 320] width 26 height 26
click at [535, 273] on input "d." at bounding box center [535, 269] width 1 height 7
radio input "true"
click at [583, 440] on button "Next" at bounding box center [534, 440] width 193 height 48
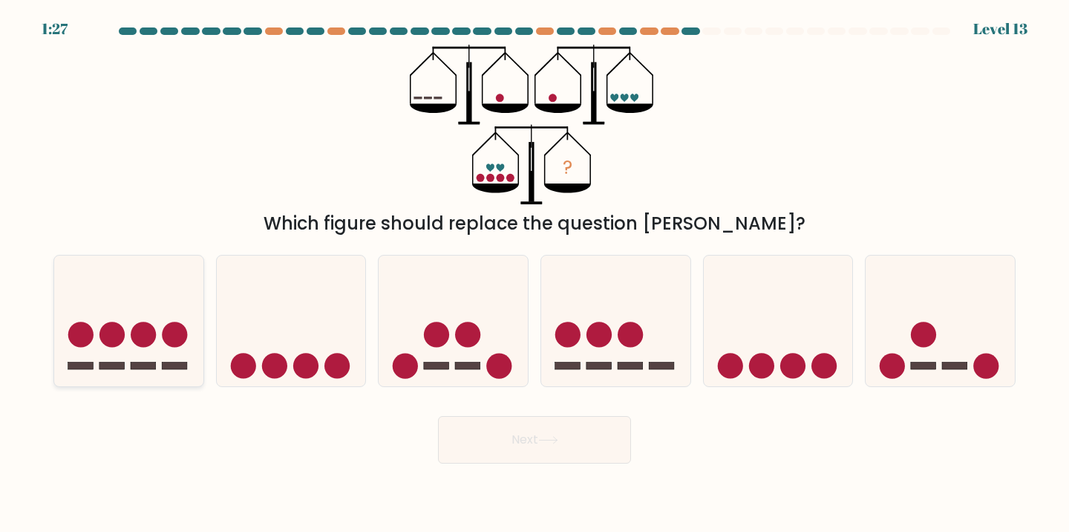
click at [170, 345] on circle at bounding box center [174, 333] width 25 height 25
click at [535, 273] on input "a." at bounding box center [535, 269] width 1 height 7
radio input "true"
click at [567, 449] on button "Next" at bounding box center [534, 440] width 193 height 48
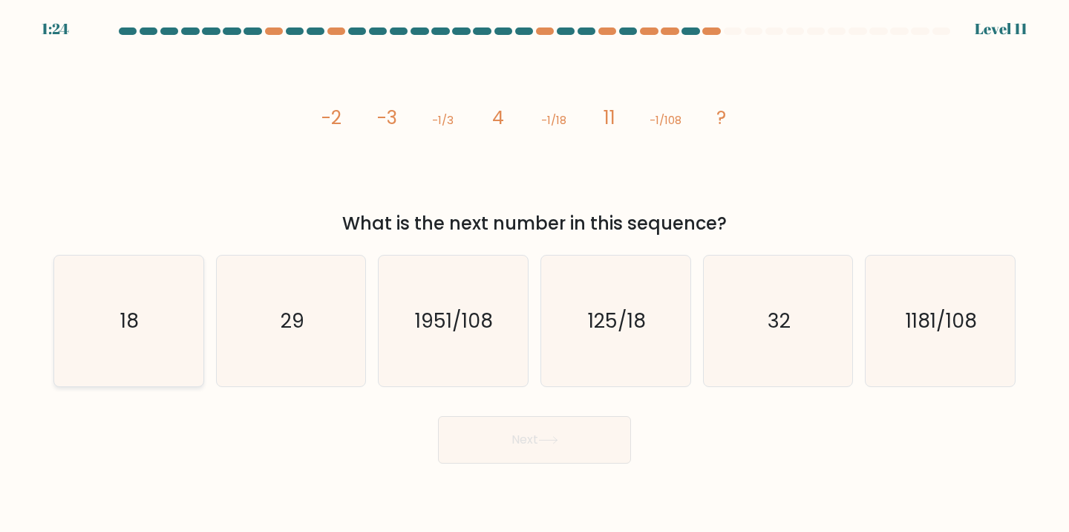
click at [85, 320] on icon "18" at bounding box center [128, 320] width 131 height 131
click at [535, 273] on input "a. 18" at bounding box center [535, 269] width 1 height 7
radio input "true"
click at [539, 442] on button "Next" at bounding box center [534, 440] width 193 height 48
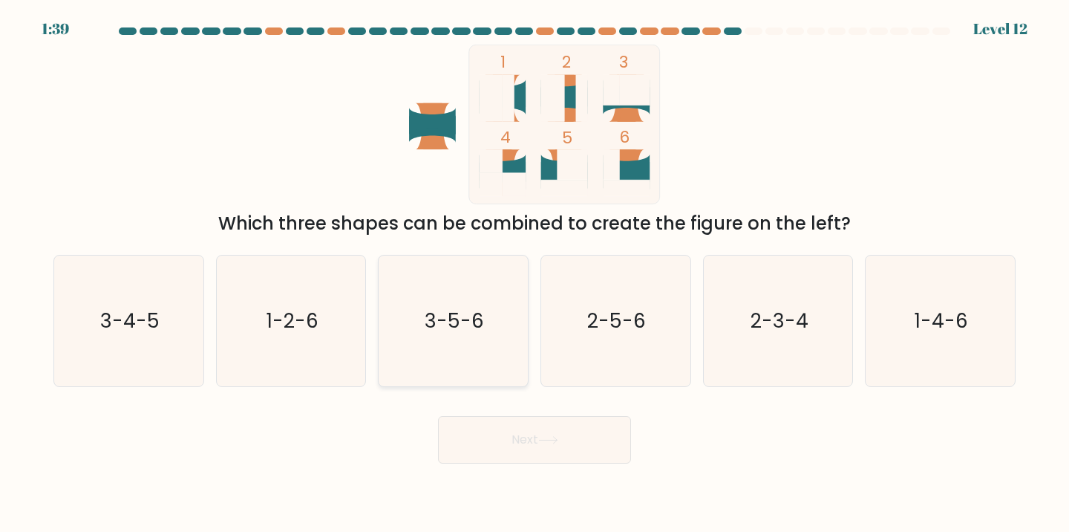
click at [460, 300] on icon "3-5-6" at bounding box center [453, 320] width 131 height 131
click at [535, 273] on input "c. 3-5-6" at bounding box center [535, 269] width 1 height 7
radio input "true"
click at [514, 442] on button "Next" at bounding box center [534, 440] width 193 height 48
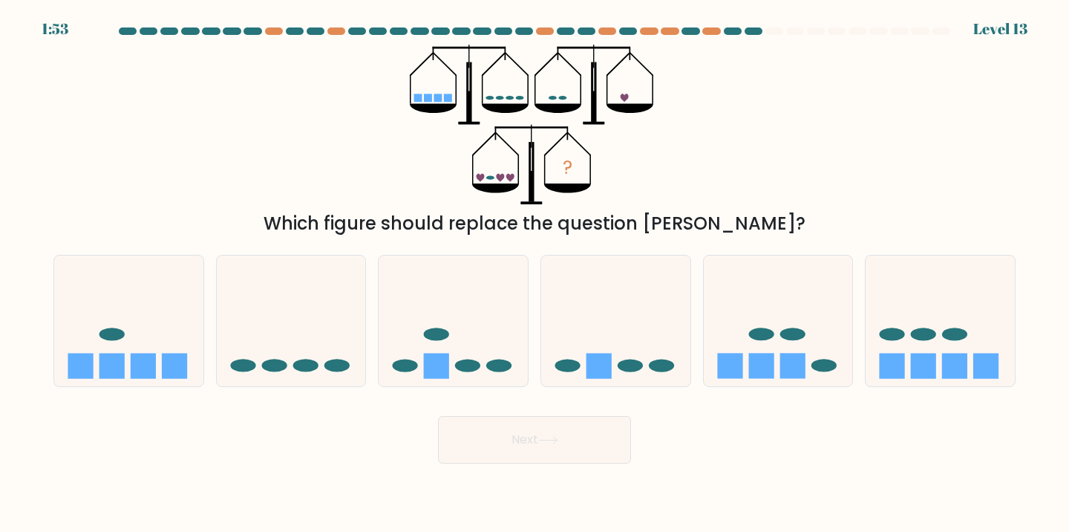
click at [465, 6] on div "1:53 Level 13" at bounding box center [534, 9] width 1069 height 18
click at [958, 347] on icon at bounding box center [940, 320] width 149 height 123
click at [535, 273] on input "f." at bounding box center [535, 269] width 1 height 7
radio input "true"
click at [555, 434] on button "Next" at bounding box center [534, 440] width 193 height 48
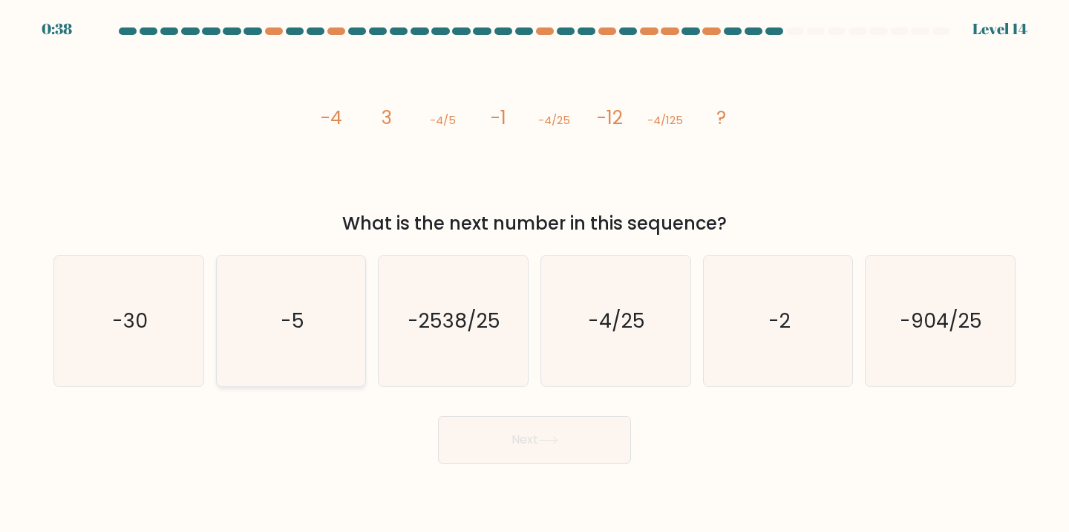
click at [284, 321] on text "-5" at bounding box center [293, 320] width 24 height 27
click at [535, 273] on input "b. -5" at bounding box center [535, 269] width 1 height 7
radio input "true"
click at [550, 437] on icon at bounding box center [548, 440] width 20 height 8
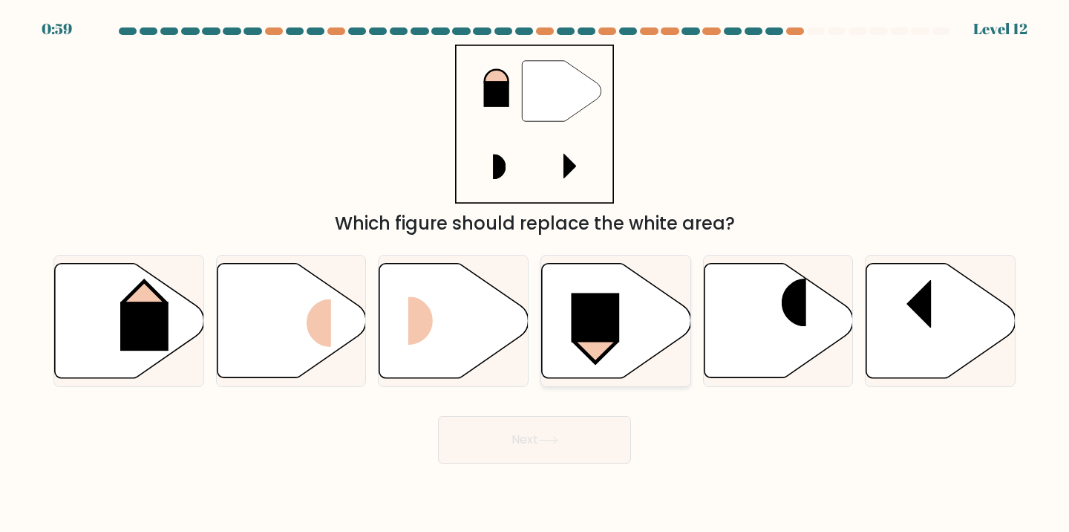
click at [582, 303] on rect at bounding box center [595, 317] width 48 height 49
click at [535, 273] on input "d." at bounding box center [535, 269] width 1 height 7
radio input "true"
click at [557, 445] on button "Next" at bounding box center [534, 440] width 193 height 48
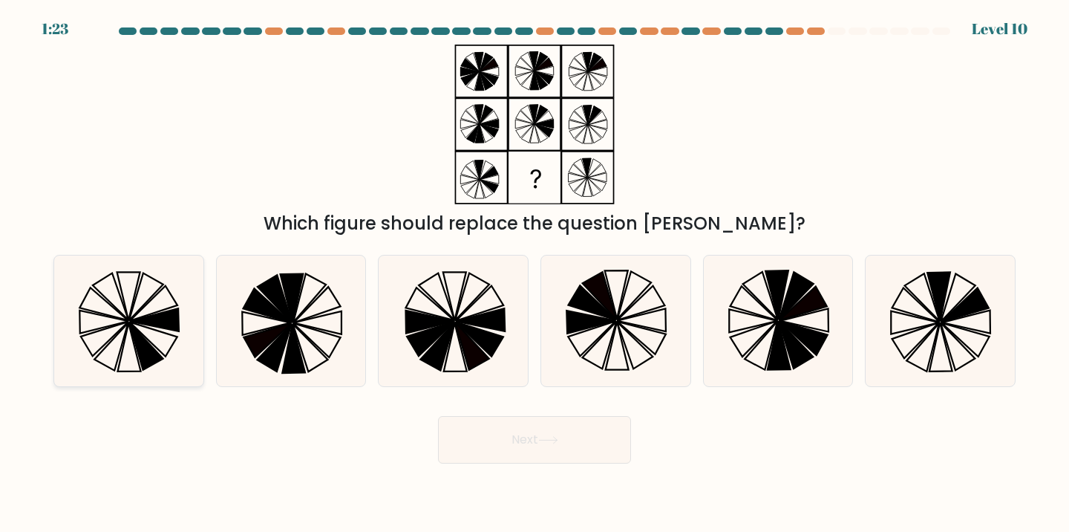
click at [117, 347] on icon at bounding box center [128, 320] width 131 height 131
click at [535, 273] on input "a." at bounding box center [535, 269] width 1 height 7
radio input "true"
click at [548, 448] on button "Next" at bounding box center [534, 440] width 193 height 48
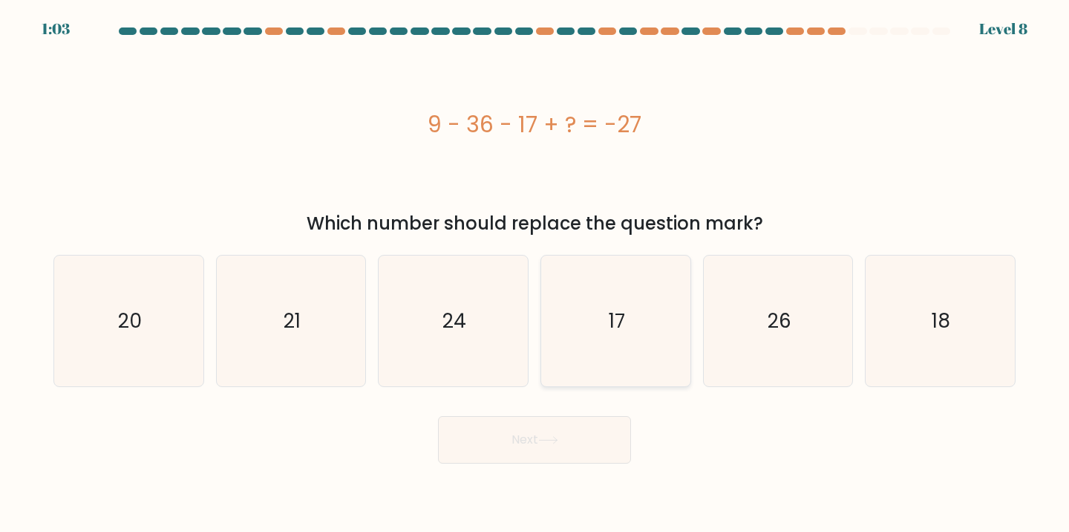
click at [592, 315] on icon "17" at bounding box center [615, 320] width 131 height 131
click at [535, 273] on input "d. 17" at bounding box center [535, 269] width 1 height 7
radio input "true"
click at [554, 432] on button "Next" at bounding box center [534, 440] width 193 height 48
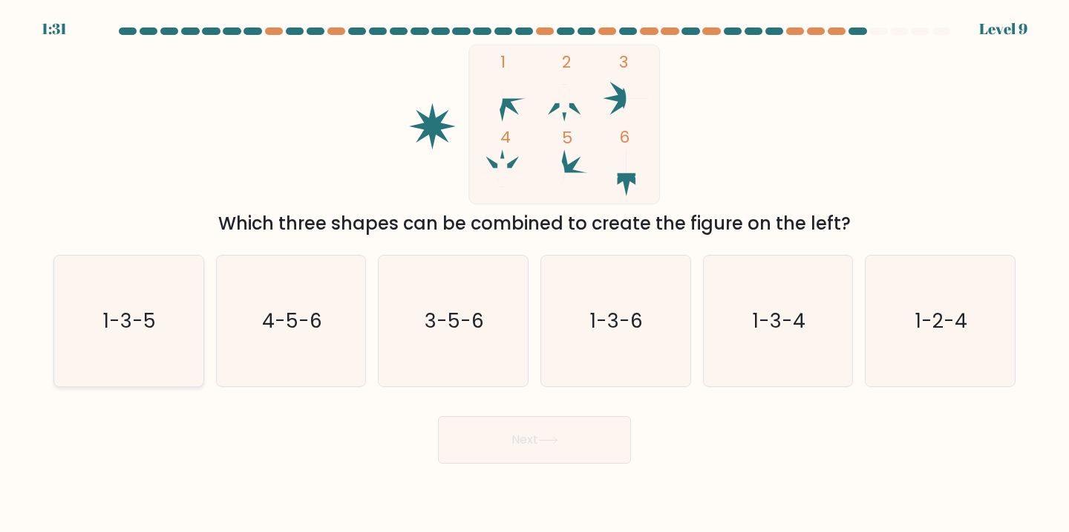
click at [151, 316] on text "1-3-5" at bounding box center [130, 320] width 53 height 27
click at [535, 273] on input "a. 1-3-5" at bounding box center [535, 269] width 1 height 7
radio input "true"
click at [570, 427] on button "Next" at bounding box center [534, 440] width 193 height 48
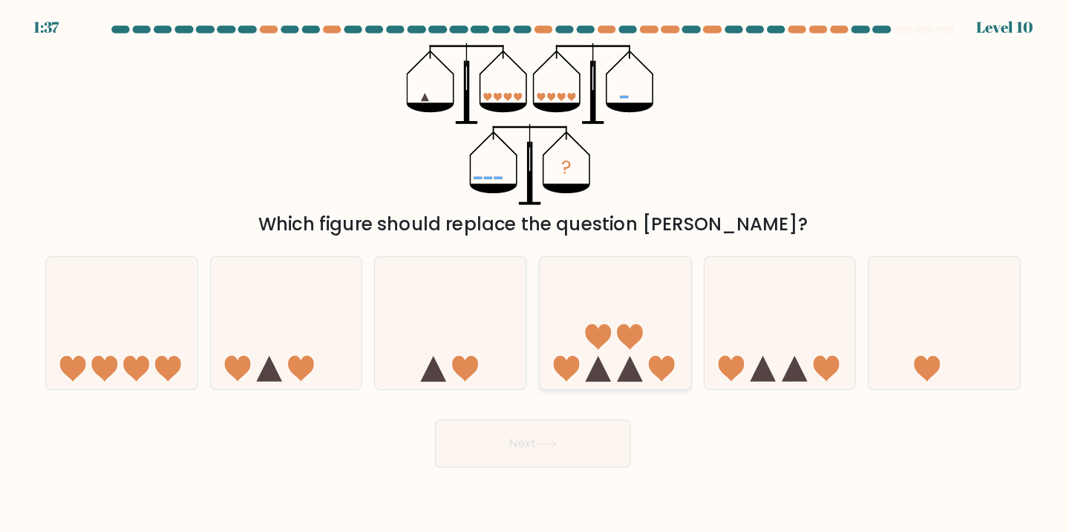
click at [605, 341] on icon at bounding box center [615, 320] width 149 height 123
click at [535, 273] on input "d." at bounding box center [535, 269] width 1 height 7
radio input "true"
click at [551, 441] on icon at bounding box center [548, 440] width 20 height 8
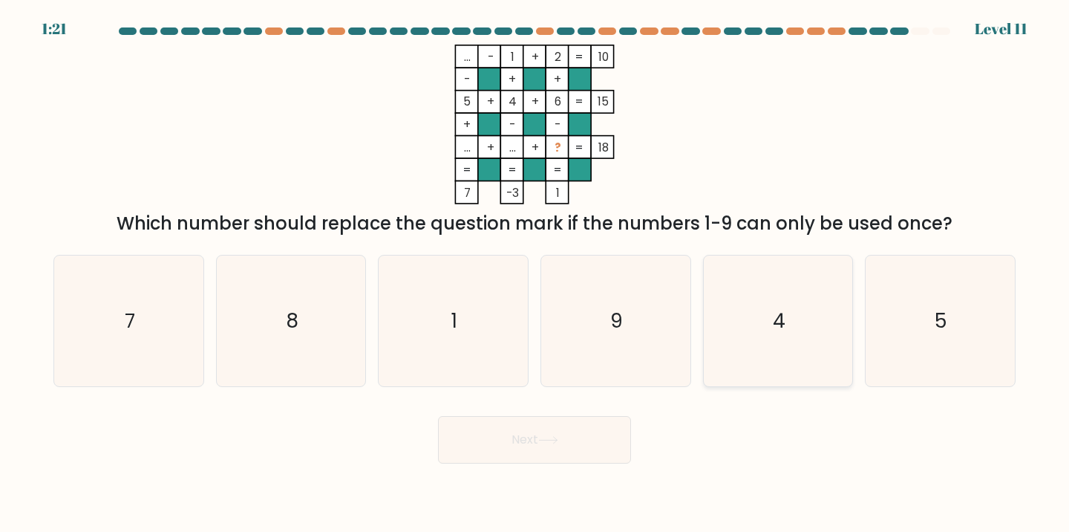
click at [775, 331] on text "4" at bounding box center [779, 320] width 13 height 27
click at [535, 273] on input "e. 4" at bounding box center [535, 269] width 1 height 7
radio input "true"
click at [578, 430] on button "Next" at bounding box center [534, 440] width 193 height 48
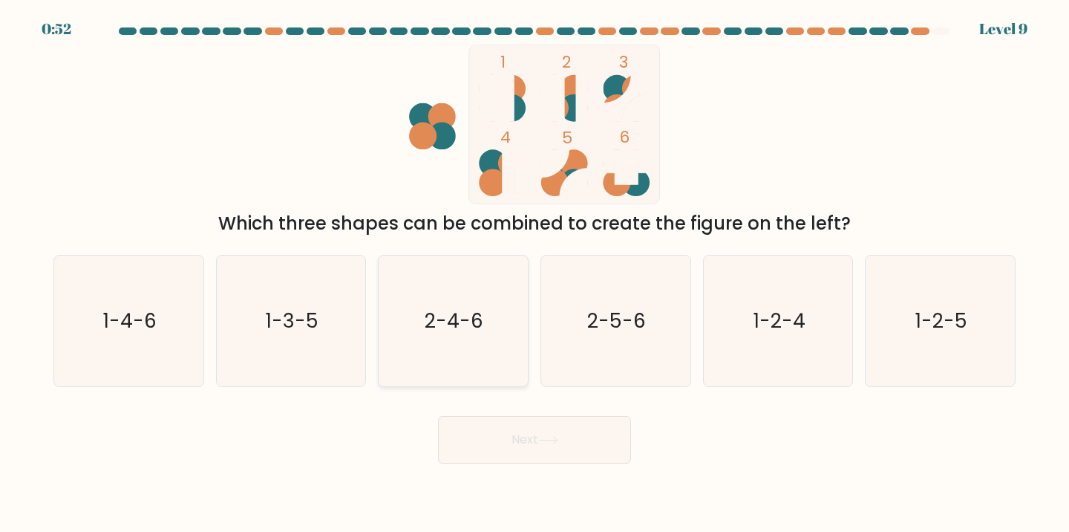
click at [489, 329] on icon "2-4-6" at bounding box center [453, 320] width 131 height 131
click at [535, 273] on input "c. 2-4-6" at bounding box center [535, 269] width 1 height 7
radio input "true"
click at [565, 438] on button "Next" at bounding box center [534, 440] width 193 height 48
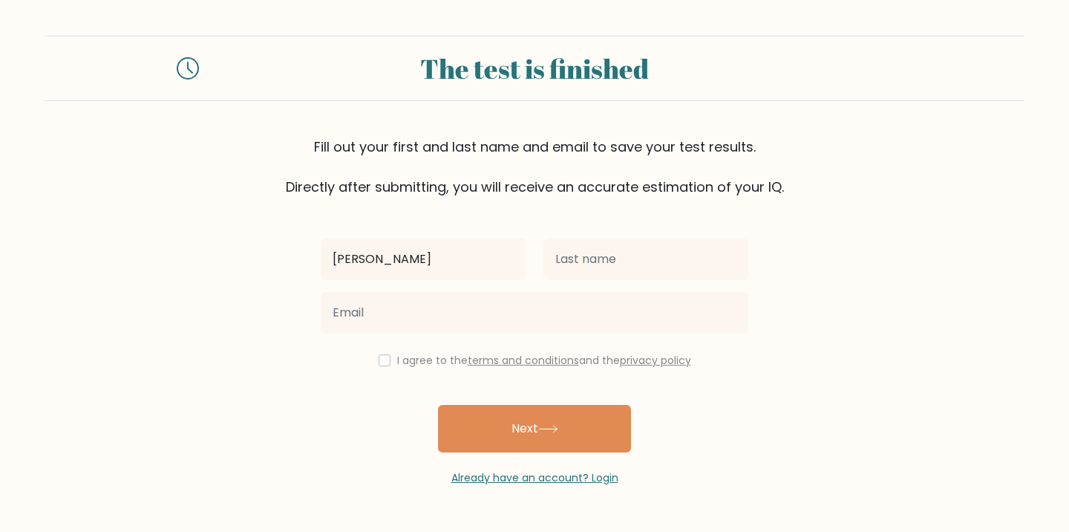
type input "[PERSON_NAME]"
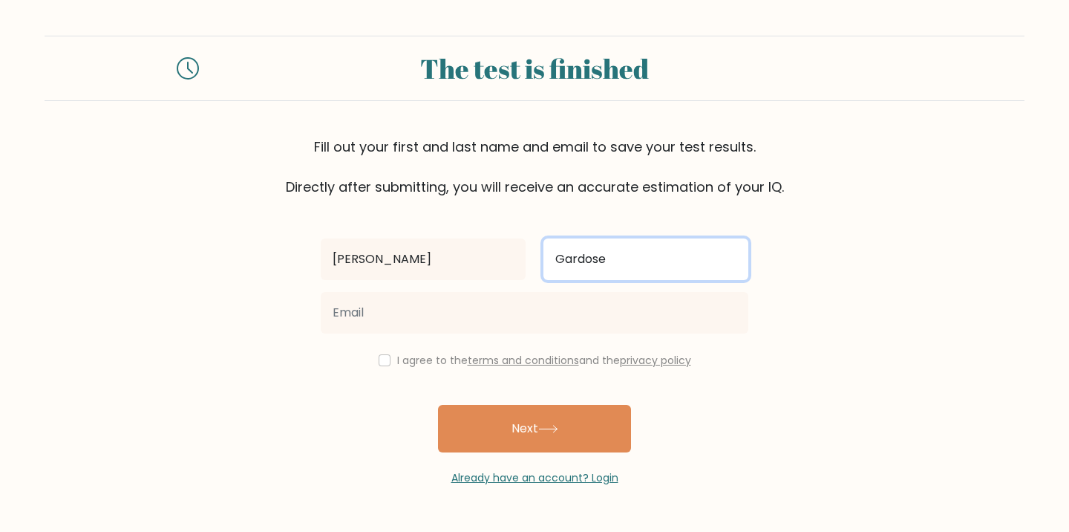
type input "Gardose"
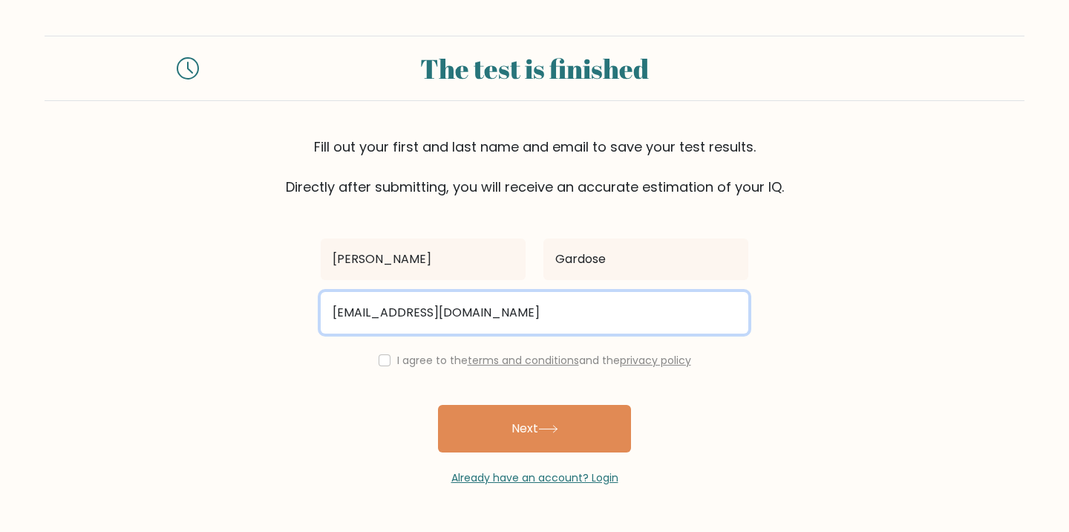
type input "[EMAIL_ADDRESS][DOMAIN_NAME]"
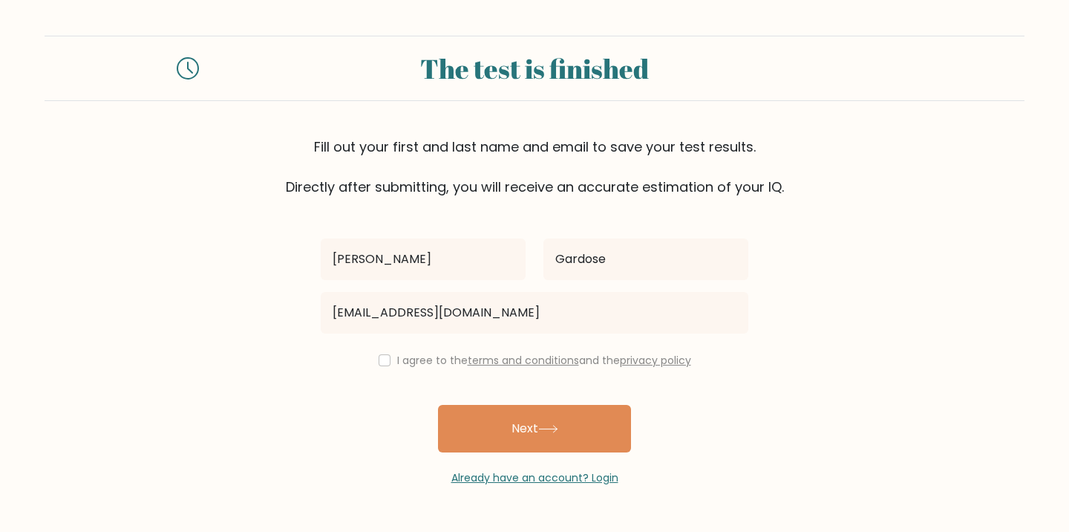
click at [386, 367] on div "I agree to the terms and conditions and the privacy policy" at bounding box center [534, 360] width 445 height 18
click at [380, 363] on input "checkbox" at bounding box center [385, 360] width 12 height 12
checkbox input "true"
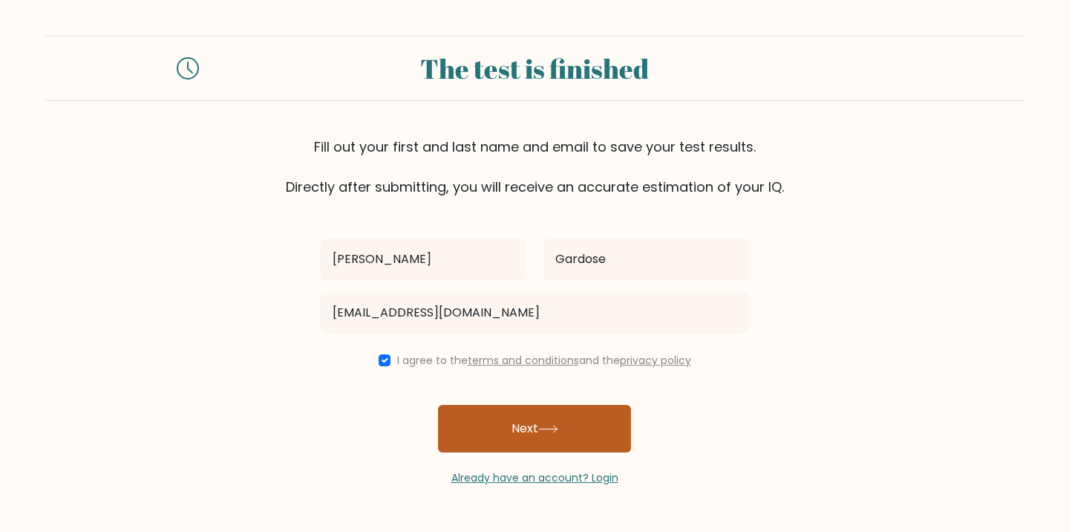
click at [488, 438] on button "Next" at bounding box center [534, 429] width 193 height 48
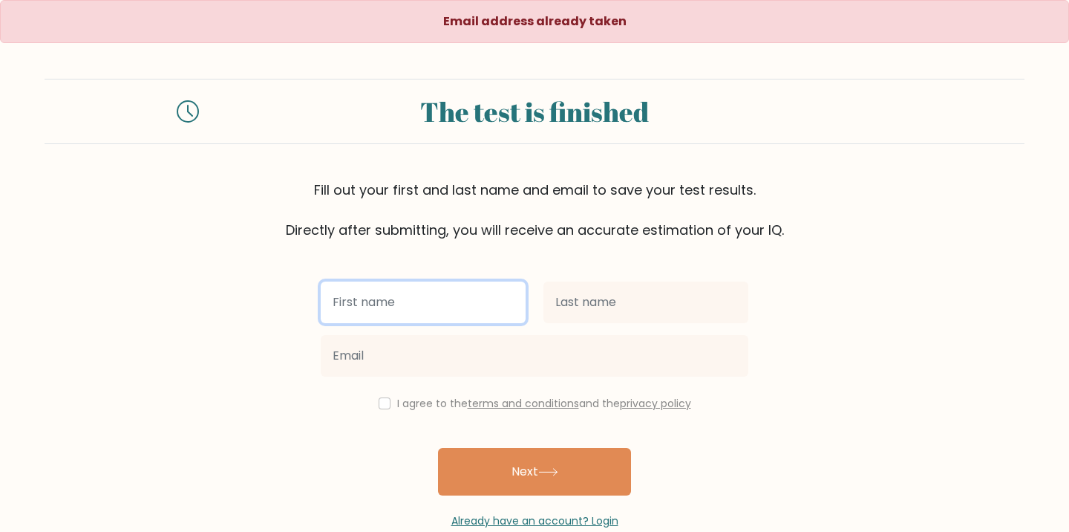
click at [377, 314] on input "text" at bounding box center [423, 302] width 205 height 42
type input "[PERSON_NAME]"
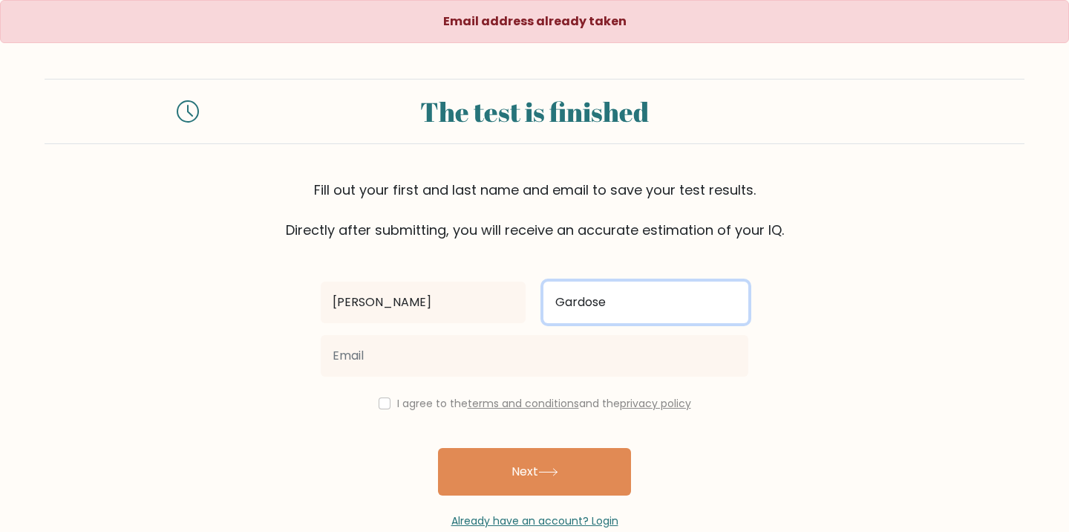
type input "Gardose"
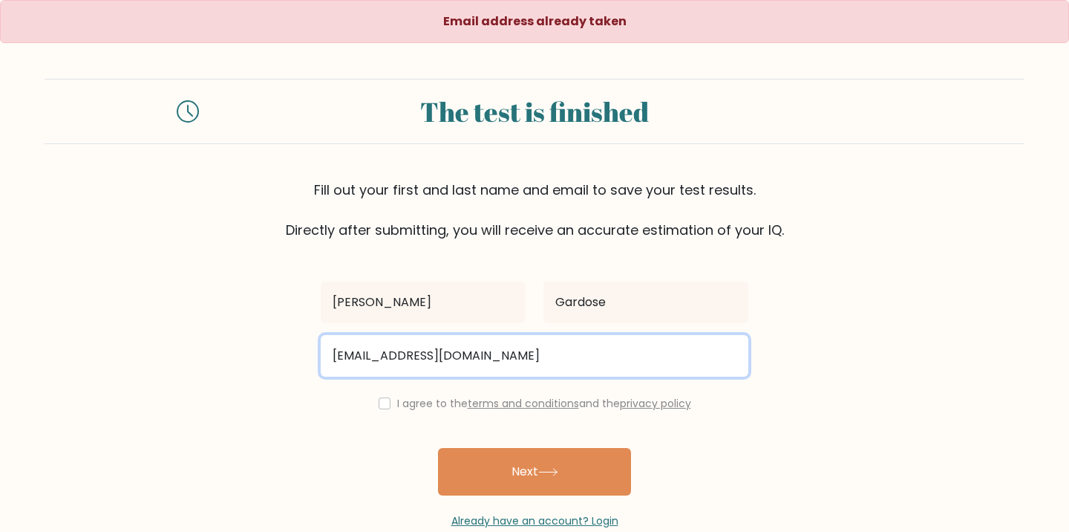
type input "[EMAIL_ADDRESS][DOMAIN_NAME]"
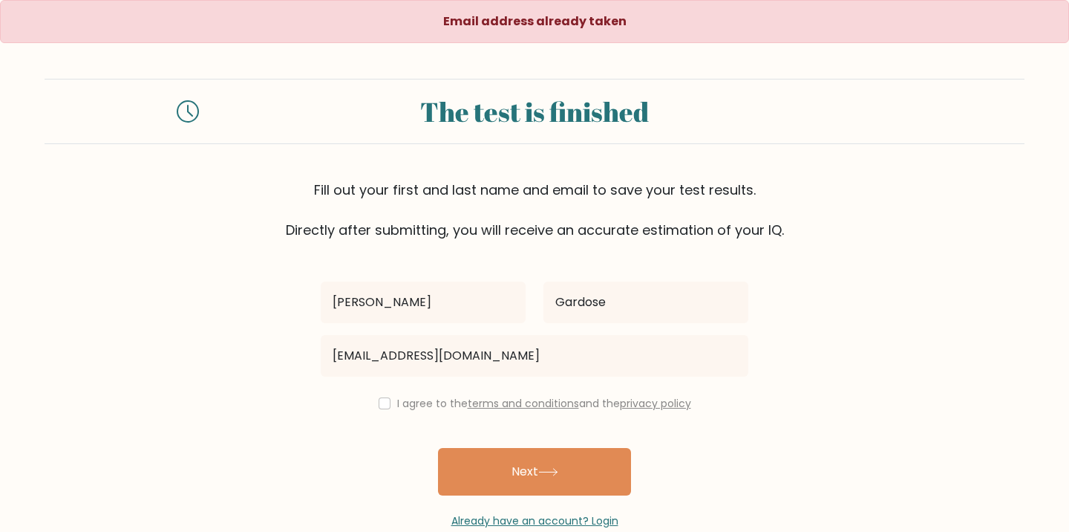
click at [385, 402] on input "checkbox" at bounding box center [385, 403] width 12 height 12
checkbox input "true"
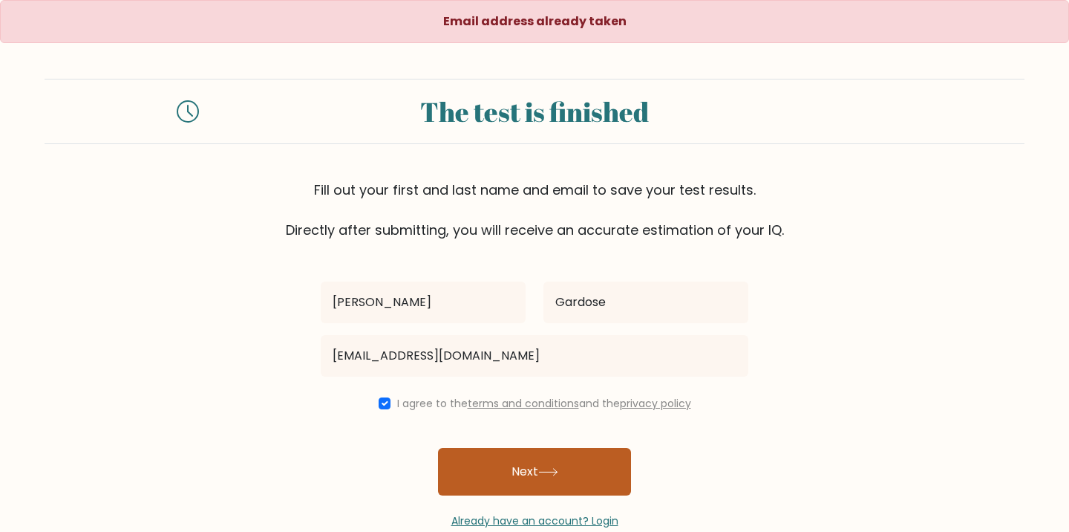
click at [502, 463] on button "Next" at bounding box center [534, 472] width 193 height 48
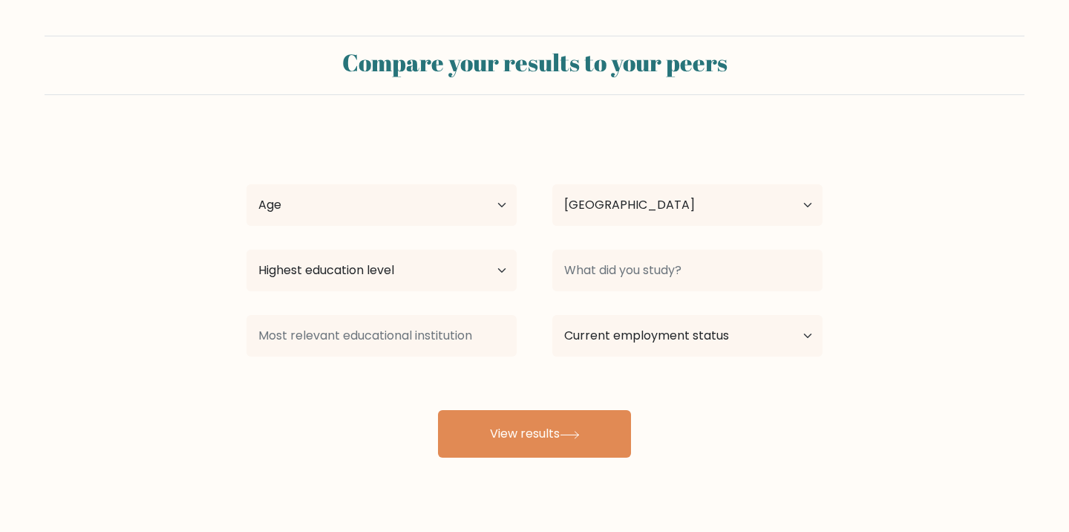
select select "US"
select select "25_34"
select select "PH"
select select "bachelors_degree"
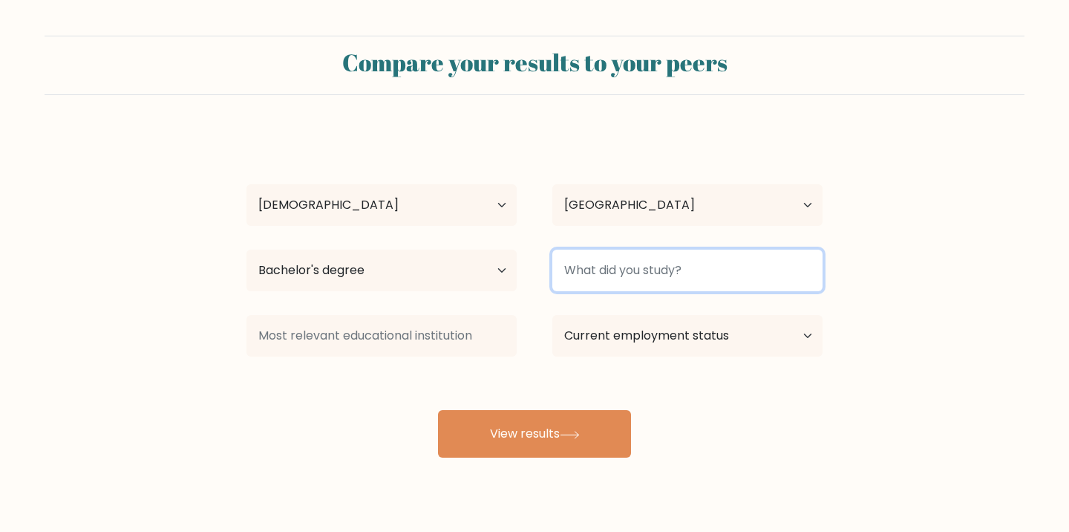
click at [697, 277] on input at bounding box center [687, 270] width 270 height 42
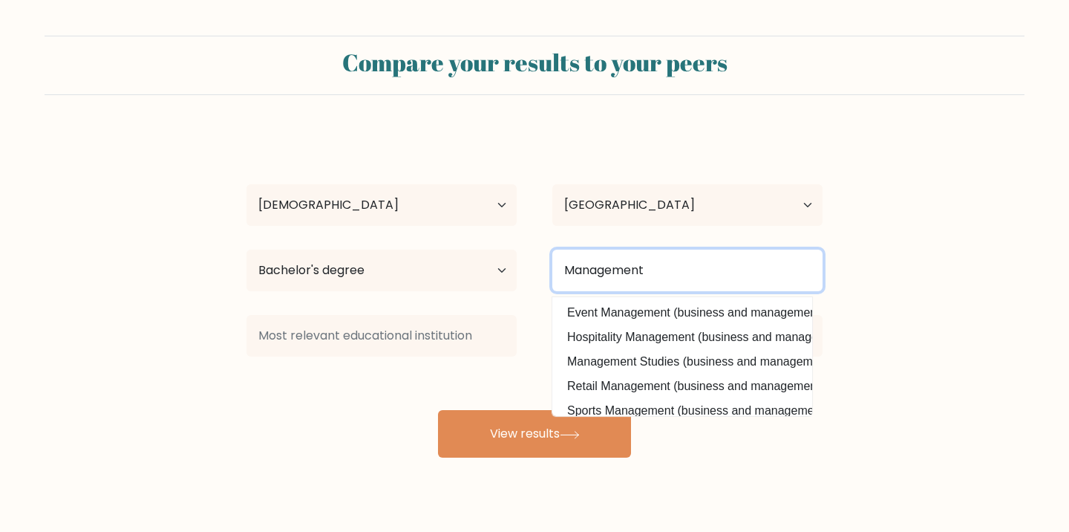
type input "Management"
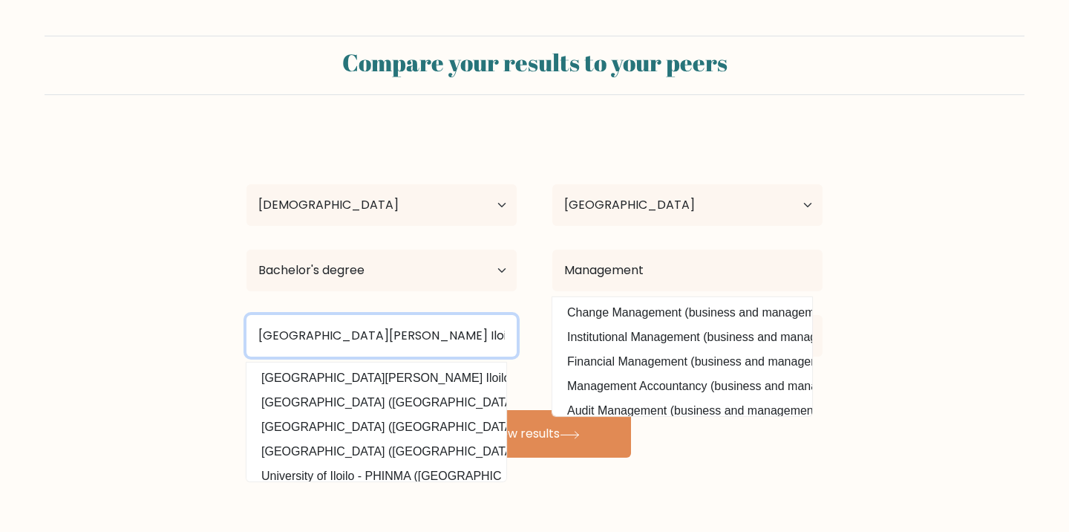
type input "[GEOGRAPHIC_DATA][PERSON_NAME] Iloilo"
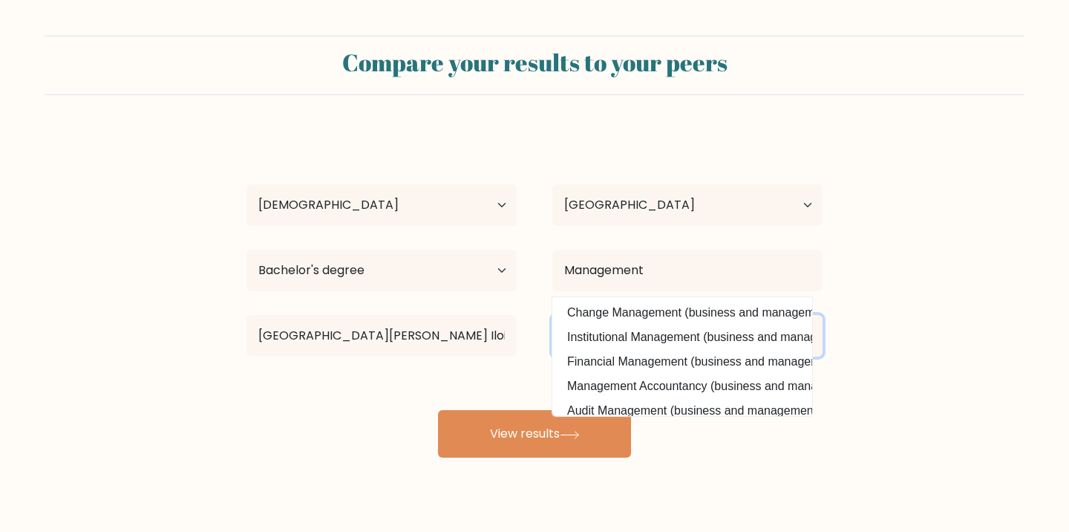
select select "other"
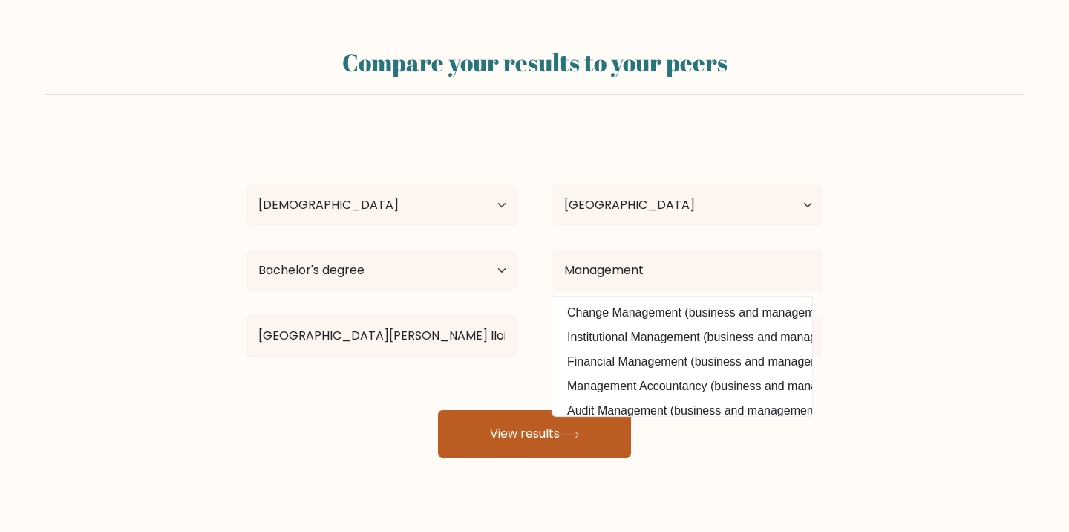
click at [597, 445] on button "View results" at bounding box center [534, 434] width 193 height 48
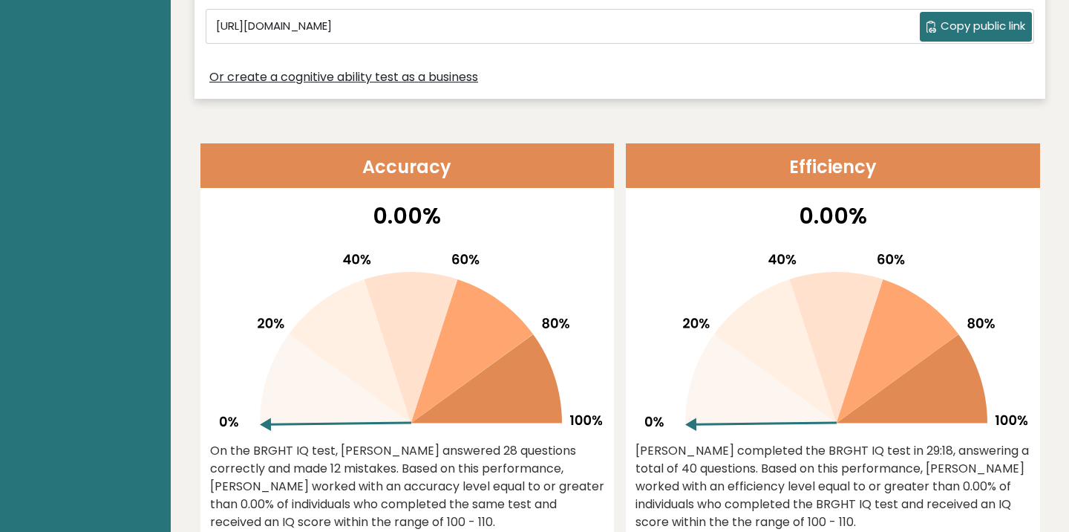
scroll to position [160, 0]
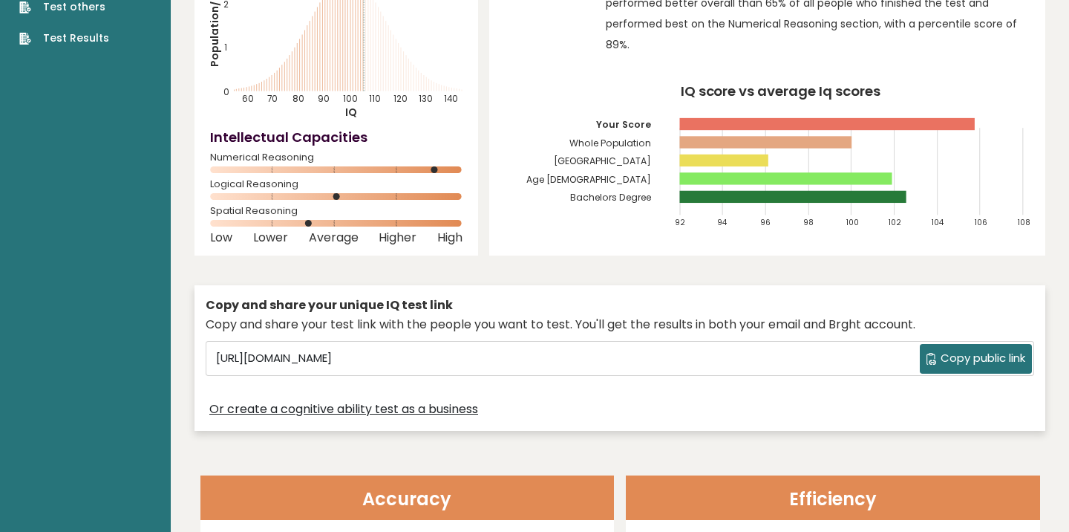
click at [941, 356] on span "Copy public link" at bounding box center [983, 358] width 85 height 17
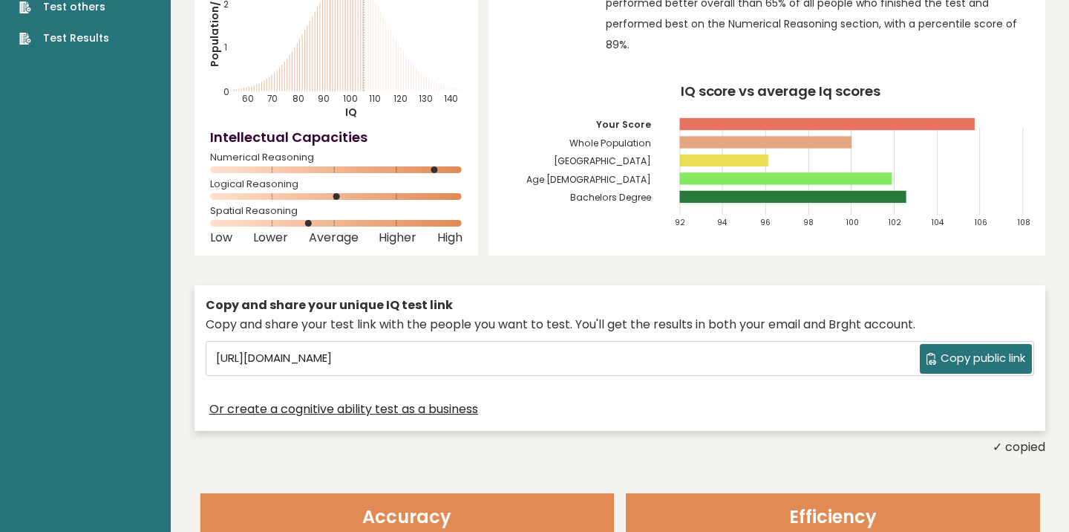
click at [999, 353] on span "Copy public link" at bounding box center [983, 358] width 85 height 17
click at [758, 425] on div "Copy and share your unique IQ test link Copy and share your test link with the …" at bounding box center [620, 358] width 851 height 146
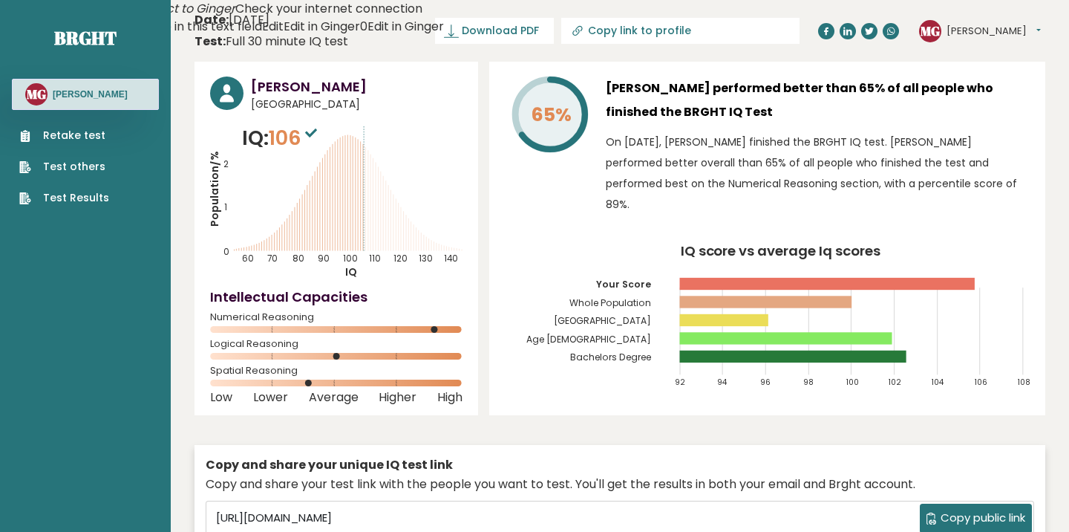
scroll to position [0, 0]
drag, startPoint x: 887, startPoint y: 48, endPoint x: 983, endPoint y: -78, distance: 157.8
